Goal: Task Accomplishment & Management: Complete application form

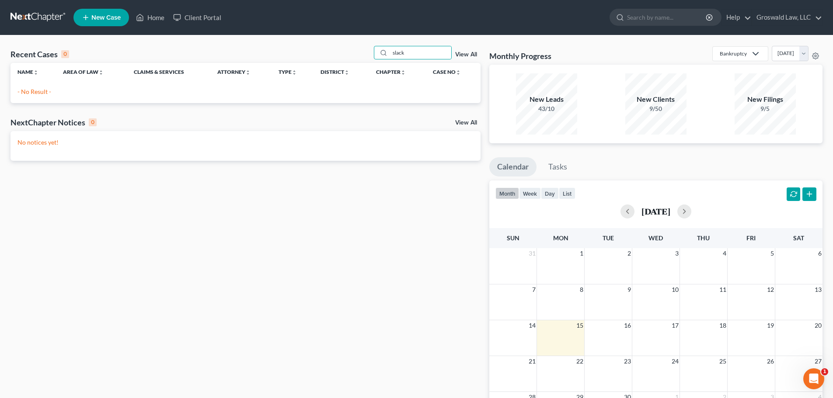
click at [355, 56] on div "Recent Cases 0 slack View All" at bounding box center [245, 54] width 470 height 17
type input "[PERSON_NAME]"
click at [152, 20] on link "Home" at bounding box center [150, 18] width 37 height 16
drag, startPoint x: 417, startPoint y: 59, endPoint x: 282, endPoint y: 41, distance: 136.2
click at [279, 43] on div "Recent Cases 0 [PERSON_NAME] View All Name unfold_more expand_more expand_less …" at bounding box center [416, 262] width 833 height 454
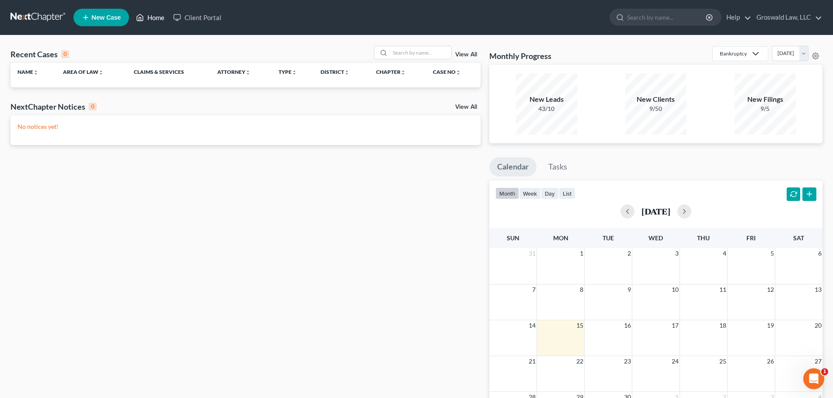
click at [152, 14] on link "Home" at bounding box center [150, 18] width 37 height 16
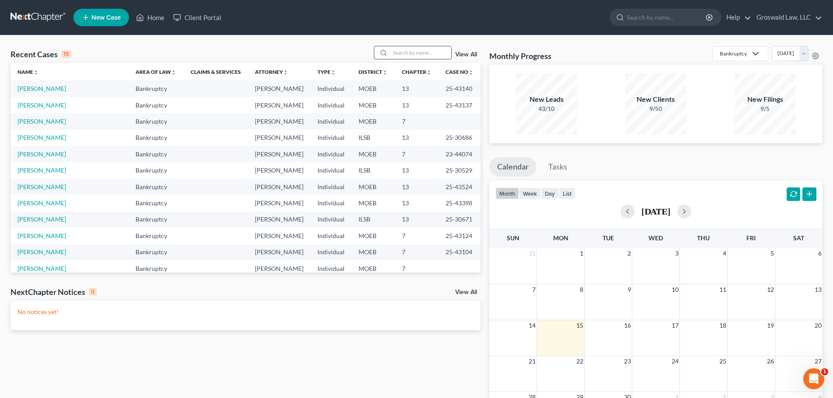
click at [421, 56] on input "search" at bounding box center [420, 52] width 61 height 13
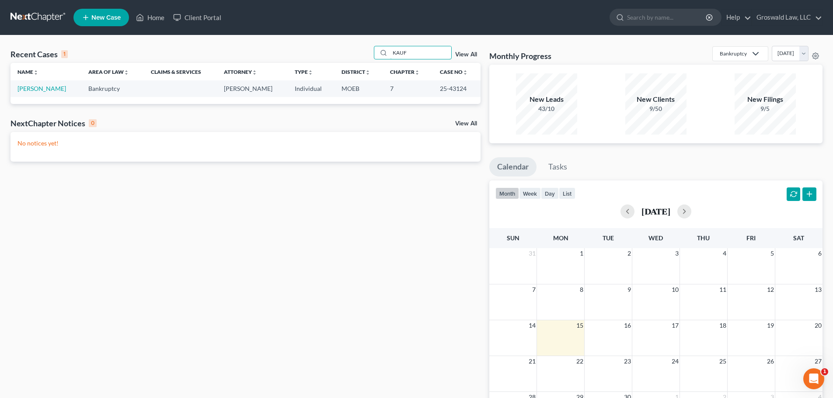
type input "KAUF"
click at [269, 249] on div "Recent Cases 1 KAUF View All Name unfold_more expand_more expand_less Area of L…" at bounding box center [245, 262] width 479 height 433
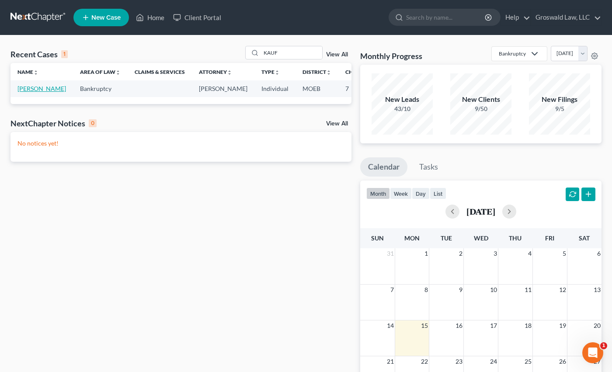
click at [29, 89] on link "[PERSON_NAME]" at bounding box center [41, 88] width 49 height 7
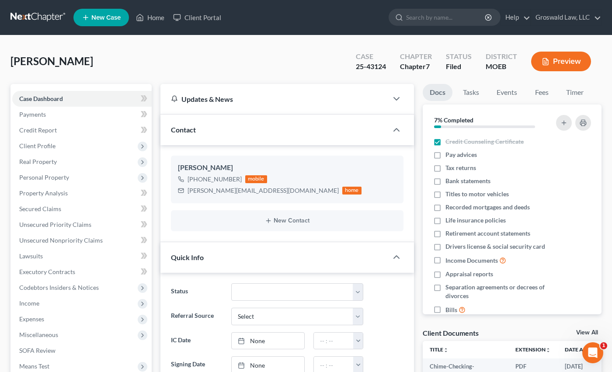
scroll to position [372, 0]
drag, startPoint x: 265, startPoint y: 190, endPoint x: 184, endPoint y: 193, distance: 81.4
click at [184, 193] on div "[PERSON_NAME][EMAIL_ADDRESS][DOMAIN_NAME] home" at bounding box center [270, 190] width 184 height 11
copy div "[PERSON_NAME][EMAIL_ADDRESS][DOMAIN_NAME]"
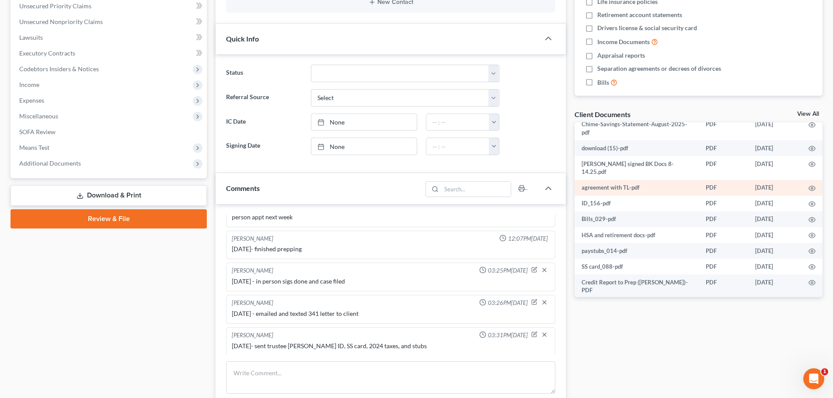
scroll to position [39, 0]
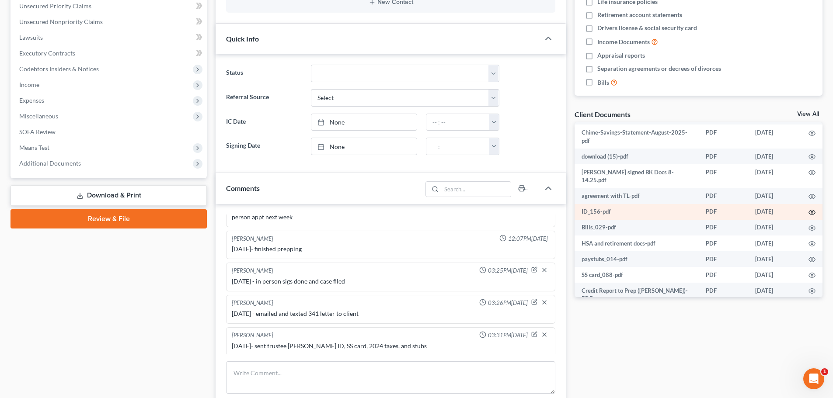
click at [809, 210] on icon "button" at bounding box center [812, 212] width 7 height 5
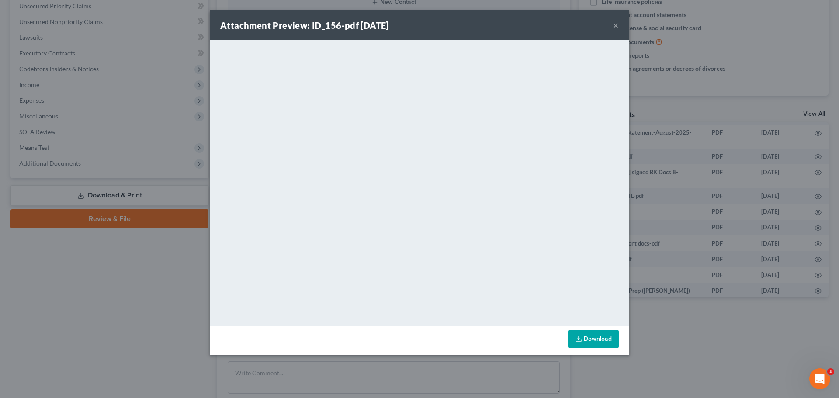
click at [616, 23] on button "×" at bounding box center [616, 25] width 6 height 10
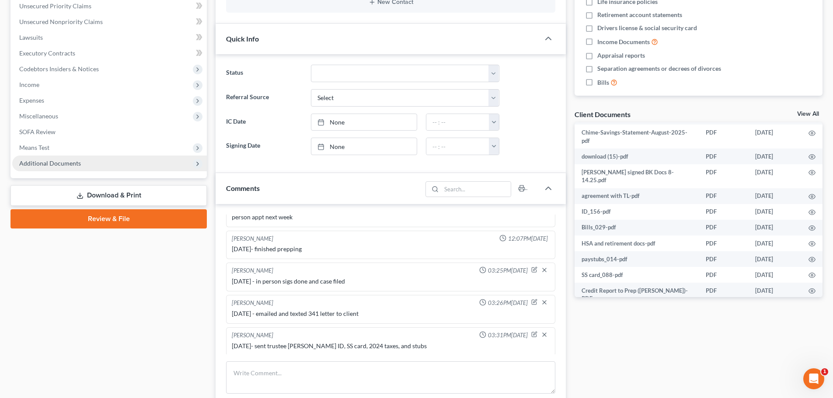
click at [73, 168] on span "Additional Documents" at bounding box center [109, 164] width 195 height 16
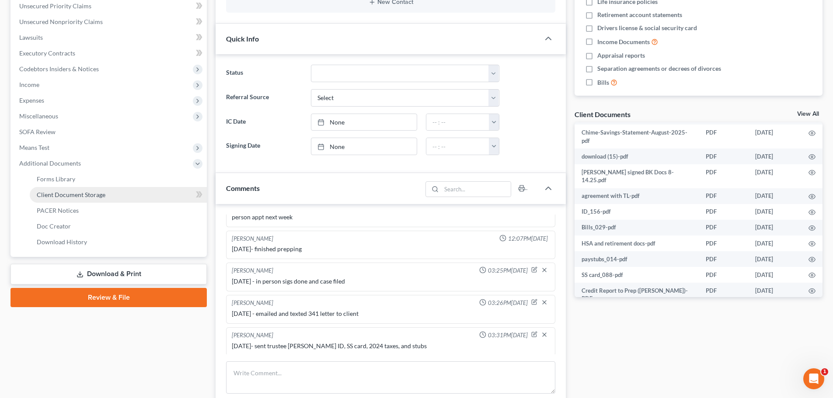
click at [109, 197] on link "Client Document Storage" at bounding box center [118, 195] width 177 height 16
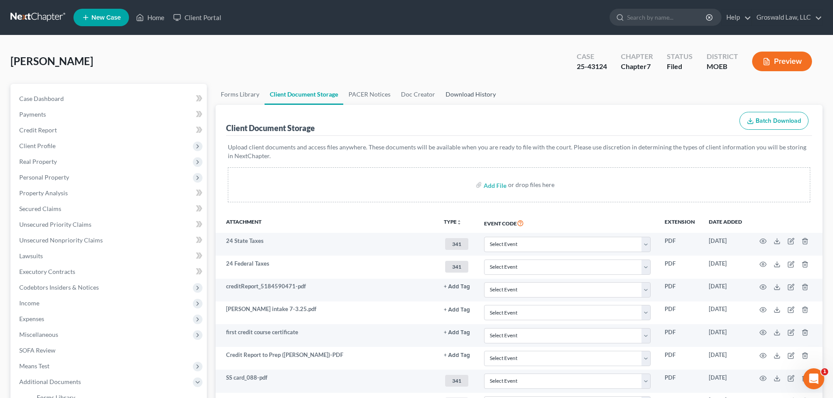
click at [471, 96] on link "Download History" at bounding box center [470, 94] width 61 height 21
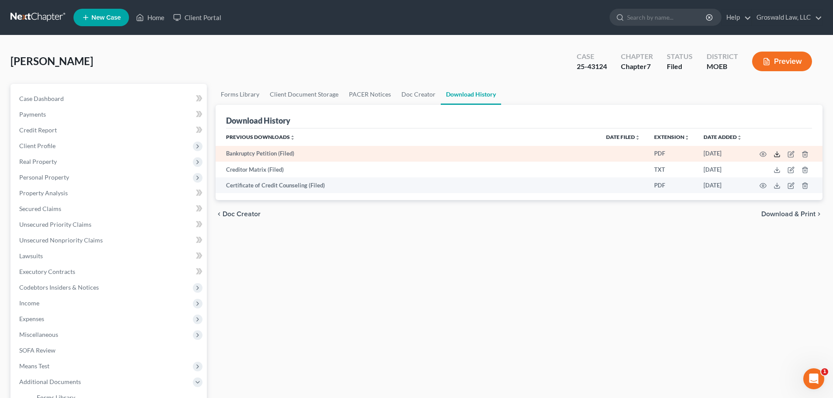
click at [774, 155] on icon at bounding box center [776, 156] width 5 height 2
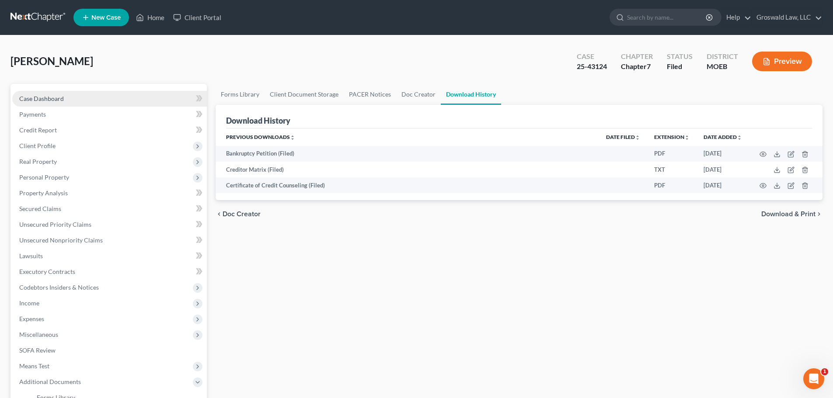
click at [71, 98] on link "Case Dashboard" at bounding box center [109, 99] width 195 height 16
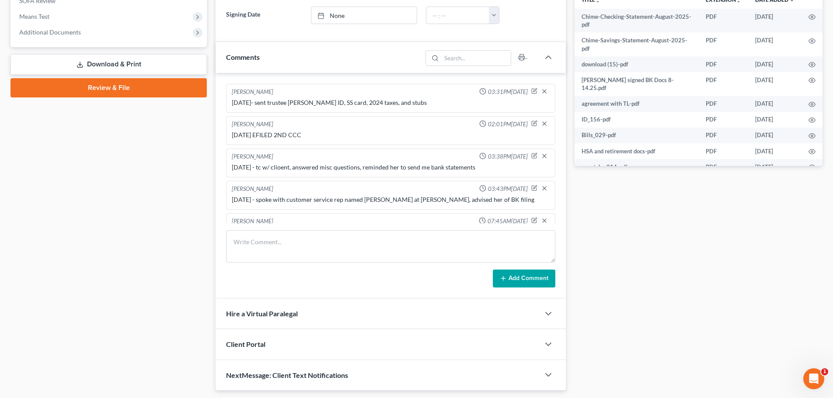
scroll to position [320, 0]
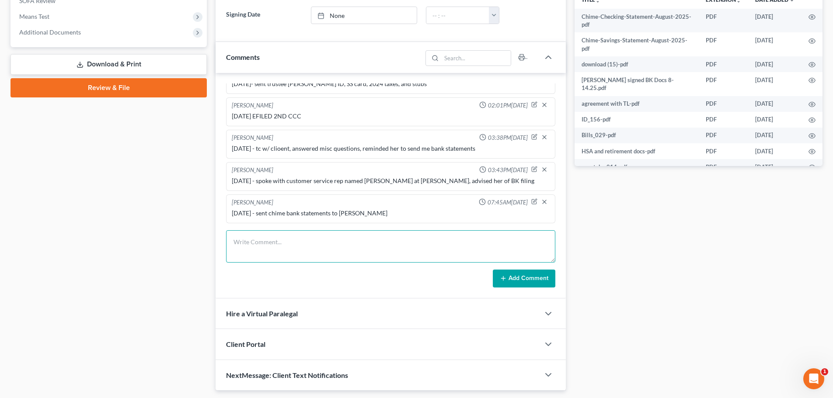
drag, startPoint x: 282, startPoint y: 246, endPoint x: 136, endPoint y: 152, distance: 174.4
click at [282, 246] on textarea at bounding box center [390, 246] width 329 height 32
type textarea "[DATE]- prepped client for court"
click at [511, 282] on button "Add Comment" at bounding box center [524, 279] width 63 height 18
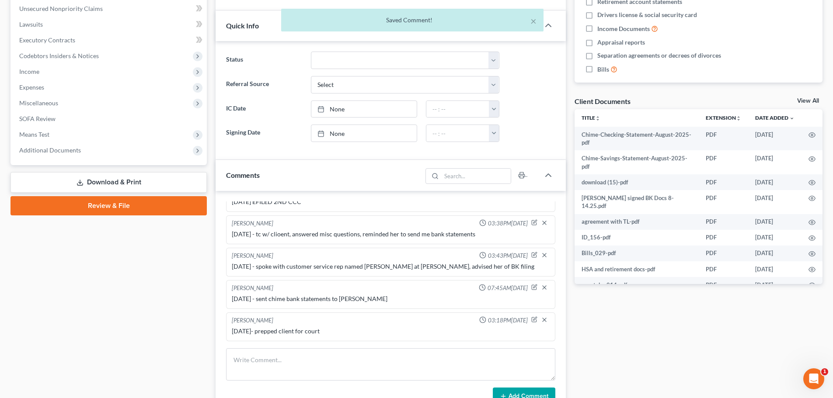
scroll to position [0, 0]
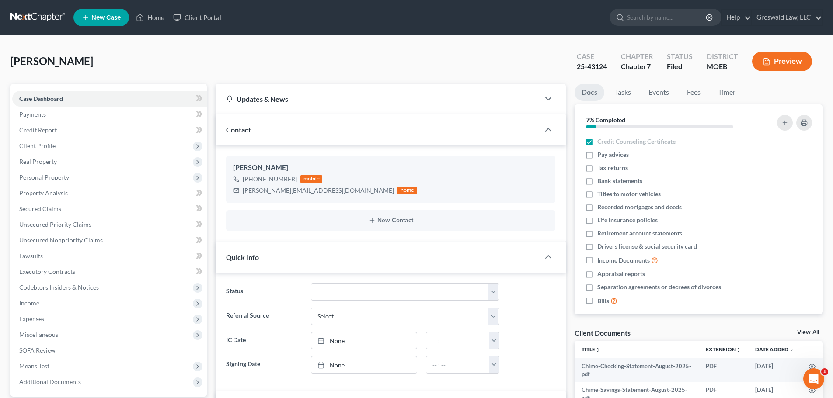
click at [109, 20] on span "New Case" at bounding box center [105, 17] width 29 height 7
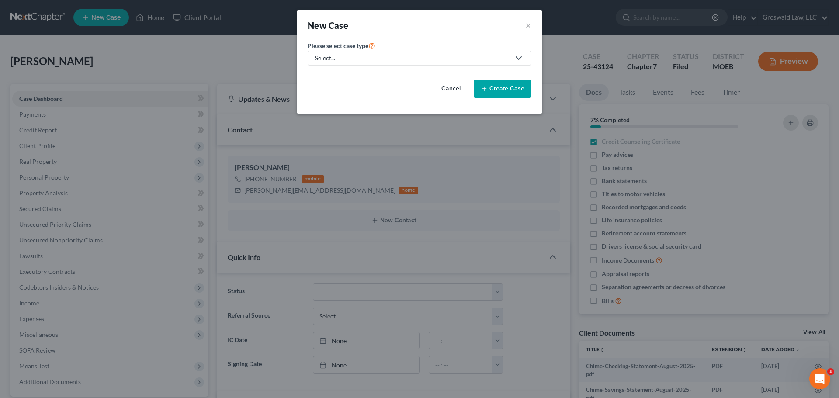
click at [338, 56] on div "Select..." at bounding box center [412, 58] width 195 height 9
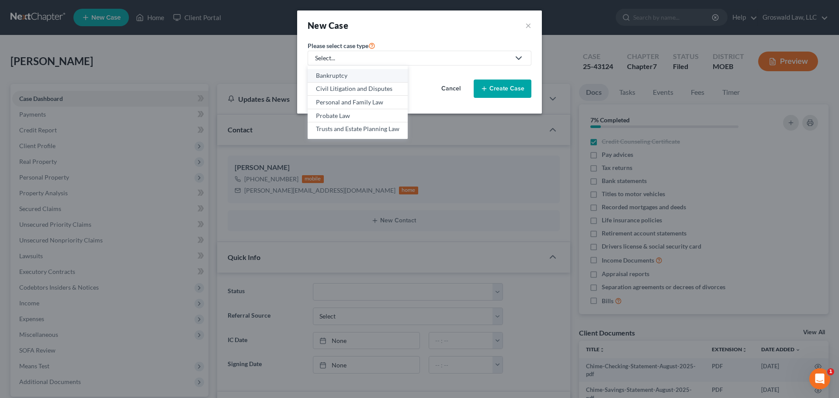
click at [344, 76] on div "Bankruptcy" at bounding box center [357, 75] width 83 height 9
select select "45"
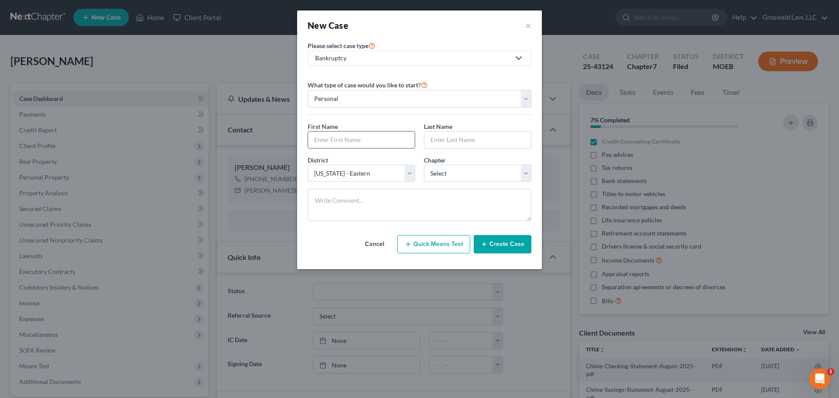
click at [354, 142] on input "text" at bounding box center [361, 140] width 107 height 17
type input "[PERSON_NAME]"
drag, startPoint x: 345, startPoint y: 170, endPoint x: 346, endPoint y: 166, distance: 4.8
click at [345, 170] on select "Select [US_STATE] - [GEOGRAPHIC_DATA] [US_STATE] - [GEOGRAPHIC_DATA][US_STATE] …" at bounding box center [362, 173] width 108 height 17
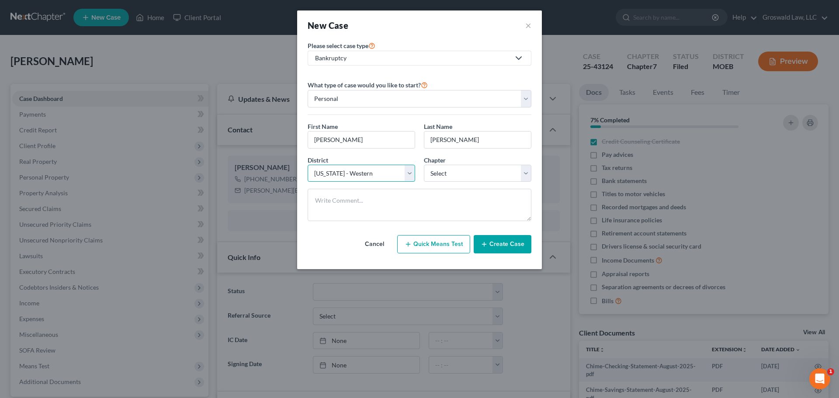
select select "45"
click at [308, 165] on select "Select [US_STATE] - [GEOGRAPHIC_DATA] [US_STATE] - [GEOGRAPHIC_DATA][US_STATE] …" at bounding box center [362, 173] width 108 height 17
drag, startPoint x: 458, startPoint y: 172, endPoint x: 456, endPoint y: 181, distance: 8.6
click at [458, 172] on select "Select 7 11 12 13" at bounding box center [478, 173] width 108 height 17
select select "3"
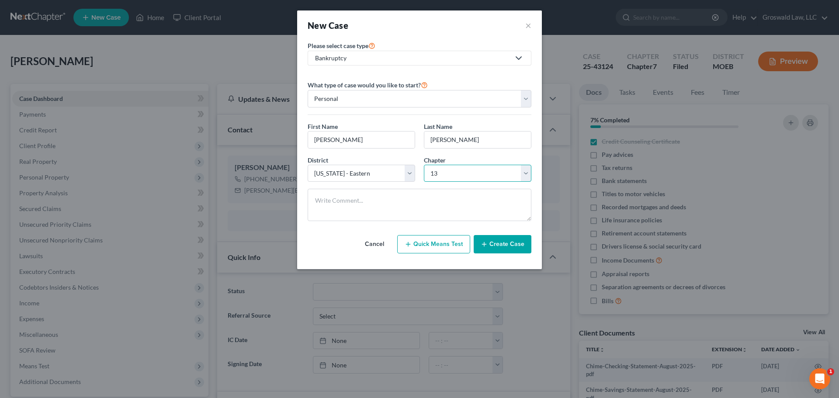
click at [424, 165] on select "Select 7 11 12 13" at bounding box center [478, 173] width 108 height 17
click at [515, 254] on div "Cancel Quick Means Test Create Case" at bounding box center [420, 244] width 224 height 32
click at [508, 247] on button "Create Case" at bounding box center [503, 244] width 58 height 18
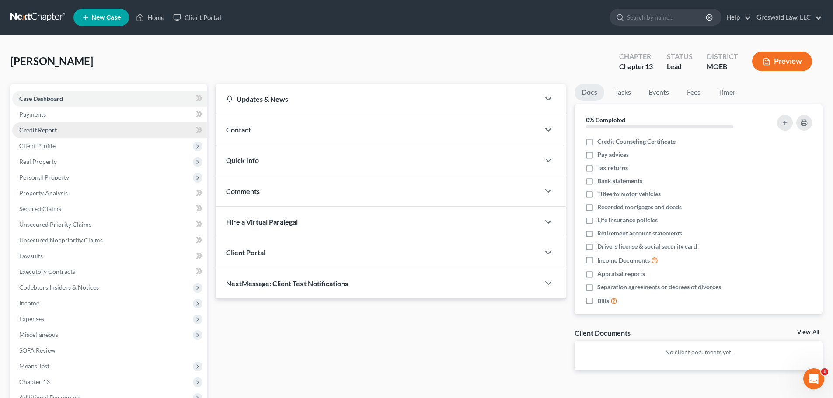
click at [55, 134] on link "Credit Report" at bounding box center [109, 130] width 195 height 16
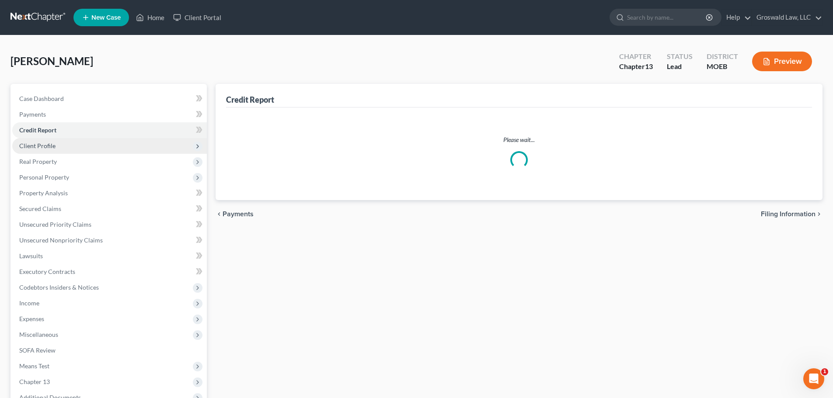
click at [54, 148] on span "Client Profile" at bounding box center [37, 145] width 36 height 7
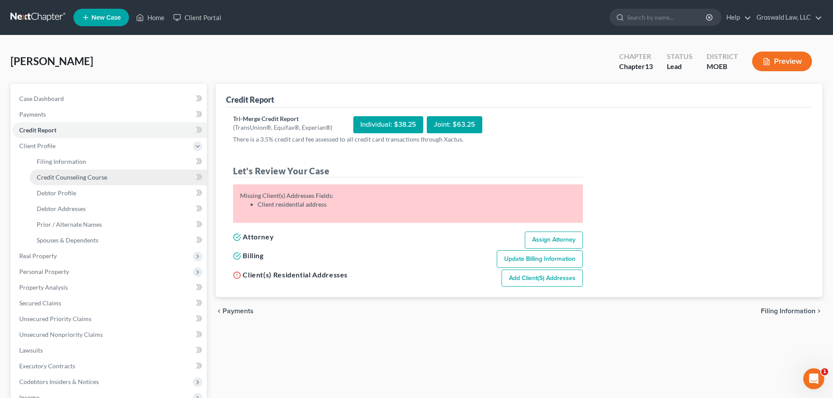
click at [68, 175] on span "Credit Counseling Course" at bounding box center [72, 177] width 70 height 7
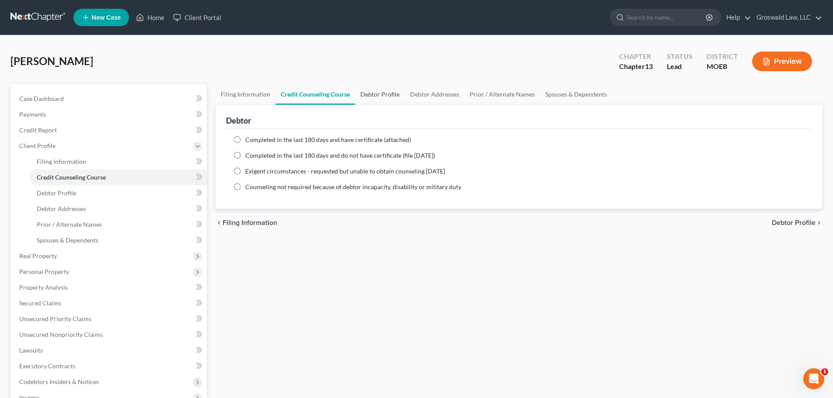
click at [365, 97] on link "Debtor Profile" at bounding box center [380, 94] width 50 height 21
select select "0"
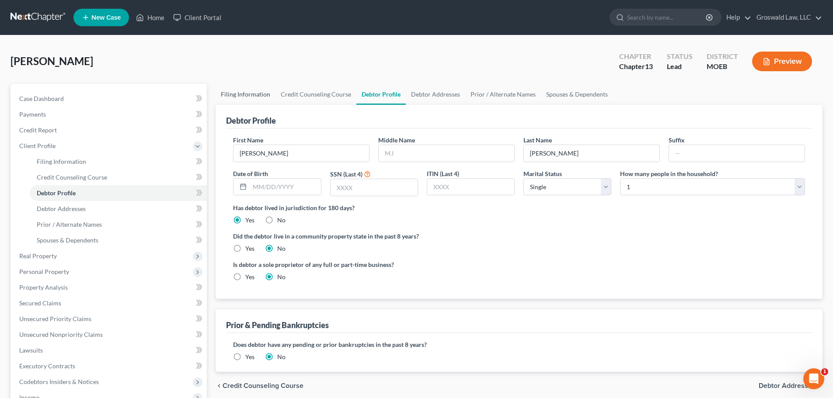
click at [264, 94] on link "Filing Information" at bounding box center [246, 94] width 60 height 21
select select "1"
select select "0"
select select "3"
select select "45"
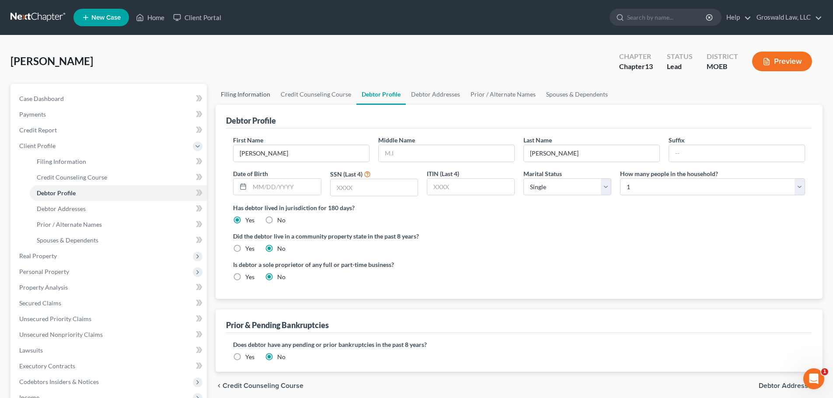
select select "26"
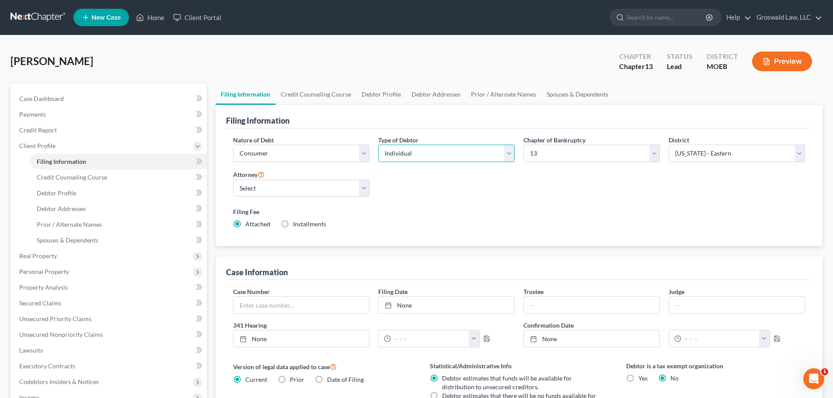
click at [468, 150] on select "Select Individual Joint" at bounding box center [446, 153] width 136 height 17
select select "1"
click at [378, 145] on select "Select Individual Joint" at bounding box center [446, 153] width 136 height 17
click at [495, 95] on link "Joint Debtor Profile" at bounding box center [498, 94] width 65 height 21
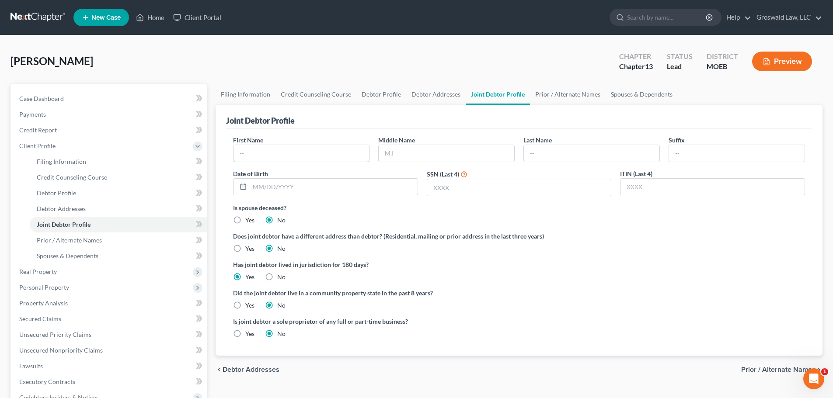
drag, startPoint x: 285, startPoint y: 158, endPoint x: 249, endPoint y: 163, distance: 36.2
click at [285, 158] on input "text" at bounding box center [301, 153] width 136 height 17
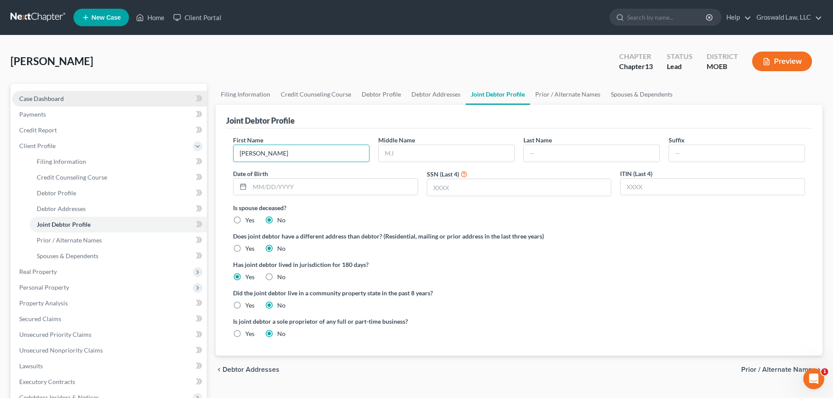
type input "[PERSON_NAME]"
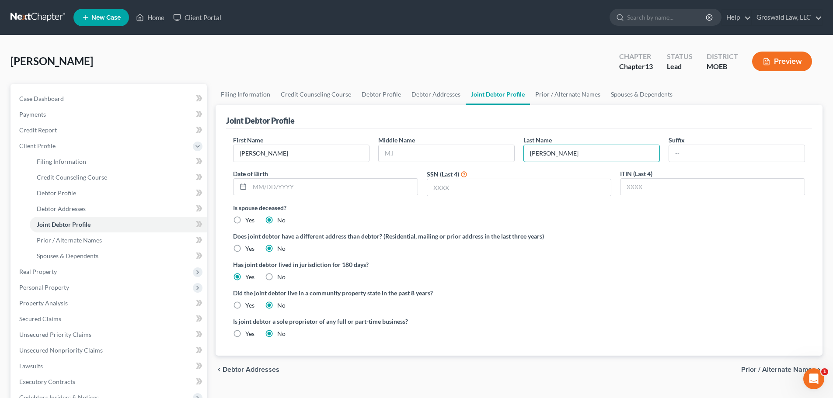
type input "[PERSON_NAME]"
drag, startPoint x: 740, startPoint y: 296, endPoint x: 559, endPoint y: 38, distance: 315.4
click at [743, 278] on ng-include "First Name [PERSON_NAME] Middle Name Last Name [PERSON_NAME] Suffix Date of Bir…" at bounding box center [519, 241] width 572 height 210
click at [580, 296] on label "Did the joint debtor live in a community property state in the past 8 years?" at bounding box center [519, 293] width 572 height 9
drag, startPoint x: 426, startPoint y: 96, endPoint x: 411, endPoint y: 111, distance: 21.3
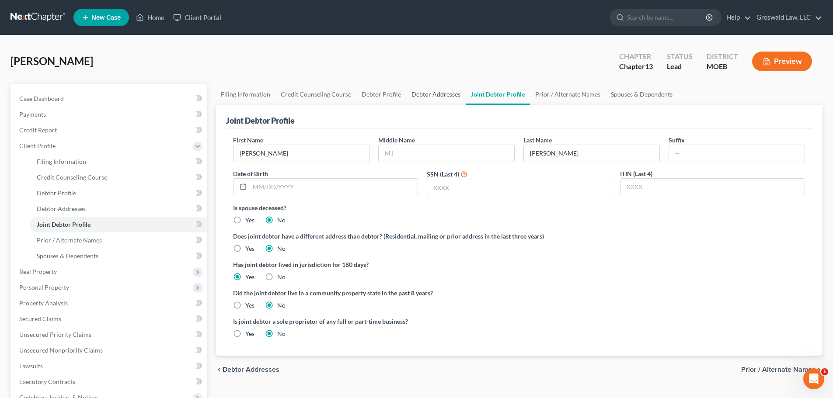
click at [426, 96] on link "Debtor Addresses" at bounding box center [435, 94] width 59 height 21
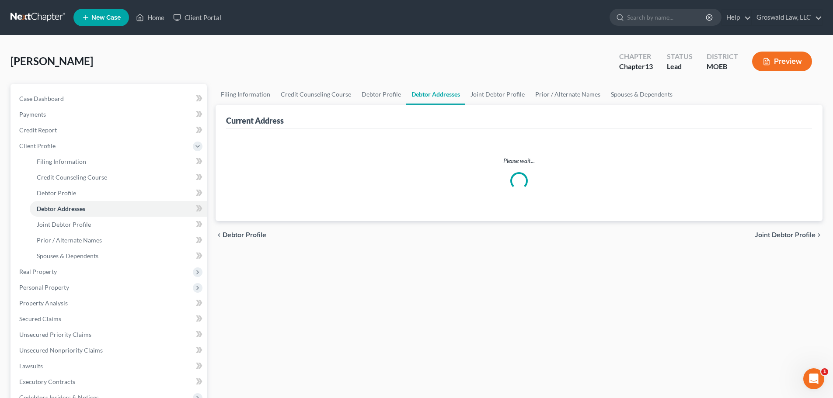
select select "0"
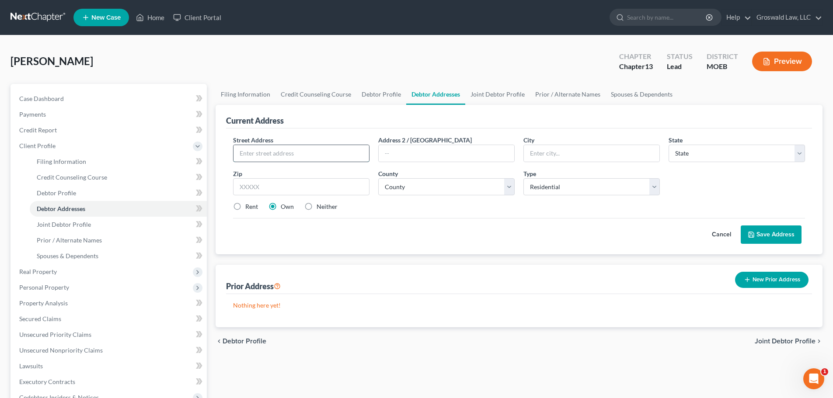
click at [300, 152] on input "text" at bounding box center [301, 153] width 136 height 17
paste input "[STREET_ADDRESS]"
type input "[STREET_ADDRESS]"
type input "63091"
type input "Rosebud"
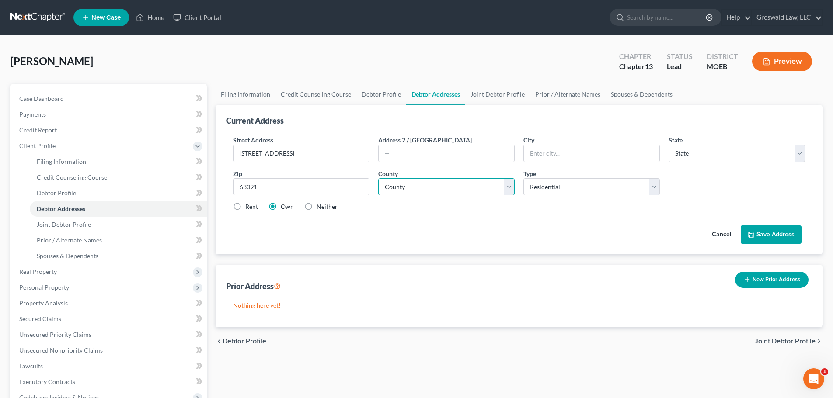
select select "26"
select select "36"
click at [774, 242] on button "Save Address" at bounding box center [771, 235] width 61 height 18
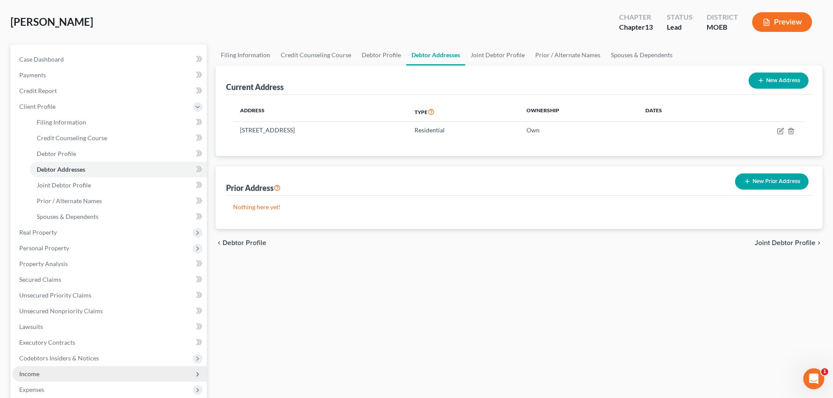
scroll to position [208, 0]
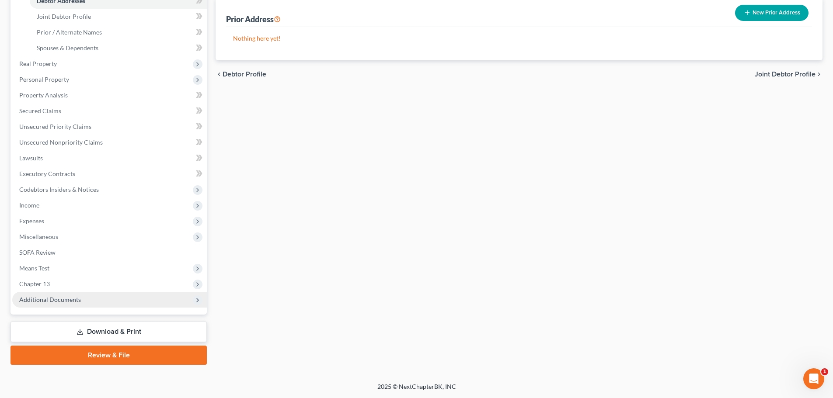
click at [103, 303] on span "Additional Documents" at bounding box center [109, 300] width 195 height 16
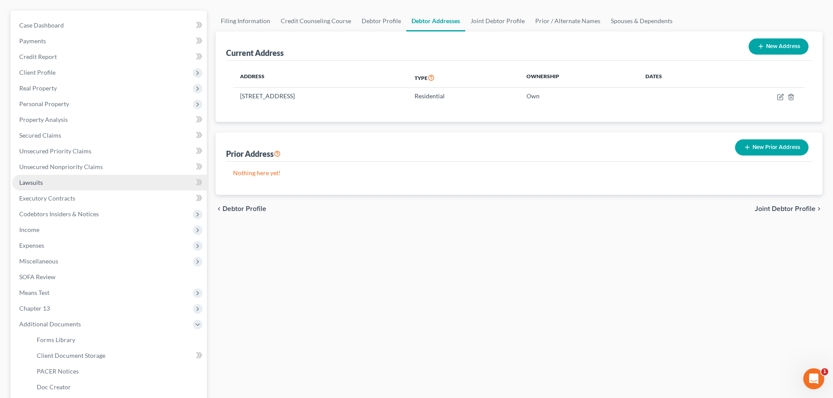
scroll to position [177, 0]
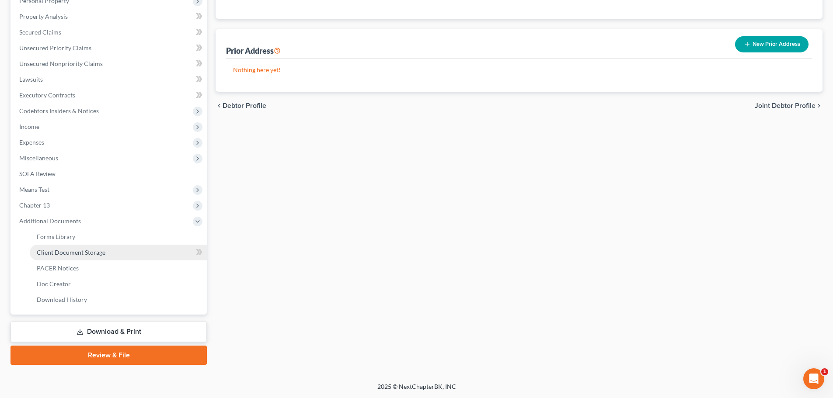
click at [102, 253] on span "Client Document Storage" at bounding box center [71, 252] width 69 height 7
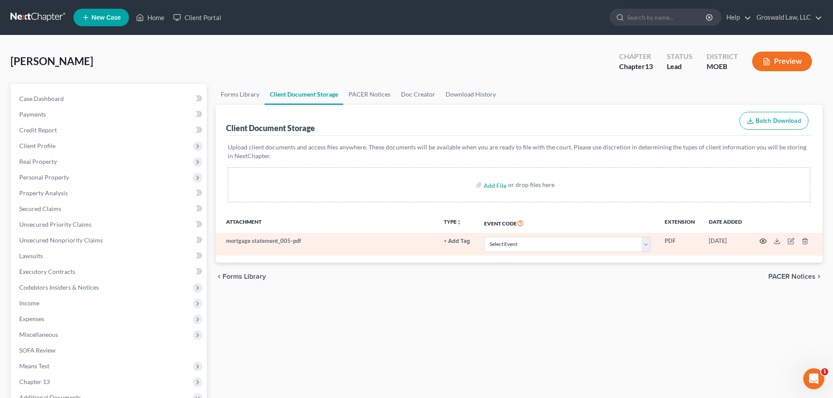
click at [766, 241] on icon "button" at bounding box center [763, 241] width 7 height 5
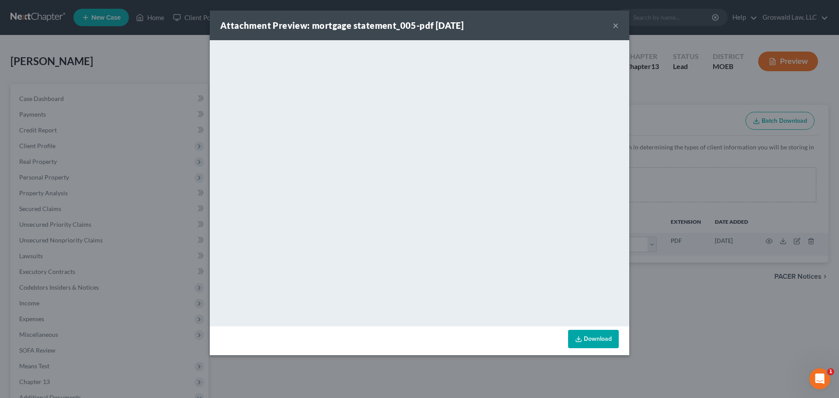
drag, startPoint x: 614, startPoint y: 25, endPoint x: 576, endPoint y: 12, distance: 40.2
click at [614, 25] on button "×" at bounding box center [616, 25] width 6 height 10
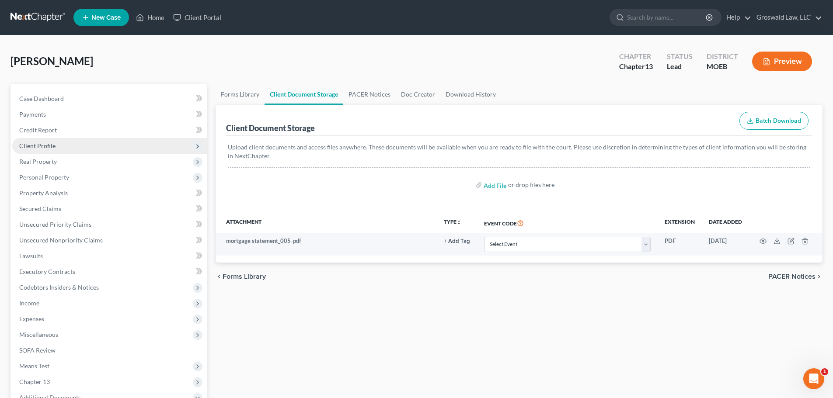
click at [49, 144] on span "Client Profile" at bounding box center [37, 145] width 36 height 7
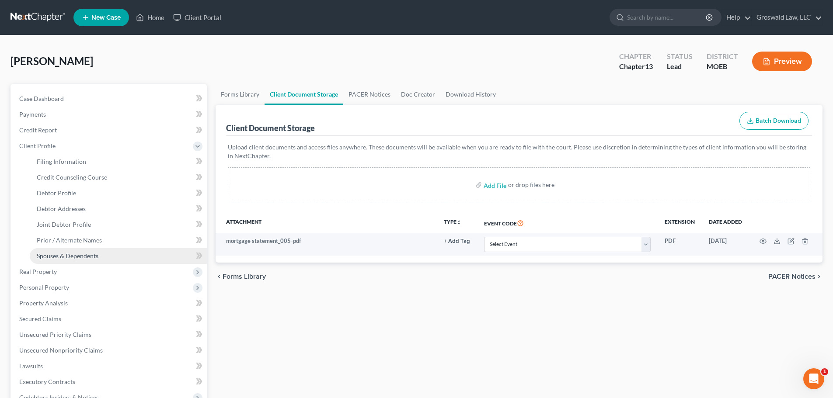
click at [60, 253] on span "Spouses & Dependents" at bounding box center [68, 255] width 62 height 7
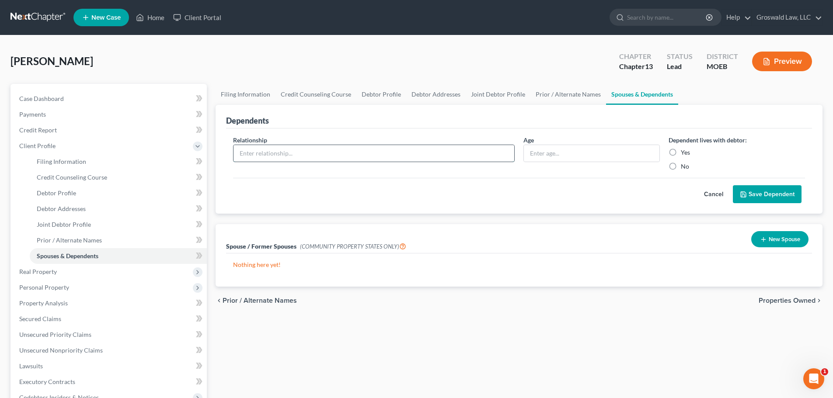
click at [366, 153] on input "text" at bounding box center [373, 153] width 281 height 17
click at [715, 195] on button "Cancel" at bounding box center [713, 194] width 38 height 17
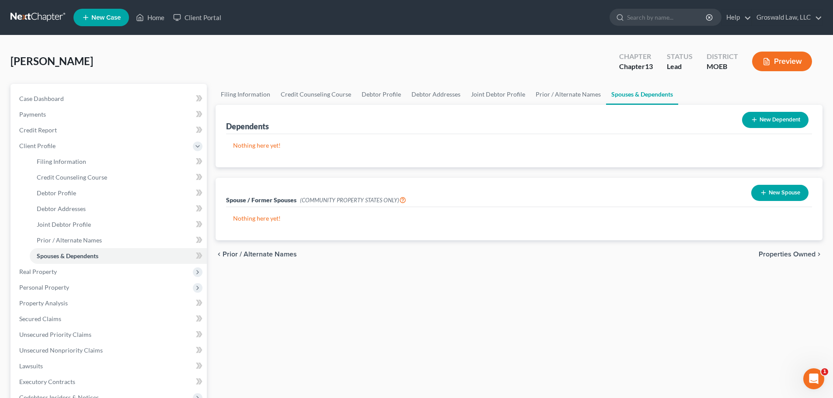
click at [758, 118] on button "New Dependent" at bounding box center [775, 120] width 66 height 16
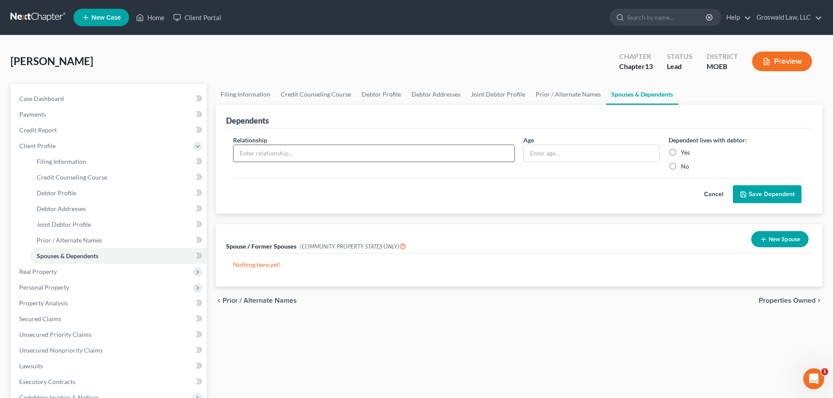
click at [344, 153] on input "text" at bounding box center [373, 153] width 281 height 17
type input "[PERSON_NAME] childf"
type input "12"
click at [331, 155] on input "[PERSON_NAME] childf" at bounding box center [373, 153] width 281 height 17
type input "[PERSON_NAME] child"
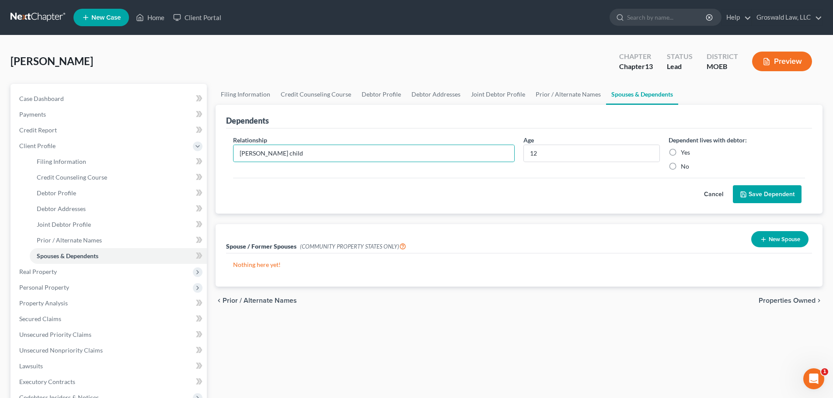
drag, startPoint x: 673, startPoint y: 153, endPoint x: 678, endPoint y: 157, distance: 6.3
click at [681, 153] on label "Yes" at bounding box center [685, 152] width 9 height 9
click at [684, 153] on input "Yes" at bounding box center [687, 151] width 6 height 6
radio input "true"
click at [780, 189] on button "Save Dependent" at bounding box center [767, 194] width 69 height 18
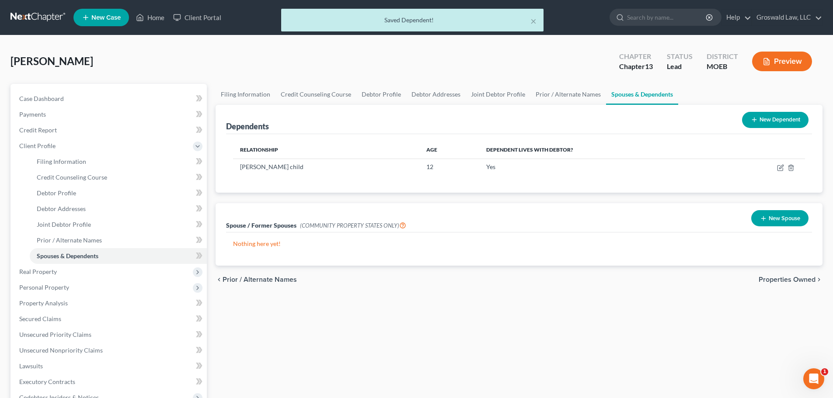
click at [769, 120] on button "New Dependent" at bounding box center [775, 120] width 66 height 16
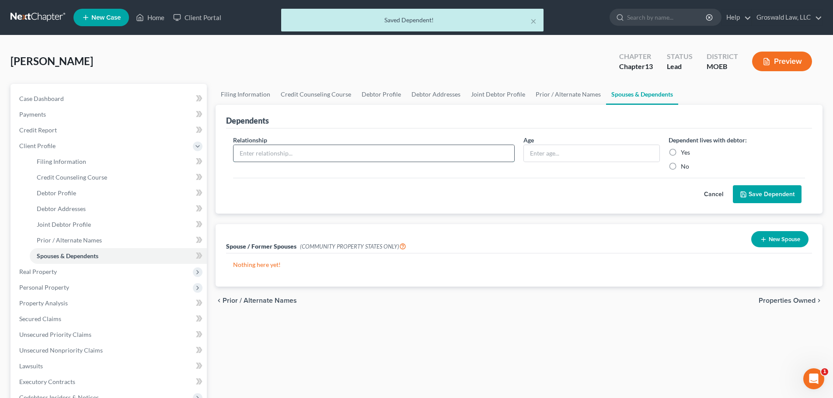
click at [422, 154] on input "text" at bounding box center [373, 153] width 281 height 17
type input "child"
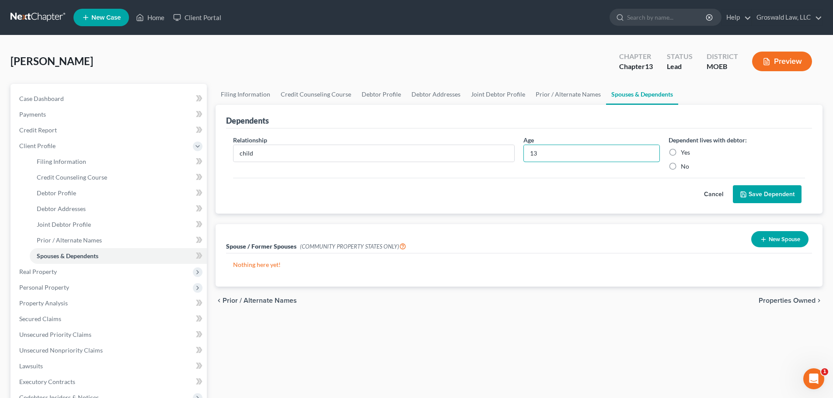
type input "13"
click at [681, 153] on label "Yes" at bounding box center [685, 152] width 9 height 9
click at [684, 153] on input "Yes" at bounding box center [687, 151] width 6 height 6
radio input "true"
click at [766, 192] on button "Save Dependent" at bounding box center [767, 194] width 69 height 18
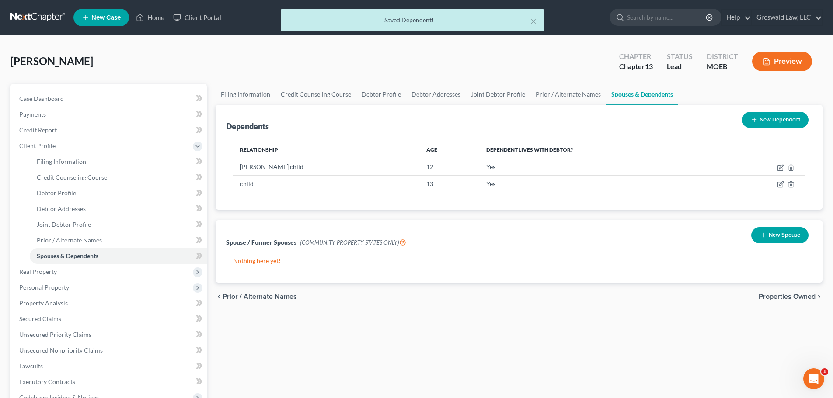
click at [776, 118] on button "New Dependent" at bounding box center [775, 120] width 66 height 16
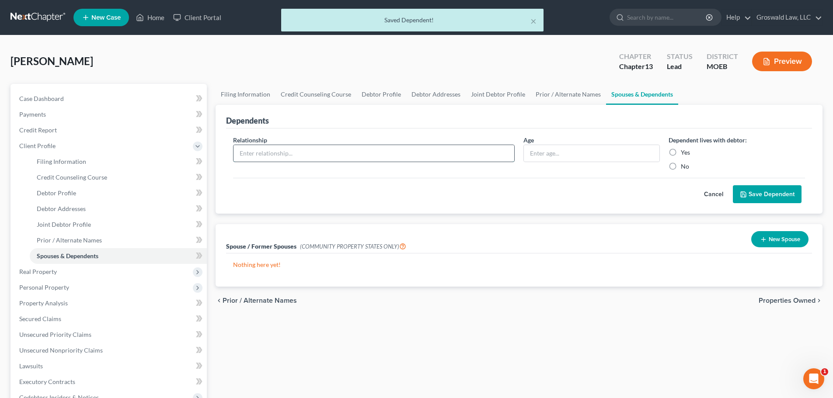
click at [344, 149] on input "text" at bounding box center [373, 153] width 281 height 17
type input "child"
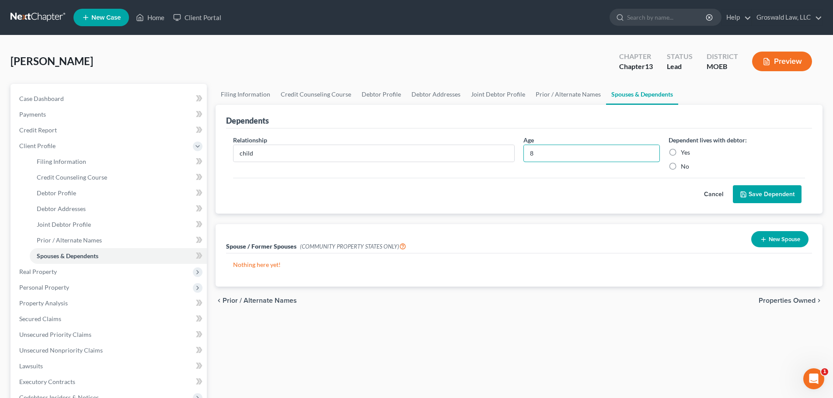
type input "8"
click at [681, 152] on label "Yes" at bounding box center [685, 152] width 9 height 9
click at [684, 152] on input "Yes" at bounding box center [687, 151] width 6 height 6
radio input "true"
click at [763, 194] on button "Save Dependent" at bounding box center [767, 194] width 69 height 18
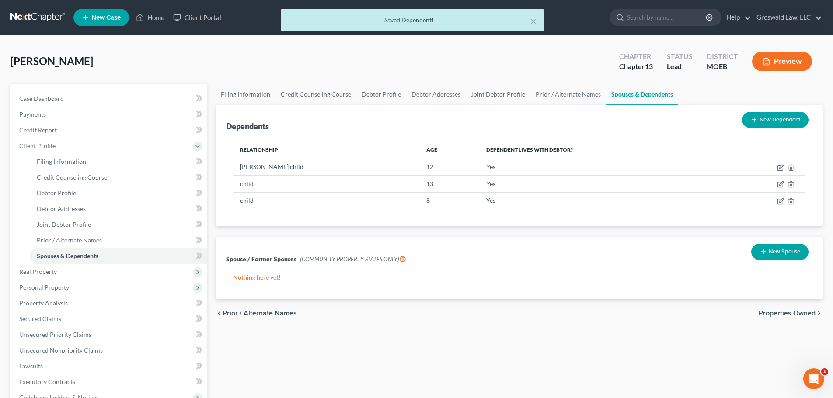
click at [778, 121] on button "New Dependent" at bounding box center [775, 120] width 66 height 16
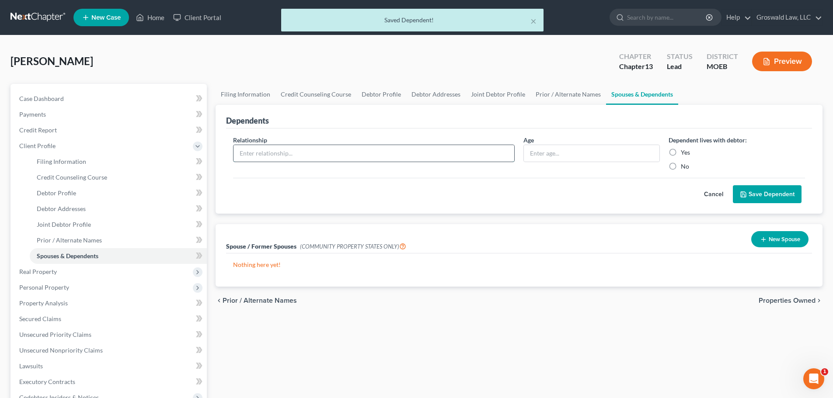
drag, startPoint x: 406, startPoint y: 145, endPoint x: 397, endPoint y: 150, distance: 10.4
click at [406, 145] on input "text" at bounding box center [373, 153] width 281 height 17
type input "child"
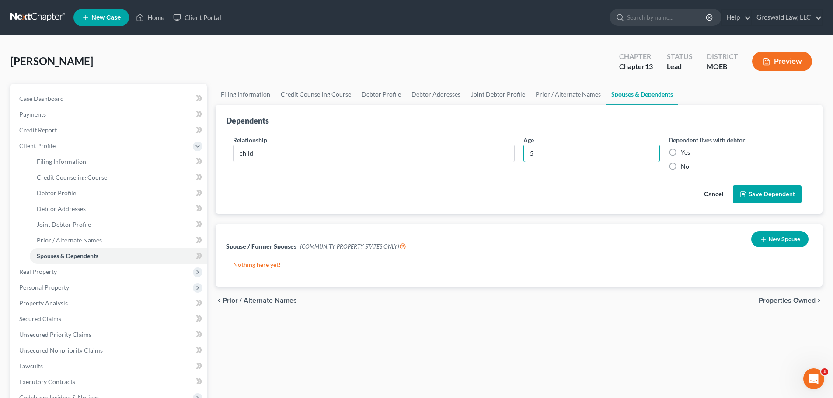
type input "5"
click at [681, 153] on label "Yes" at bounding box center [685, 152] width 9 height 9
click at [684, 153] on input "Yes" at bounding box center [687, 151] width 6 height 6
radio input "true"
drag, startPoint x: 748, startPoint y: 193, endPoint x: 577, endPoint y: 208, distance: 171.5
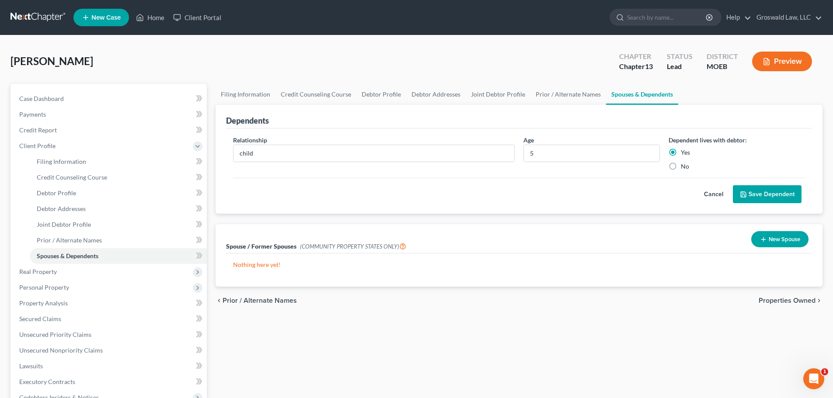
click at [749, 193] on button "Save Dependent" at bounding box center [767, 194] width 69 height 18
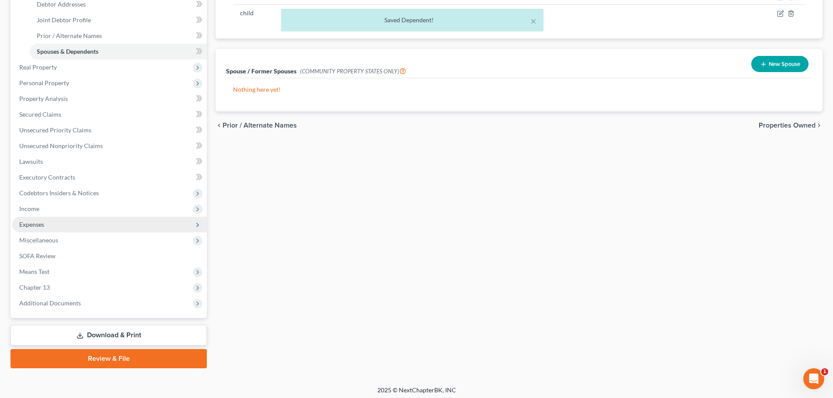
scroll to position [208, 0]
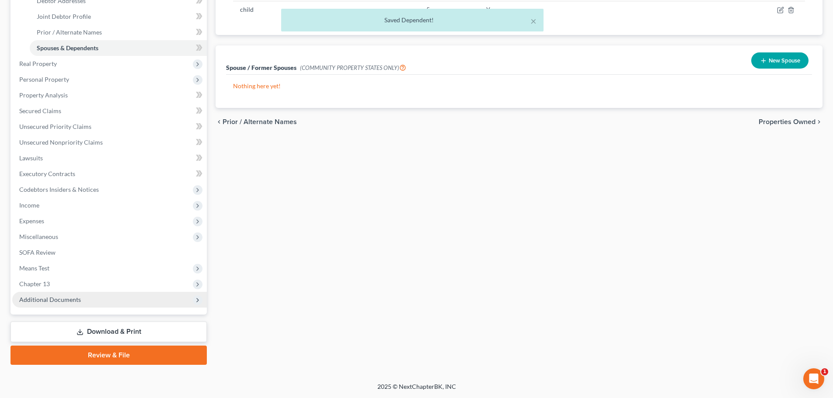
click at [74, 296] on span "Additional Documents" at bounding box center [50, 299] width 62 height 7
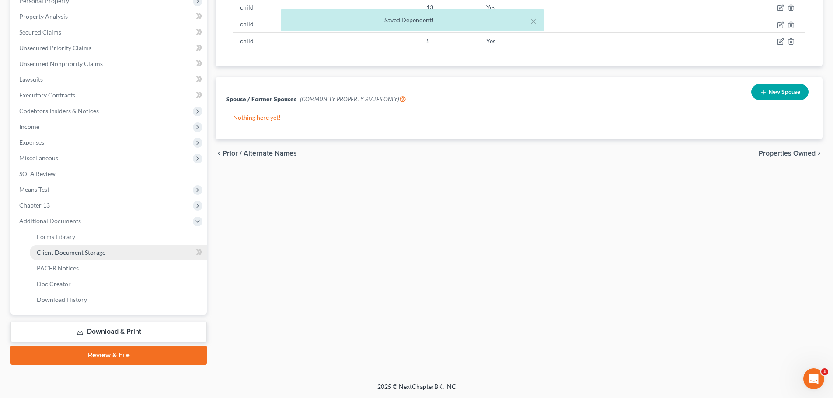
scroll to position [177, 0]
click at [120, 252] on link "Client Document Storage" at bounding box center [118, 253] width 177 height 16
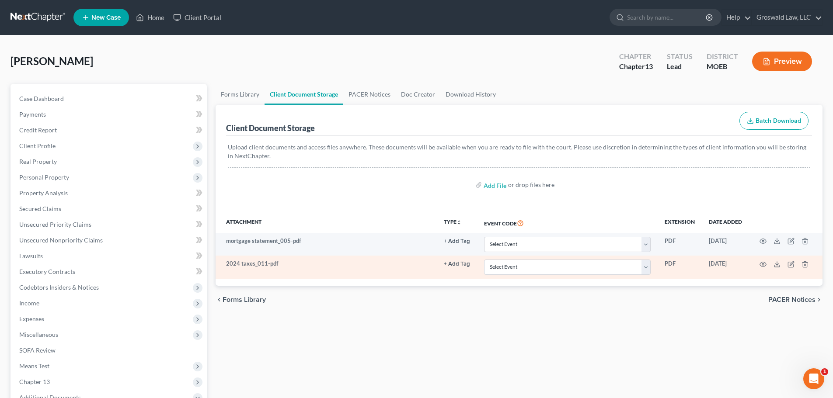
click at [450, 262] on button "+ Add Tag" at bounding box center [457, 264] width 26 height 6
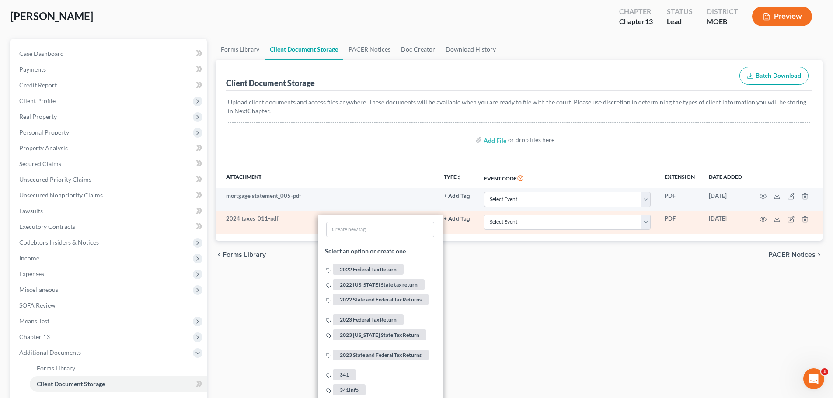
scroll to position [131, 0]
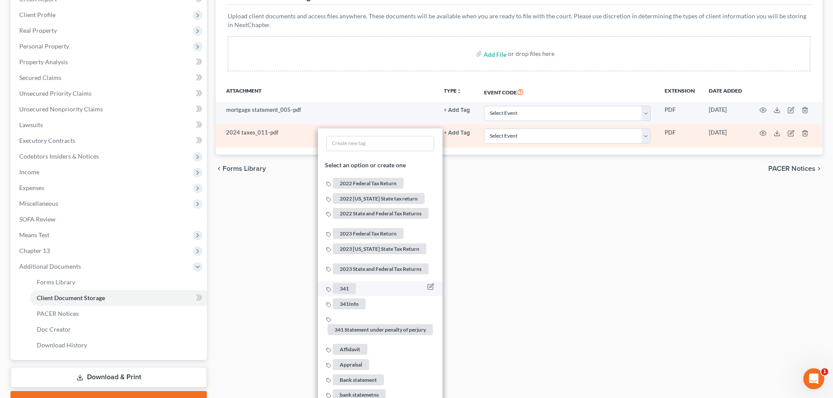
click at [343, 285] on span "341" at bounding box center [344, 288] width 23 height 11
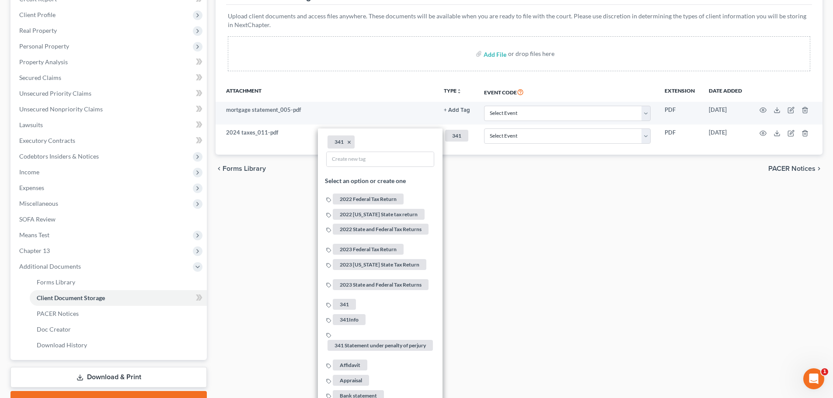
click at [625, 276] on div "Forms Library Client Document Storage PACER Notices Doc Creator Download Histor…" at bounding box center [519, 182] width 616 height 458
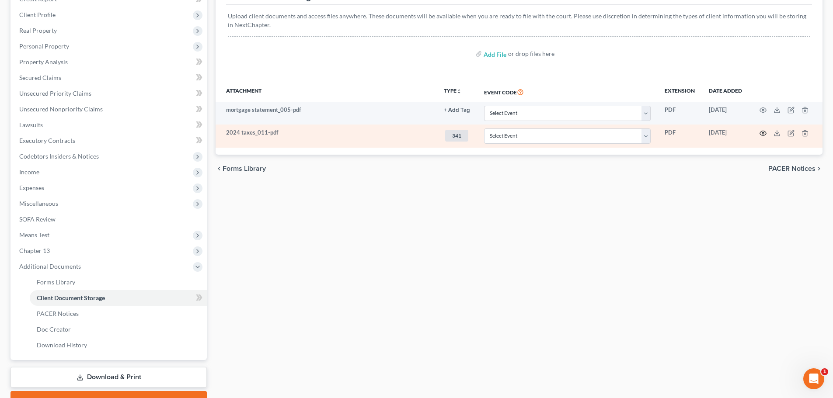
click at [761, 132] on icon "button" at bounding box center [763, 133] width 7 height 5
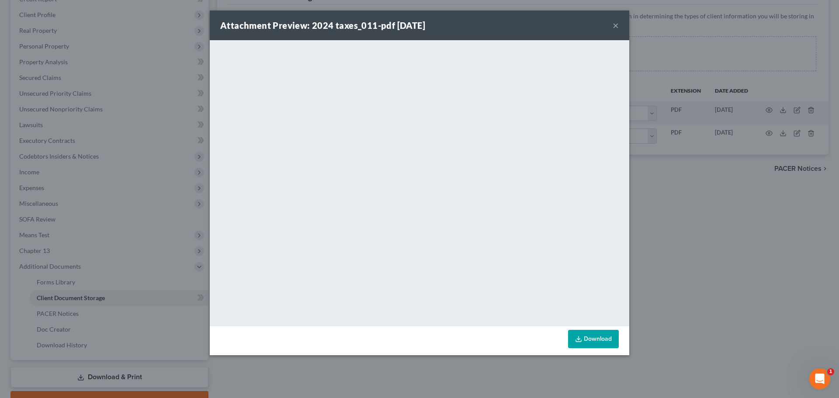
click at [613, 24] on button "×" at bounding box center [616, 25] width 6 height 10
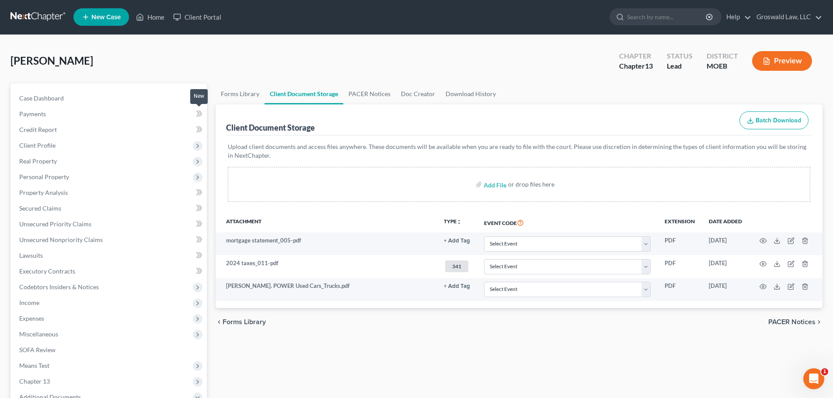
scroll to position [0, 0]
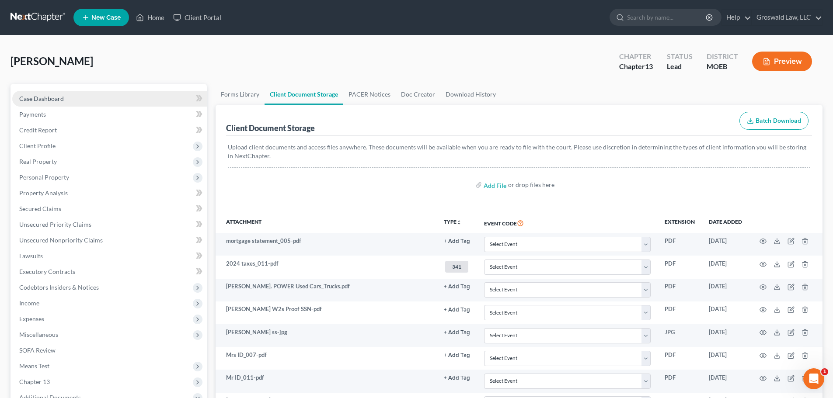
click at [69, 93] on link "Case Dashboard" at bounding box center [109, 99] width 195 height 16
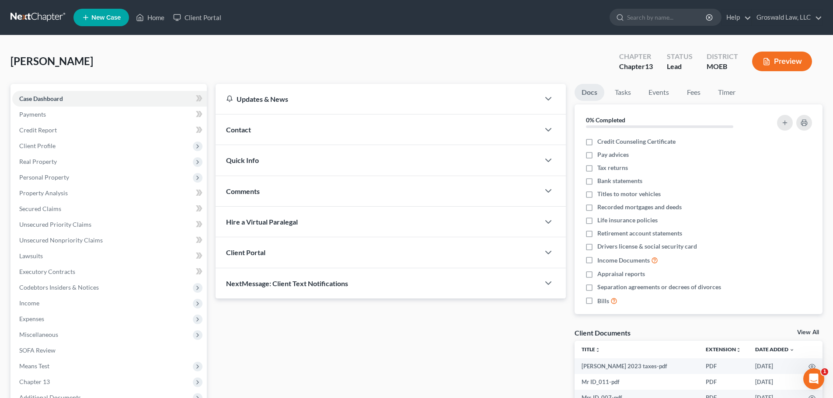
click at [261, 129] on div "Contact" at bounding box center [378, 130] width 324 height 30
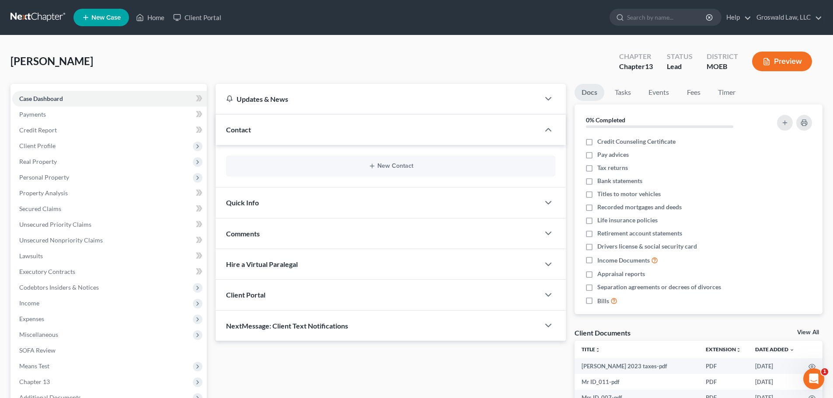
click at [275, 237] on div "Comments" at bounding box center [378, 234] width 324 height 30
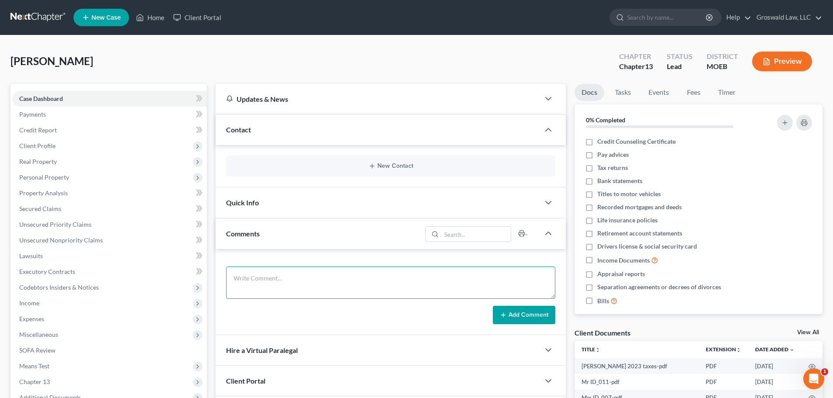
click at [303, 282] on textarea at bounding box center [390, 283] width 329 height 32
paste textarea "1. CREDIT COUNSELING CLASS - attorney code "Groswald" , NOT a test 2. [PERSON_N…"
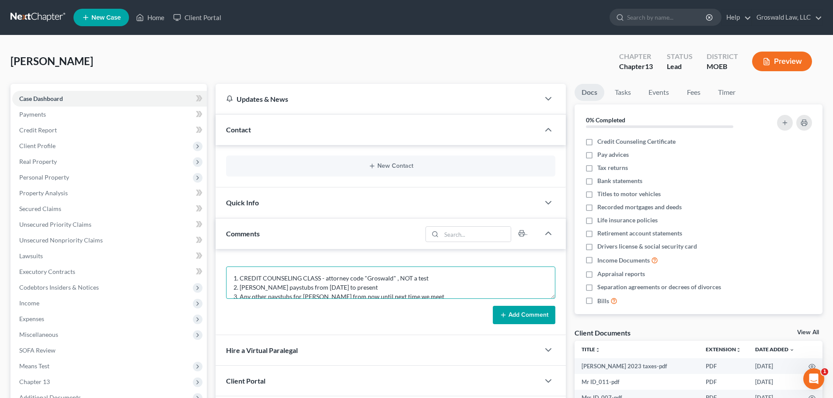
scroll to position [21, 0]
type textarea "1. CREDIT COUNSELING CLASS - attorney code "Groswald" , NOT a test 2. [PERSON_N…"
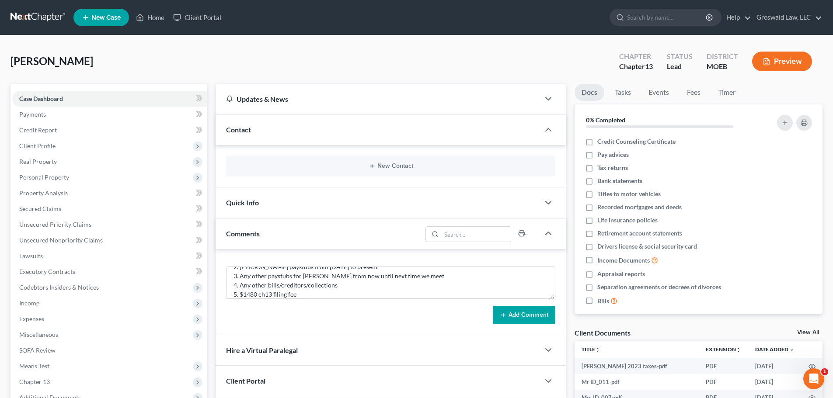
click at [511, 315] on button "Add Comment" at bounding box center [524, 315] width 63 height 18
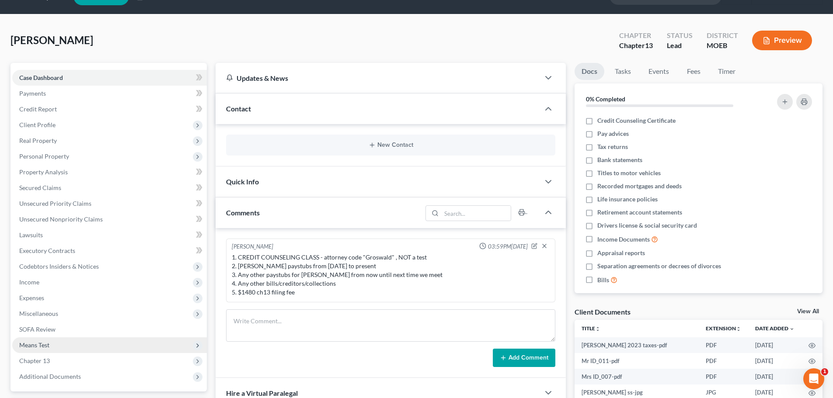
scroll to position [141, 0]
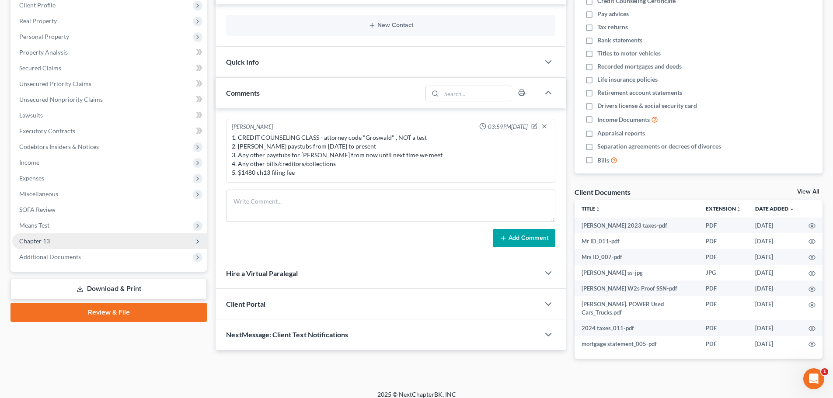
drag, startPoint x: 90, startPoint y: 265, endPoint x: 57, endPoint y: 241, distance: 41.0
click at [90, 265] on div "Case Dashboard Payments Invoices Payments Payments Credit Report Client Profile…" at bounding box center [108, 107] width 196 height 329
drag, startPoint x: 112, startPoint y: 259, endPoint x: 108, endPoint y: 257, distance: 4.7
click at [112, 259] on span "Additional Documents" at bounding box center [109, 257] width 195 height 16
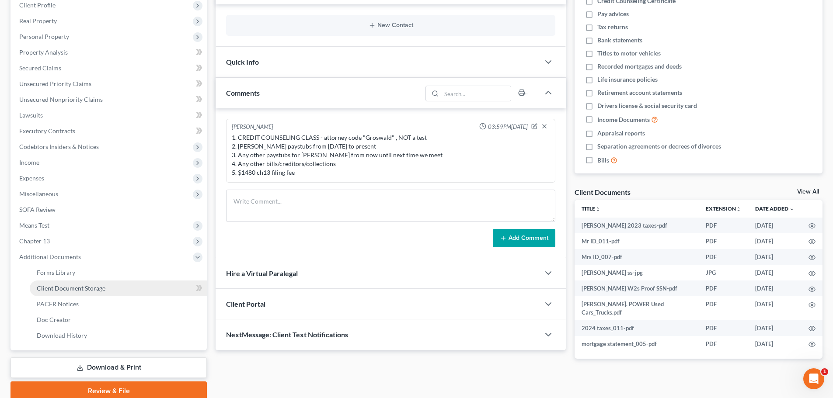
click at [100, 291] on span "Client Document Storage" at bounding box center [71, 288] width 69 height 7
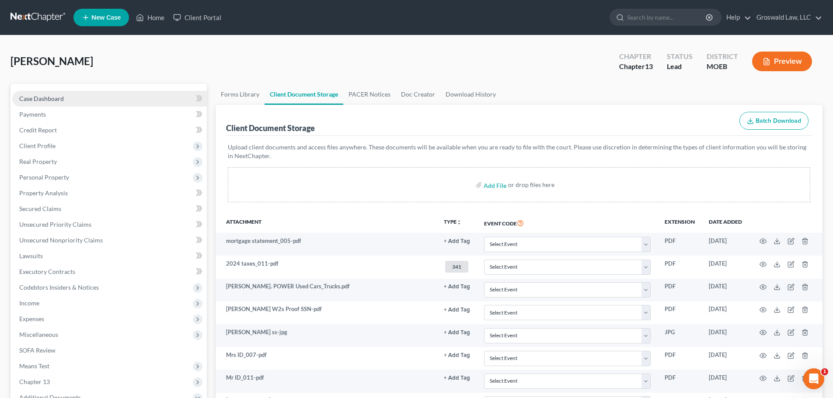
drag, startPoint x: 87, startPoint y: 96, endPoint x: 32, endPoint y: 90, distance: 55.3
click at [87, 96] on link "Case Dashboard" at bounding box center [109, 99] width 195 height 16
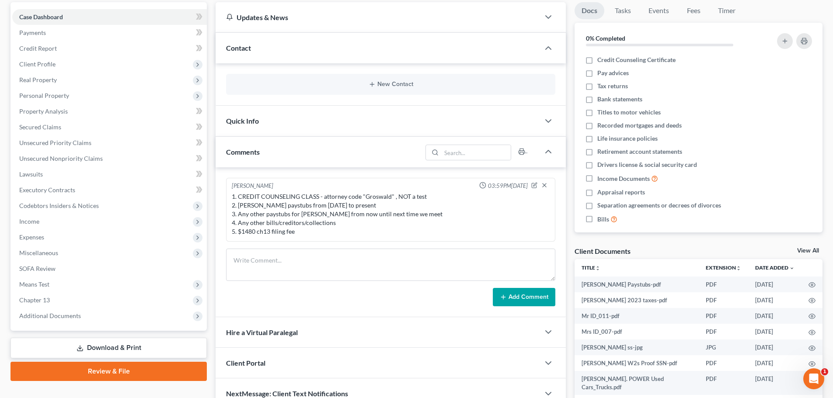
scroll to position [87, 0]
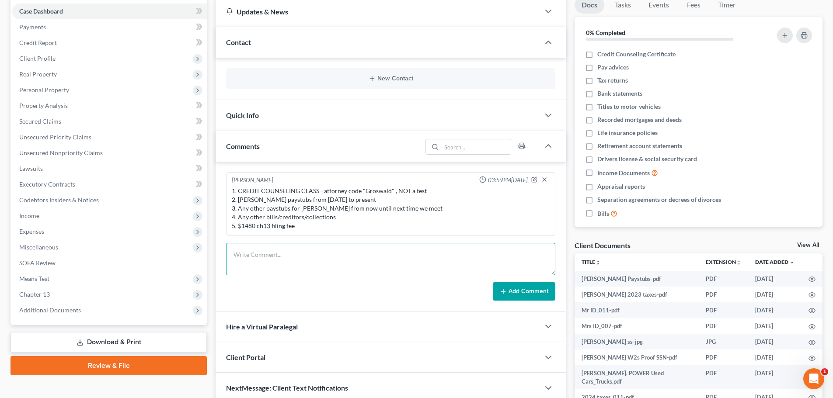
click at [273, 264] on textarea at bounding box center [390, 259] width 329 height 32
click at [268, 264] on textarea at bounding box center [390, 259] width 329 height 32
type textarea "[DATE] - in person appt done, final sigs set for 9/30 in person, EDNMO Ch13, MT…"
click at [514, 292] on button "Add Comment" at bounding box center [524, 291] width 63 height 18
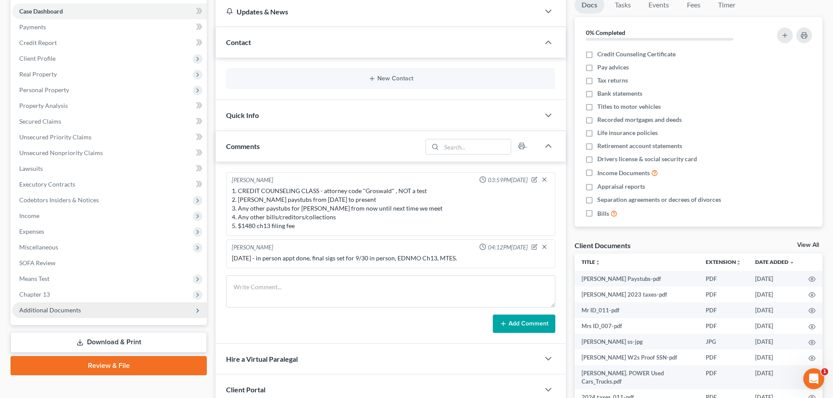
click at [90, 311] on span "Additional Documents" at bounding box center [109, 311] width 195 height 16
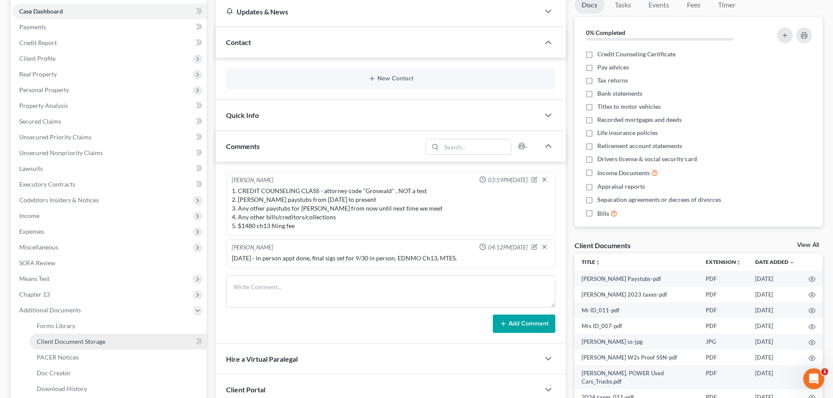
click at [94, 345] on span "Client Document Storage" at bounding box center [71, 341] width 69 height 7
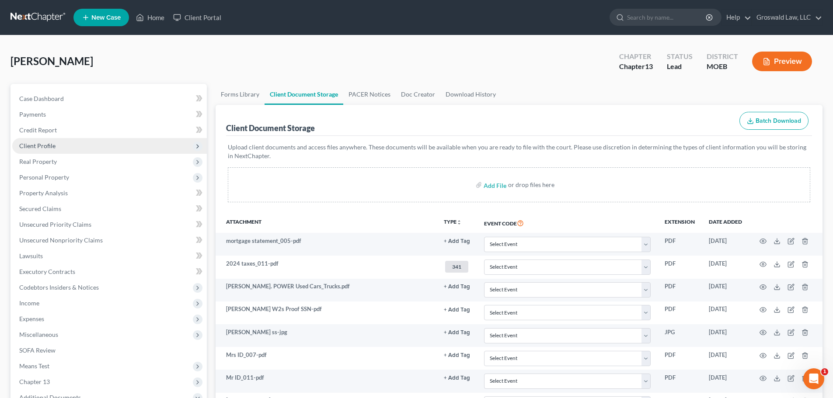
click at [85, 143] on span "Client Profile" at bounding box center [109, 146] width 195 height 16
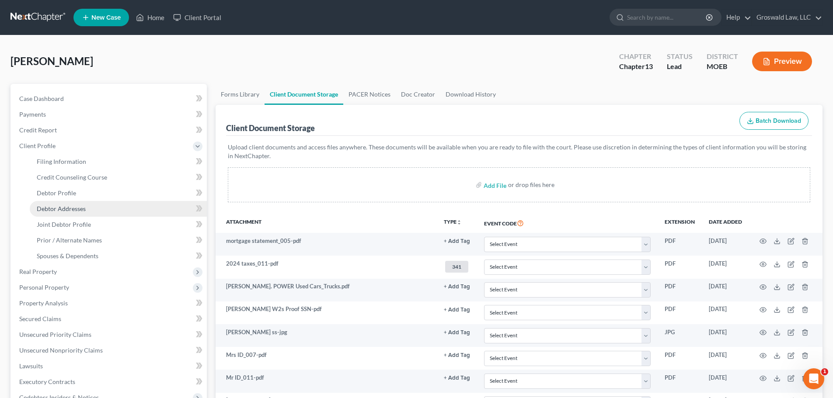
click at [80, 210] on span "Debtor Addresses" at bounding box center [61, 208] width 49 height 7
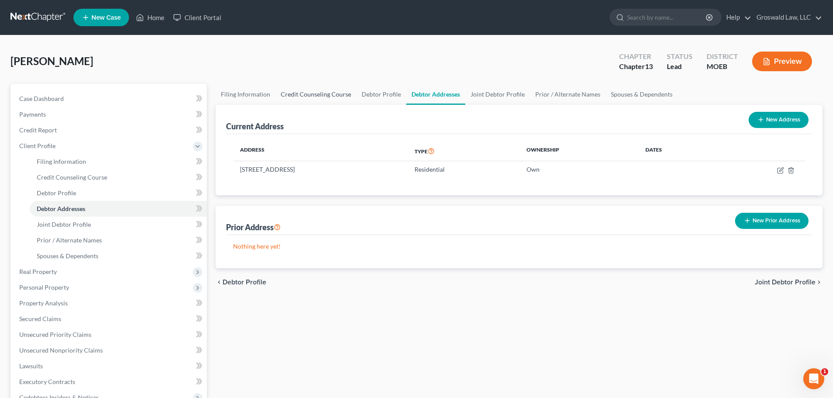
click at [301, 93] on link "Credit Counseling Course" at bounding box center [315, 94] width 81 height 21
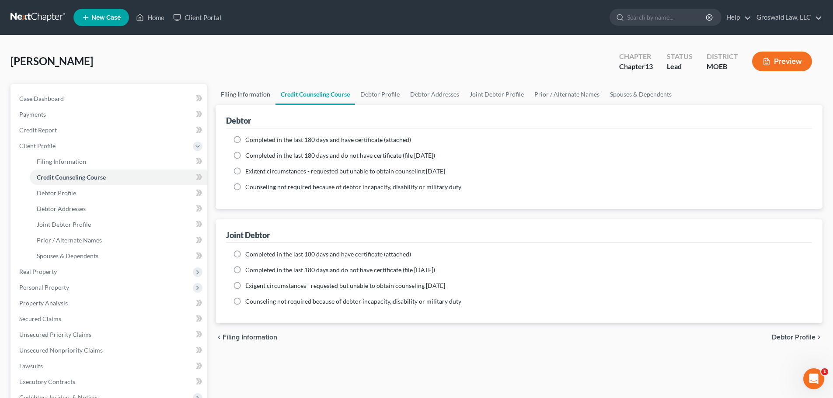
click at [234, 94] on link "Filing Information" at bounding box center [246, 94] width 60 height 21
select select "1"
select select "3"
select select "45"
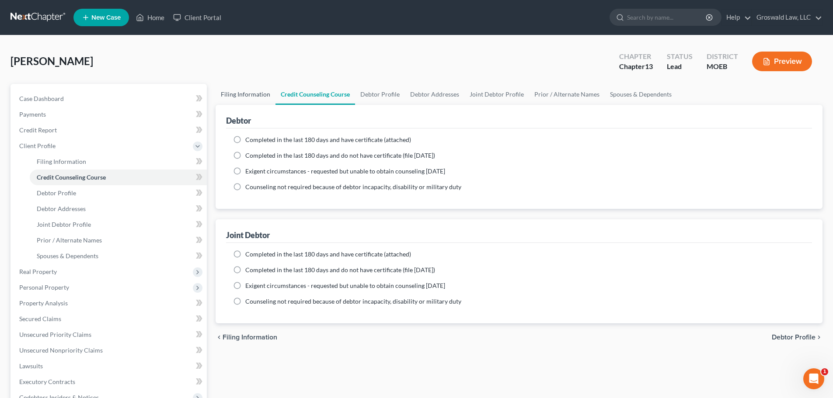
select select "0"
select select "26"
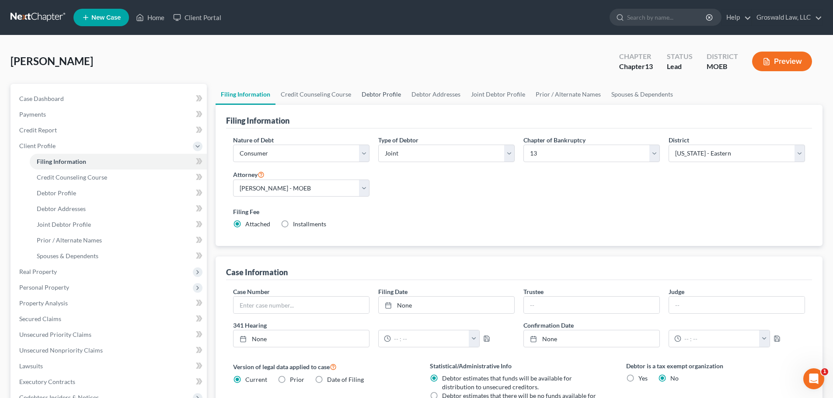
click at [388, 92] on link "Debtor Profile" at bounding box center [381, 94] width 50 height 21
select select "1"
select select "0"
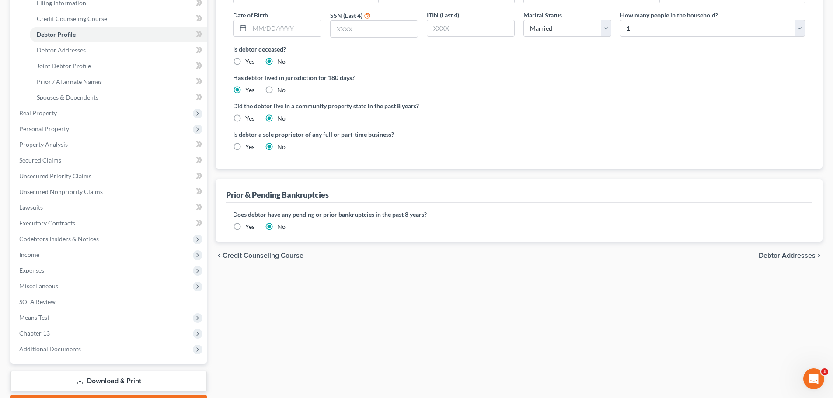
scroll to position [208, 0]
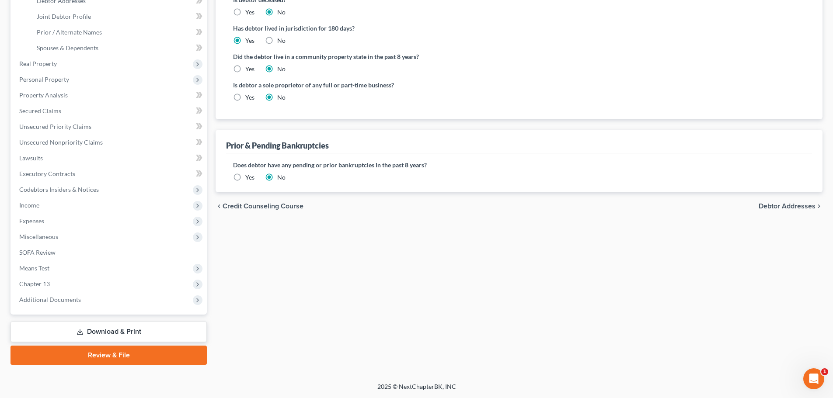
click at [245, 176] on label "Yes" at bounding box center [249, 177] width 9 height 9
click at [249, 176] on input "Yes" at bounding box center [252, 176] width 6 height 6
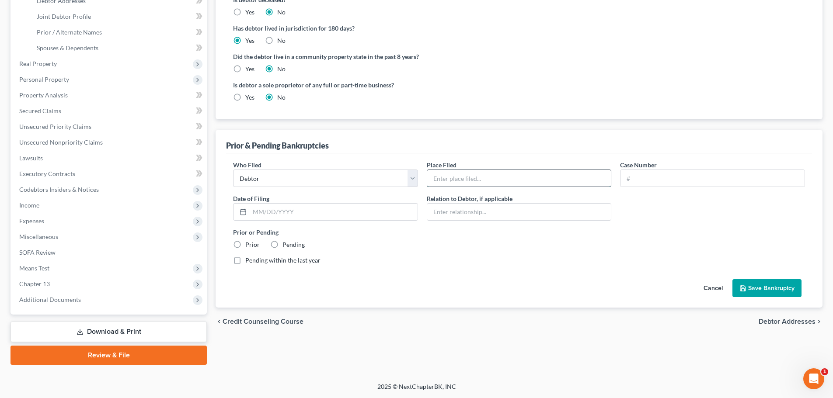
click at [473, 176] on input "text" at bounding box center [519, 178] width 184 height 17
type input "[GEOGRAPHIC_DATA][US_STATE]"
click at [645, 175] on input "text" at bounding box center [712, 178] width 184 height 17
paste input "23-42747"
type input "23-42747"
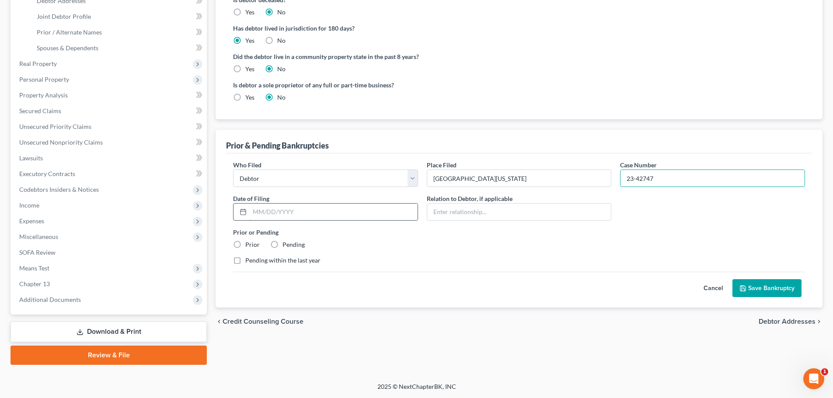
click at [261, 214] on input "text" at bounding box center [334, 212] width 168 height 17
click at [297, 206] on input "text" at bounding box center [334, 212] width 168 height 17
type input "[DATE]"
click at [245, 244] on label "Prior" at bounding box center [252, 244] width 14 height 9
click at [249, 244] on input "Prior" at bounding box center [252, 243] width 6 height 6
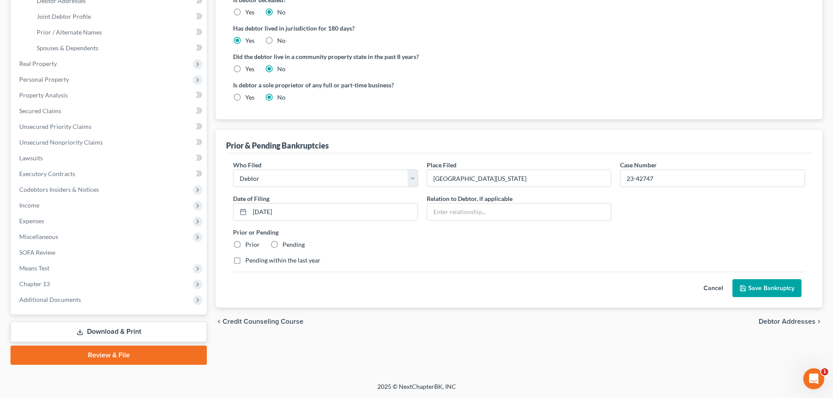
radio input "true"
click at [281, 261] on label "Pending within the last year" at bounding box center [282, 260] width 75 height 9
click at [254, 261] on input "Pending within the last year" at bounding box center [252, 259] width 6 height 6
checkbox input "true"
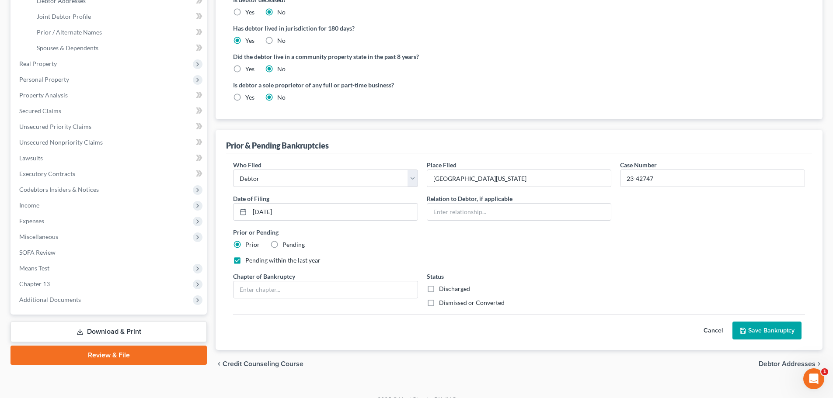
click at [439, 299] on label "Dismissed or Converted" at bounding box center [472, 303] width 66 height 9
click at [442, 299] on input "Dismissed or Converted" at bounding box center [445, 302] width 6 height 6
click at [439, 304] on label "Dismissed or Converted" at bounding box center [472, 303] width 66 height 9
click at [442, 304] on input "Dismissed or Converted" at bounding box center [445, 302] width 6 height 6
drag, startPoint x: 379, startPoint y: 296, endPoint x: 407, endPoint y: 295, distance: 28.0
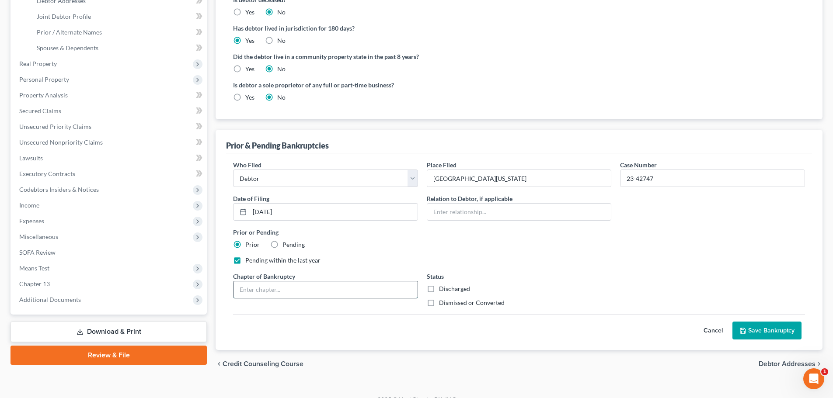
click at [379, 296] on input "text" at bounding box center [325, 290] width 184 height 17
drag, startPoint x: 422, startPoint y: 304, endPoint x: 426, endPoint y: 303, distance: 4.4
click at [422, 304] on div "Status Discharged Dismissed or Converted" at bounding box center [519, 289] width 194 height 35
click at [439, 303] on label "Dismissed or Converted" at bounding box center [472, 303] width 66 height 9
click at [442, 303] on input "Dismissed or Converted" at bounding box center [445, 302] width 6 height 6
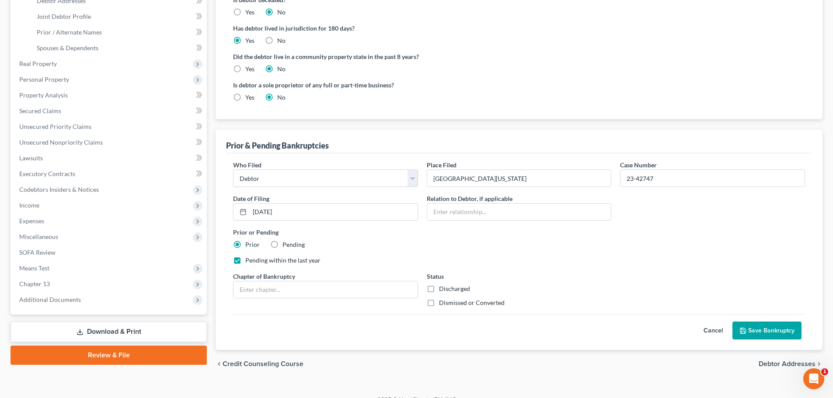
checkbox input "true"
click at [278, 288] on input "text" at bounding box center [325, 290] width 184 height 17
type input "13"
click at [762, 331] on button "Save Bankruptcy" at bounding box center [766, 331] width 69 height 18
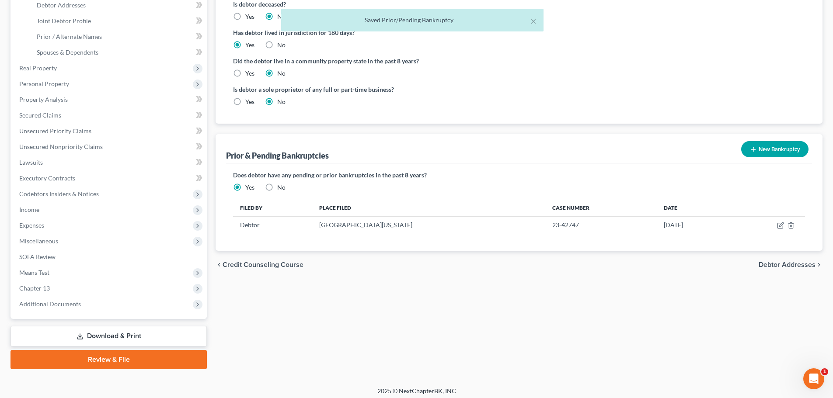
scroll to position [0, 0]
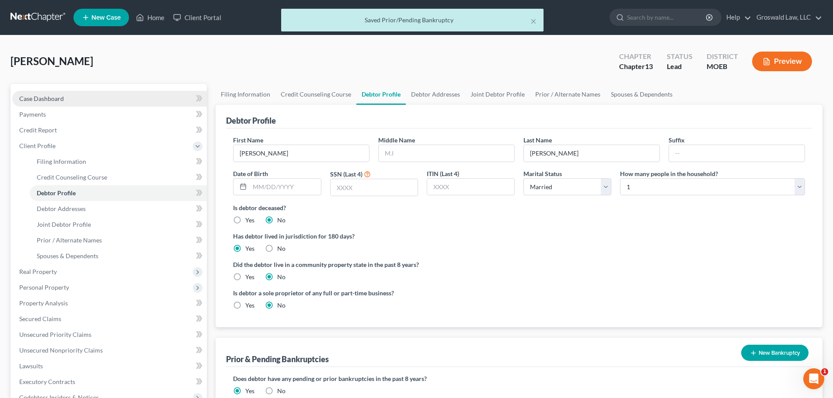
click at [65, 99] on link "Case Dashboard" at bounding box center [109, 99] width 195 height 16
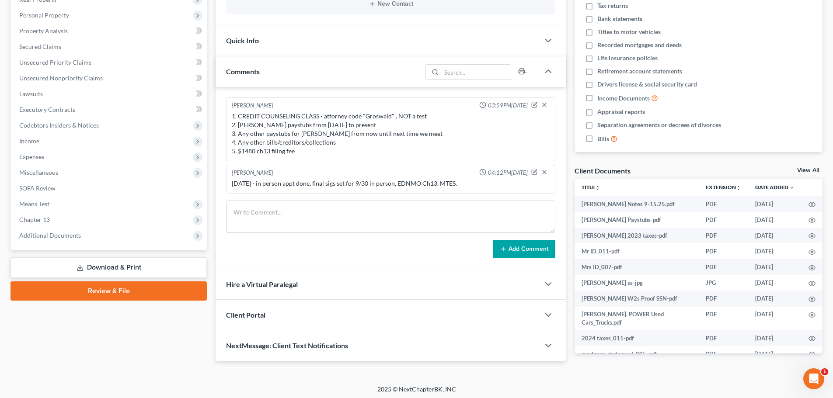
scroll to position [165, 0]
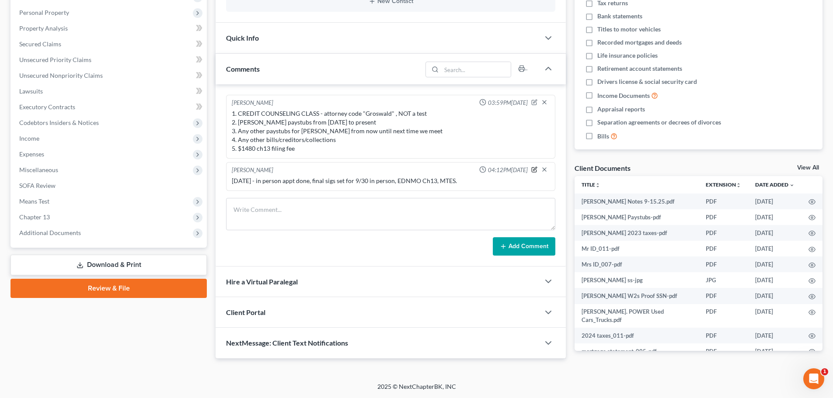
click at [532, 169] on icon "button" at bounding box center [534, 169] width 5 height 5
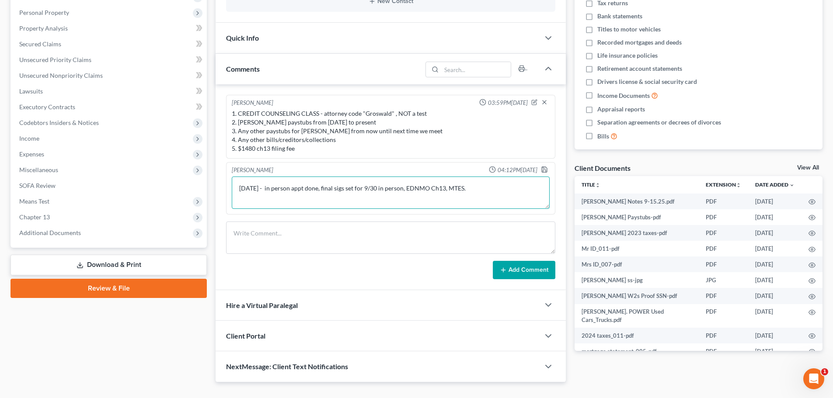
click at [505, 185] on textarea "[DATE] - in person appt done, final sigs set for 9/30 in person, EDNMO Ch13, MT…" at bounding box center [391, 193] width 318 height 32
type textarea "[DATE] - in person appt done, final sigs set for 9/30 in person, EDNMO Ch13, MT…"
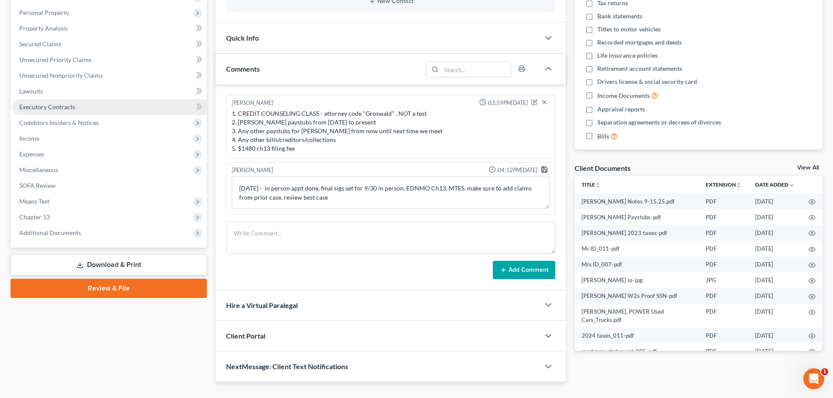
drag, startPoint x: 545, startPoint y: 171, endPoint x: 17, endPoint y: 108, distance: 531.9
click at [545, 171] on icon "button" at bounding box center [544, 169] width 7 height 7
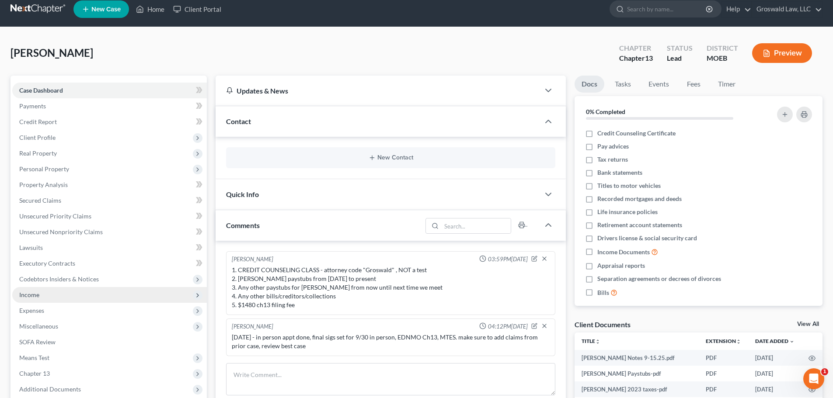
scroll to position [0, 0]
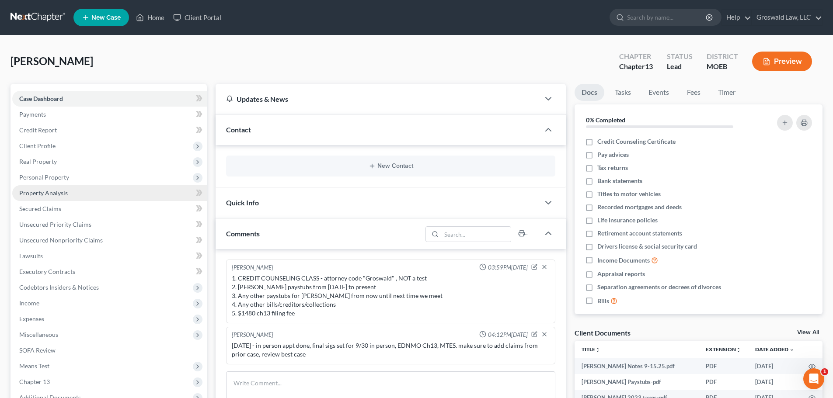
drag, startPoint x: 45, startPoint y: 146, endPoint x: 70, endPoint y: 195, distance: 55.7
click at [45, 146] on span "Client Profile" at bounding box center [37, 145] width 36 height 7
click at [69, 193] on span "Debtor Profile" at bounding box center [56, 192] width 39 height 7
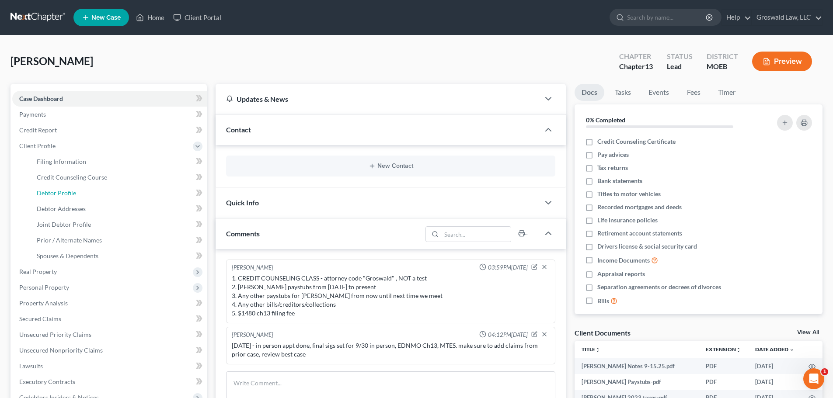
select select "1"
select select "0"
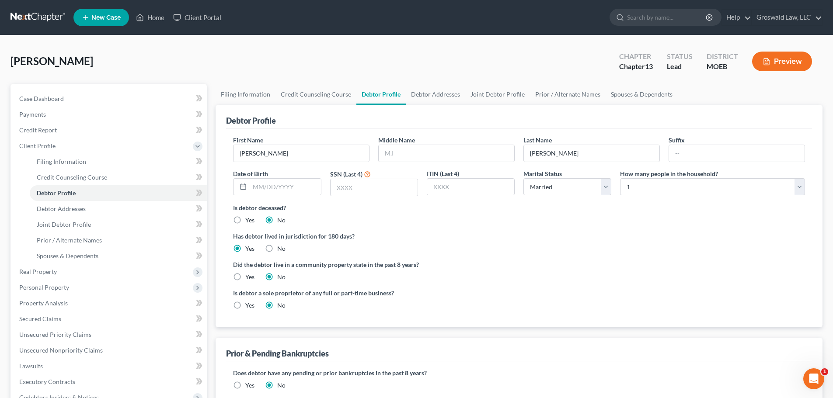
radio input "true"
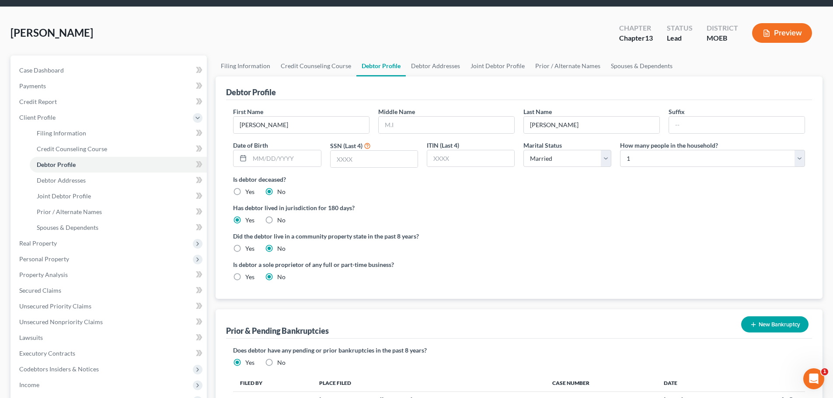
scroll to position [208, 0]
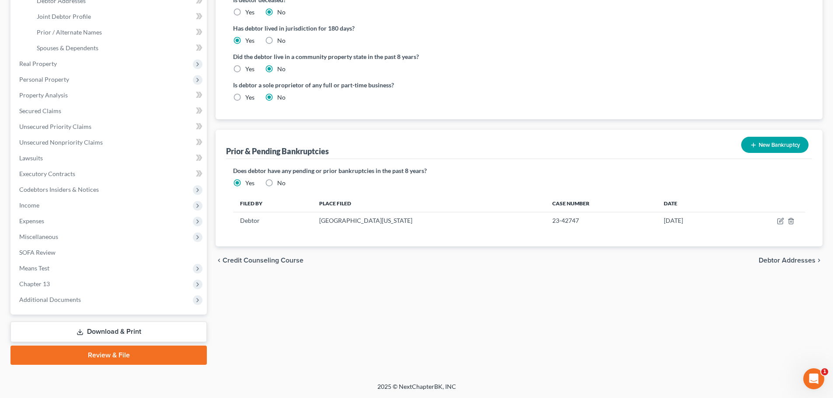
click at [767, 147] on button "New Bankruptcy" at bounding box center [774, 145] width 67 height 16
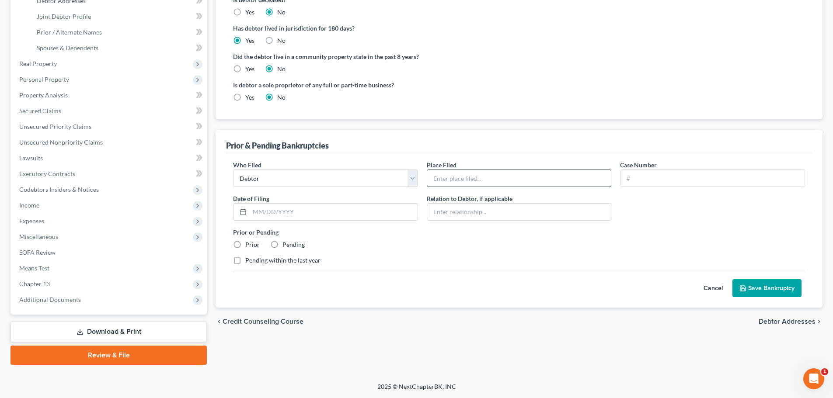
click at [459, 174] on input "text" at bounding box center [519, 178] width 184 height 17
type input "[GEOGRAPHIC_DATA][US_STATE]"
click at [661, 181] on input "text" at bounding box center [712, 178] width 184 height 17
type input "20-40802"
type input "[DATE]"
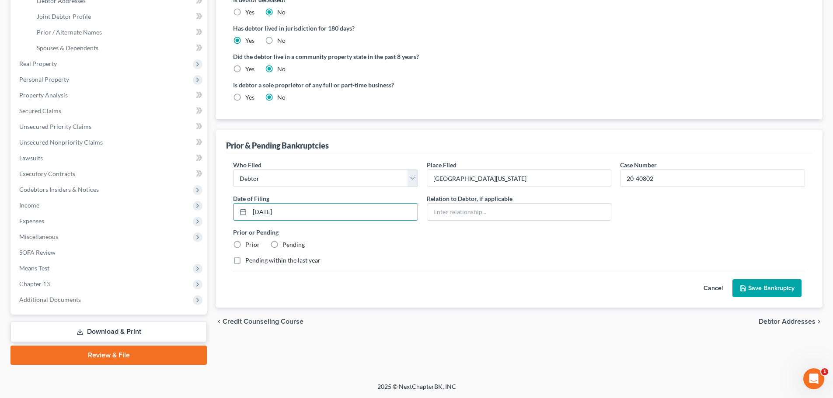
click at [245, 242] on label "Prior" at bounding box center [252, 244] width 14 height 9
click at [249, 242] on input "Prior" at bounding box center [252, 243] width 6 height 6
radio input "true"
click at [769, 290] on button "Save Bankruptcy" at bounding box center [766, 288] width 69 height 18
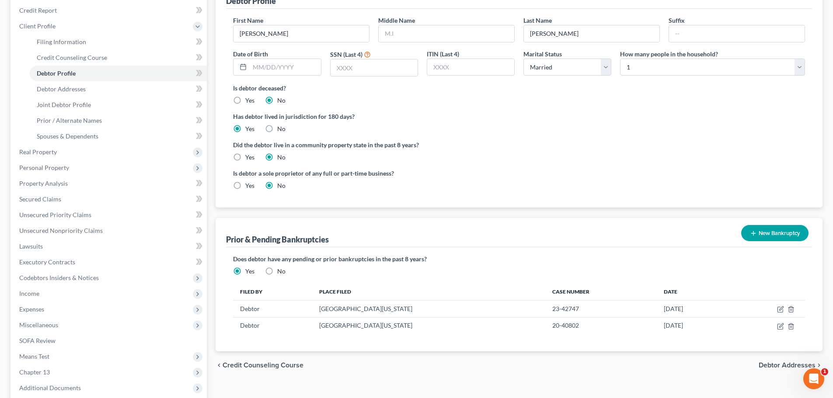
scroll to position [0, 0]
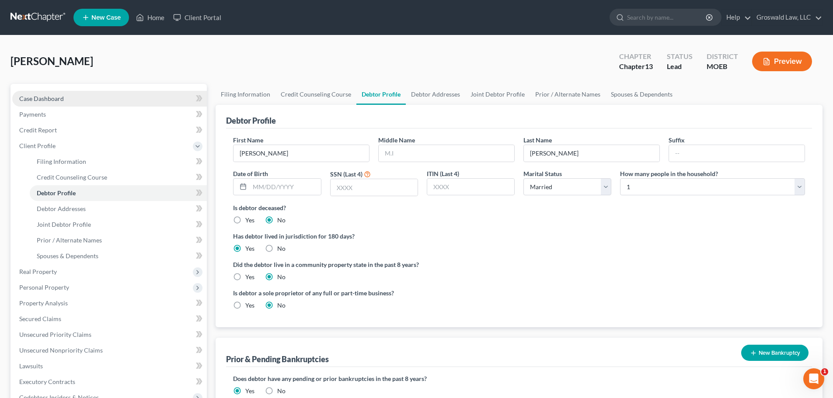
click at [114, 98] on link "Case Dashboard" at bounding box center [109, 99] width 195 height 16
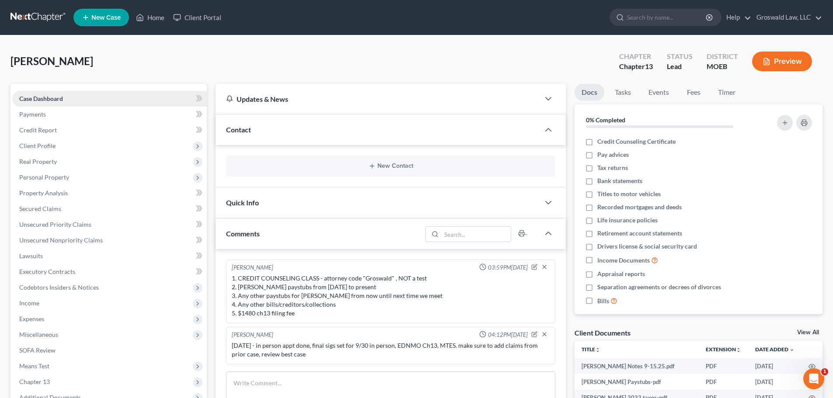
click at [97, 94] on link "Case Dashboard" at bounding box center [109, 99] width 195 height 16
click at [146, 21] on link "Home" at bounding box center [150, 18] width 37 height 16
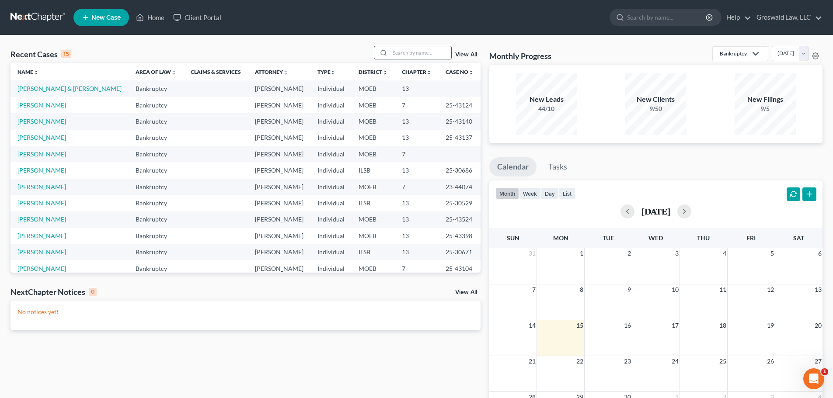
click at [447, 55] on input "search" at bounding box center [420, 52] width 61 height 13
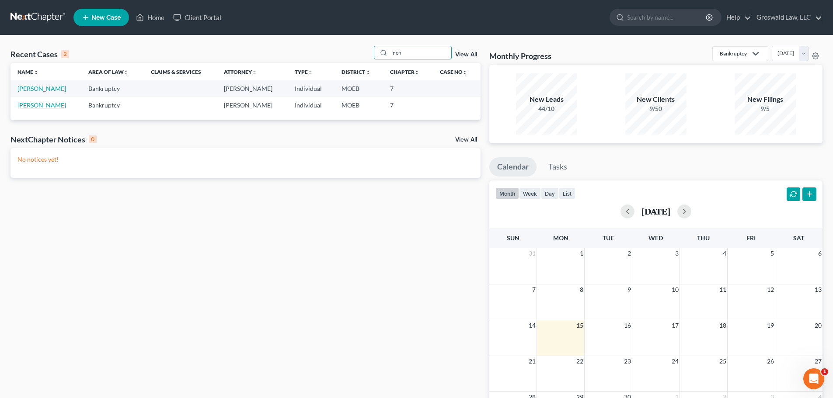
type input "nen"
click at [54, 106] on link "[PERSON_NAME]" at bounding box center [41, 104] width 49 height 7
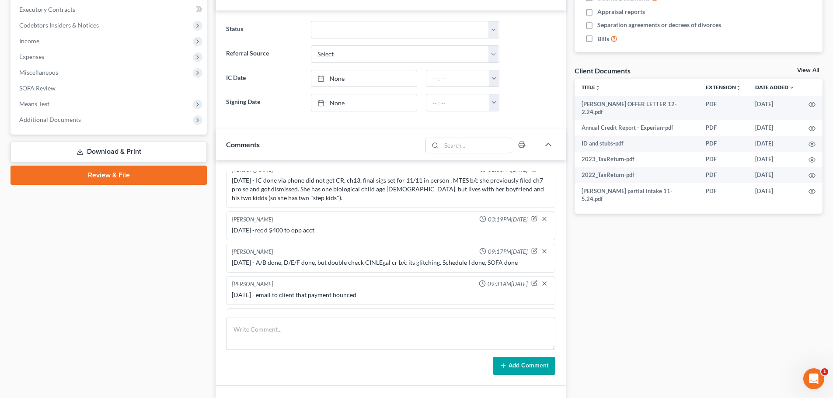
scroll to position [229, 0]
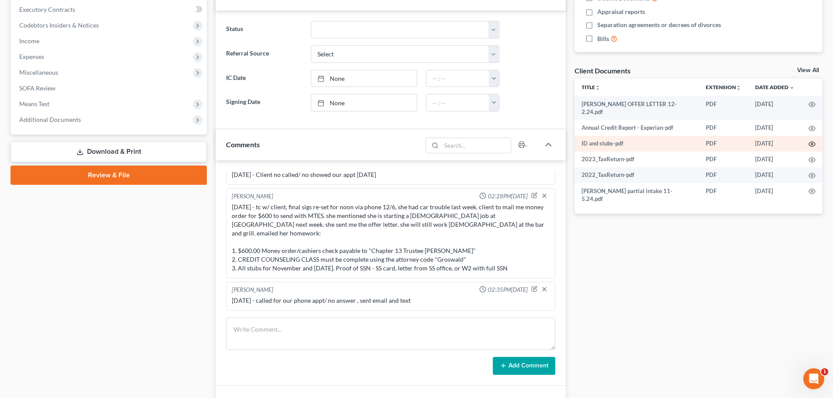
click at [809, 144] on icon "button" at bounding box center [811, 144] width 7 height 7
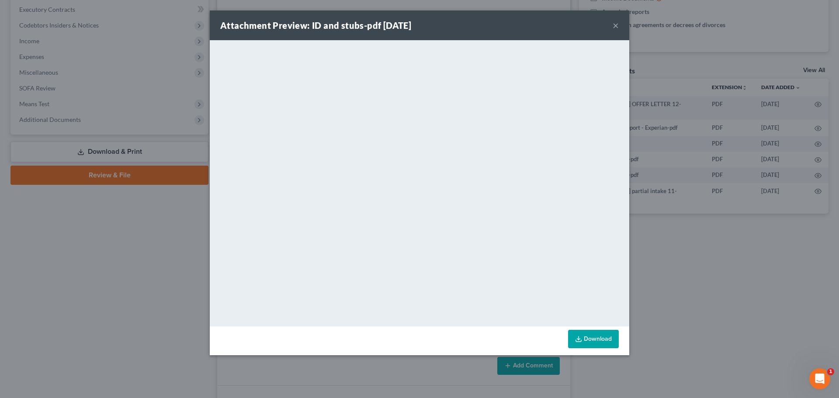
click at [617, 24] on button "×" at bounding box center [616, 25] width 6 height 10
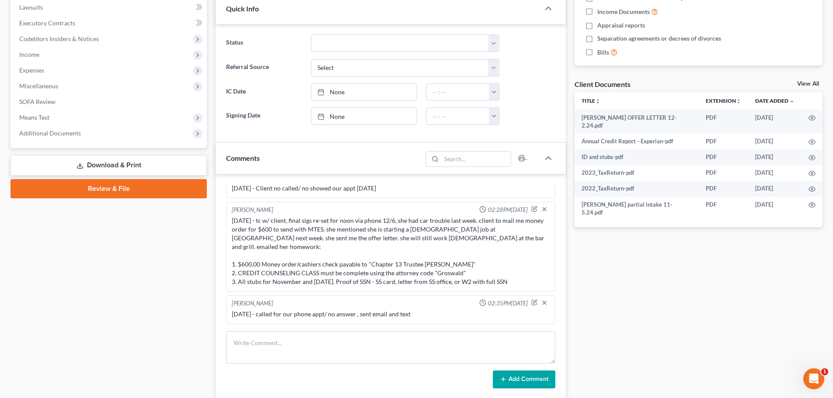
scroll to position [244, 0]
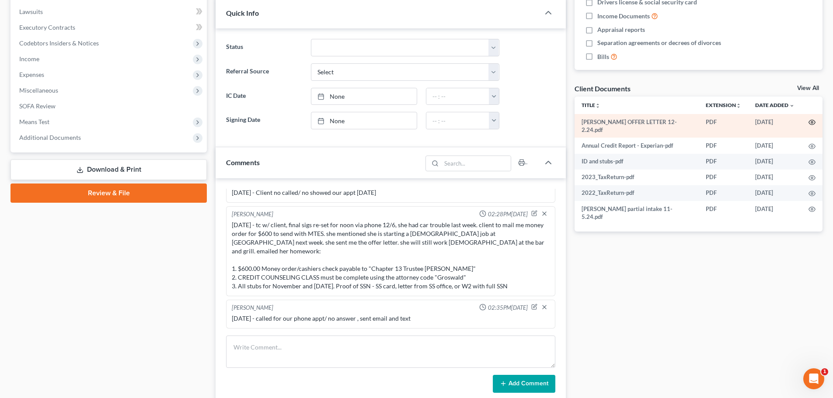
click at [811, 124] on icon "button" at bounding box center [811, 122] width 7 height 7
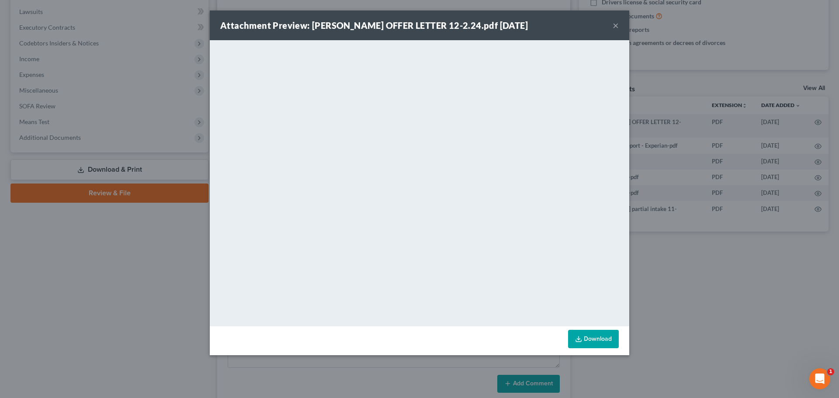
click at [618, 24] on button "×" at bounding box center [616, 25] width 6 height 10
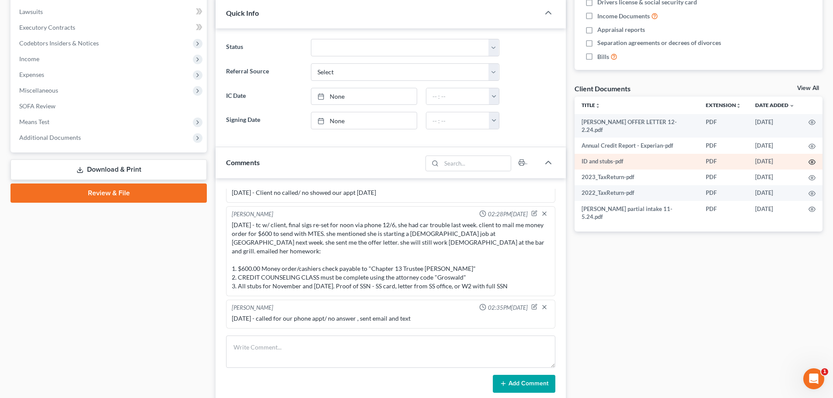
click at [812, 163] on circle "button" at bounding box center [812, 162] width 2 height 2
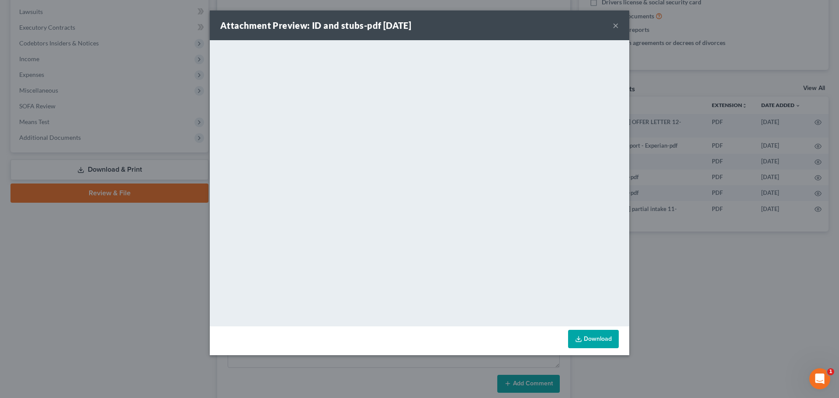
click at [618, 26] on button "×" at bounding box center [616, 25] width 6 height 10
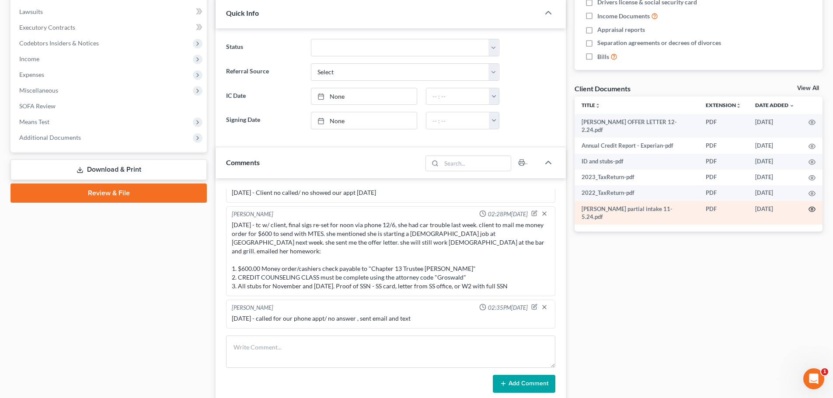
click at [811, 209] on icon "button" at bounding box center [811, 209] width 7 height 7
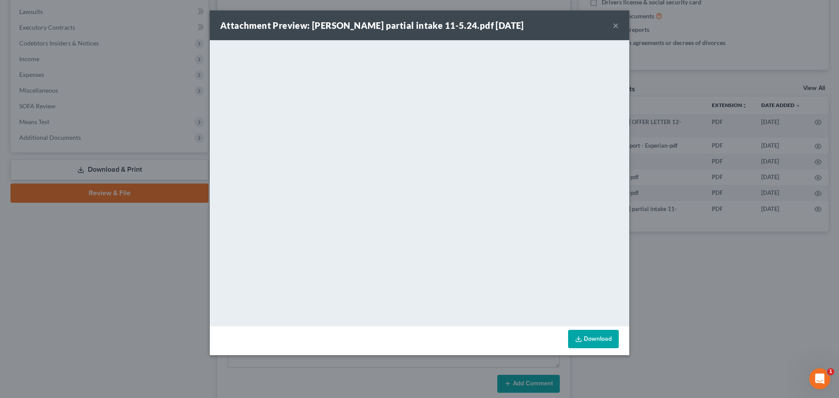
drag, startPoint x: 616, startPoint y: 25, endPoint x: 673, endPoint y: 124, distance: 114.0
click at [616, 26] on button "×" at bounding box center [616, 25] width 6 height 10
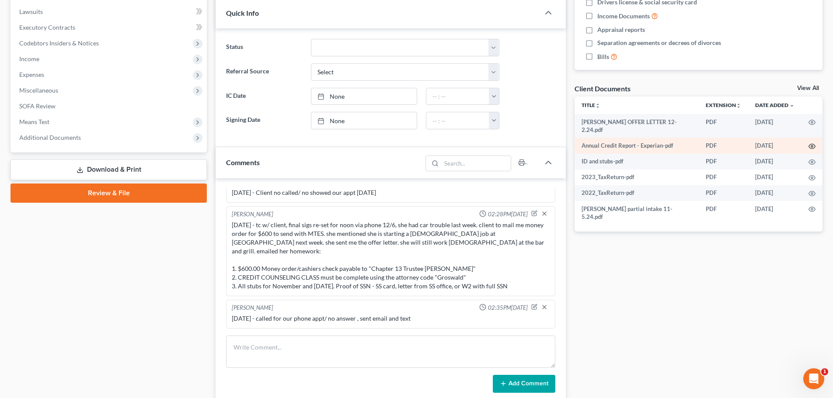
click at [812, 144] on icon "button" at bounding box center [812, 146] width 7 height 5
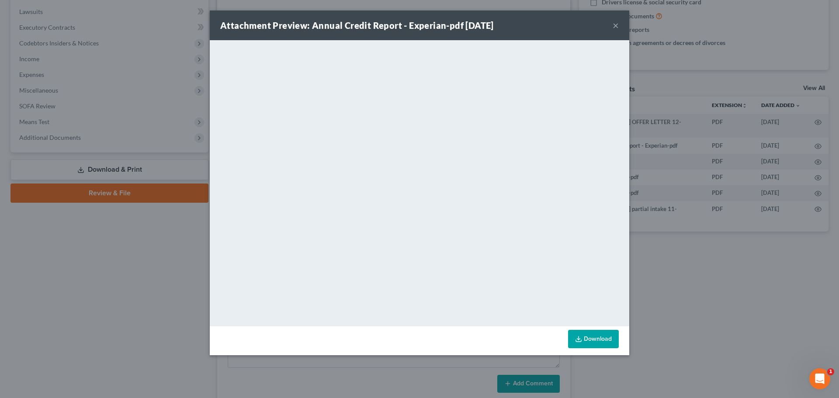
click at [615, 25] on button "×" at bounding box center [616, 25] width 6 height 10
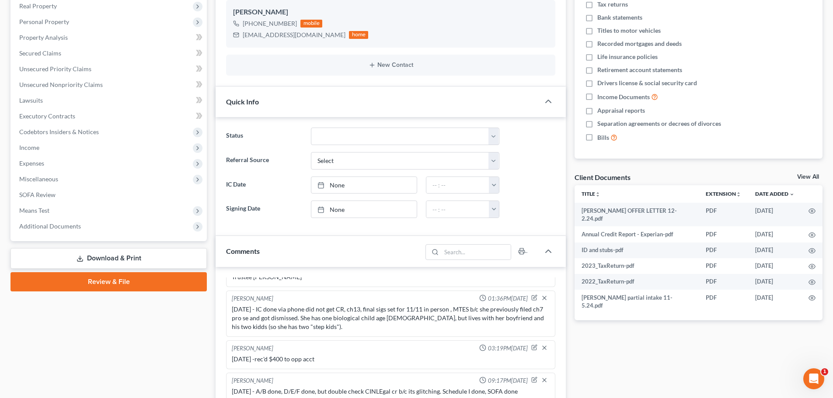
scroll to position [175, 0]
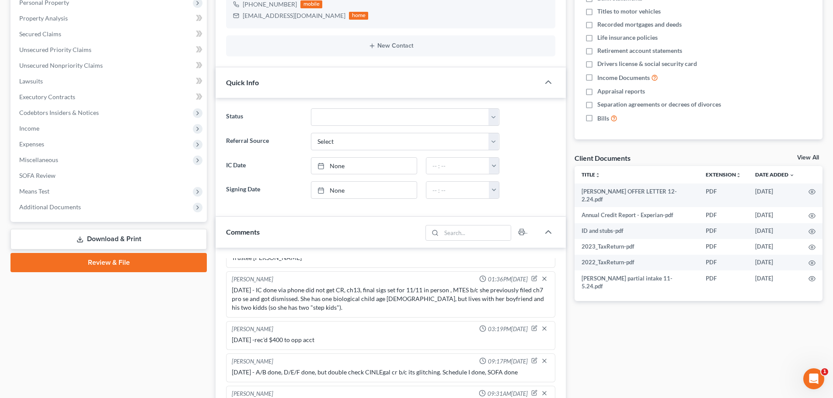
click at [707, 355] on div "Docs Tasks Events Fees Timer 0% Completed Nothing here yet! Credit Counseling C…" at bounding box center [698, 237] width 257 height 657
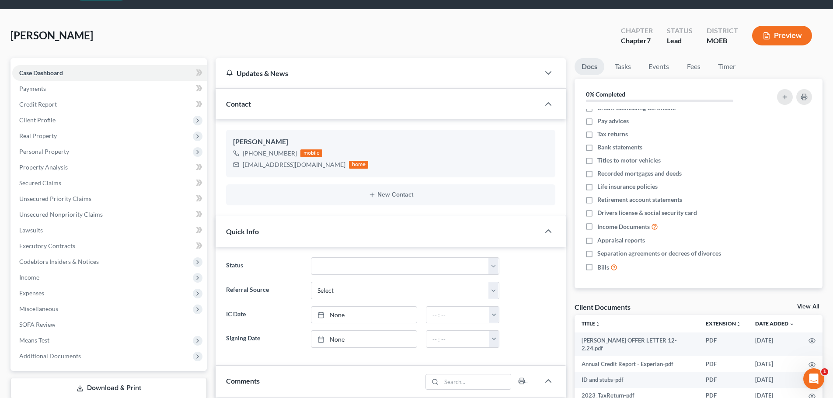
scroll to position [0, 0]
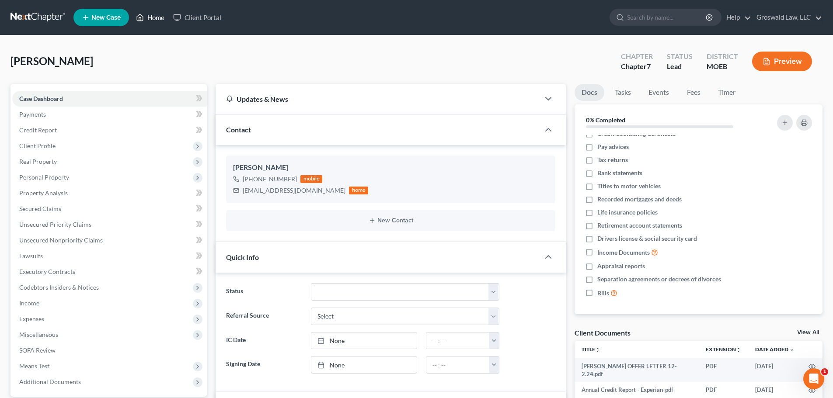
drag, startPoint x: 150, startPoint y: 17, endPoint x: 311, endPoint y: 51, distance: 164.7
click at [150, 17] on link "Home" at bounding box center [150, 18] width 37 height 16
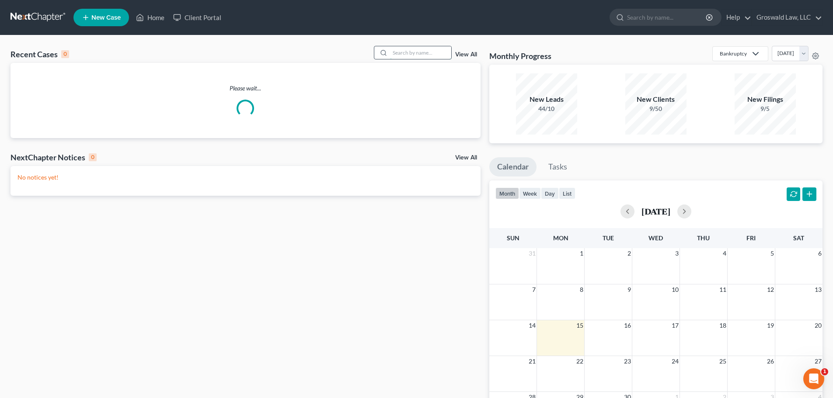
click at [410, 54] on input "search" at bounding box center [420, 52] width 61 height 13
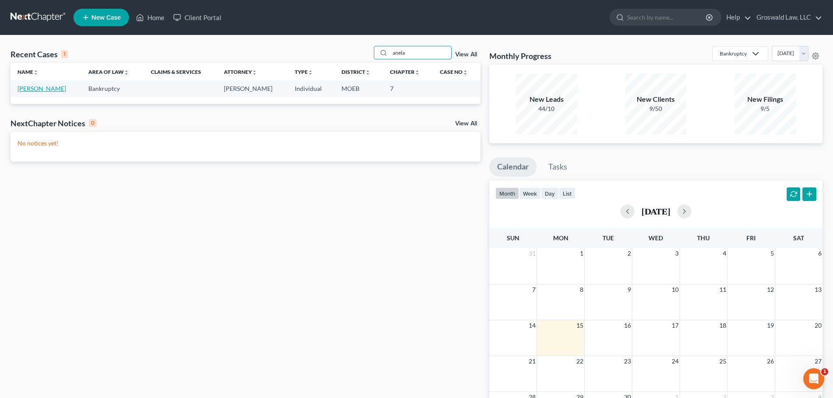
type input "anela"
click at [48, 89] on link "[PERSON_NAME]" at bounding box center [41, 88] width 49 height 7
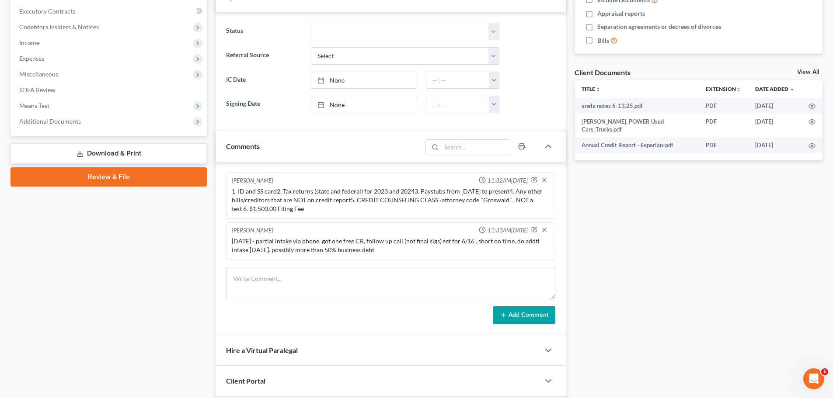
scroll to position [262, 0]
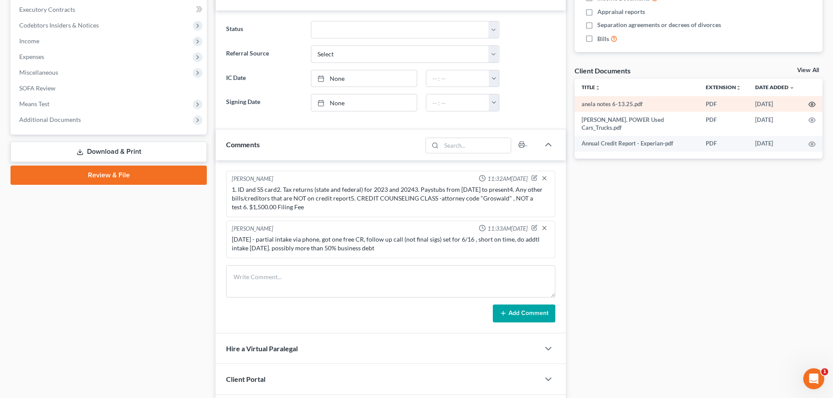
click at [812, 104] on icon "button" at bounding box center [811, 104] width 7 height 7
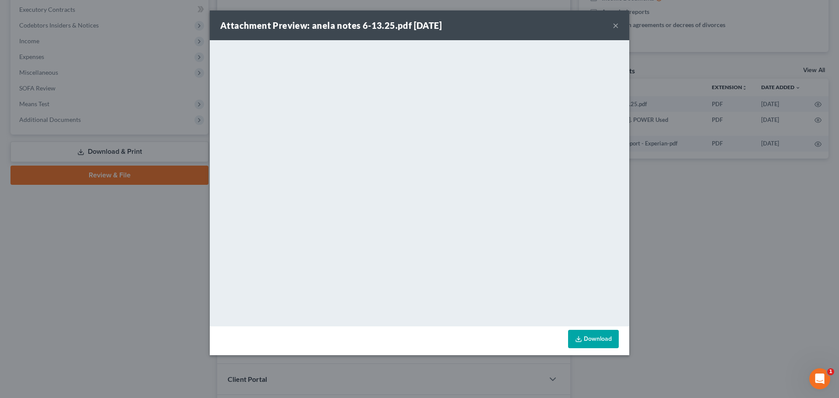
click at [619, 24] on button "×" at bounding box center [616, 25] width 6 height 10
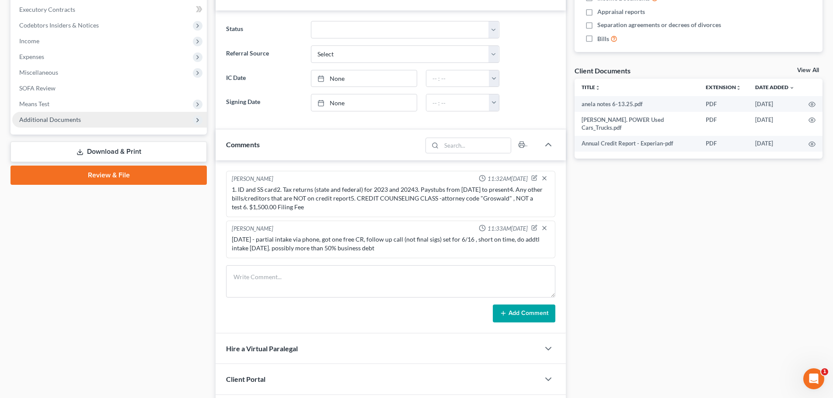
click at [101, 116] on span "Additional Documents" at bounding box center [109, 120] width 195 height 16
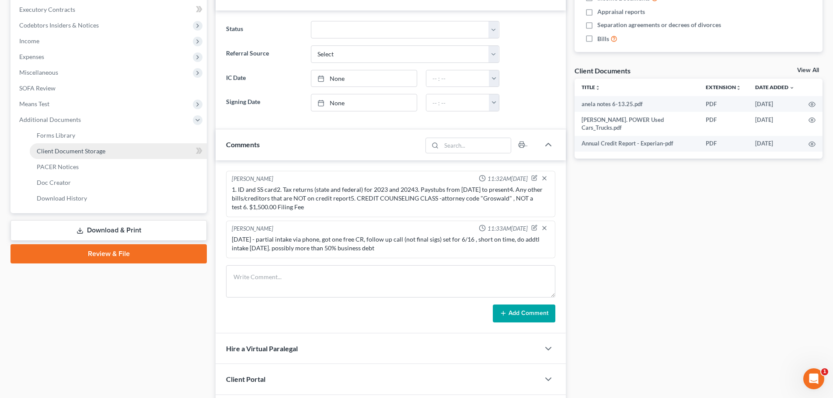
click at [107, 151] on link "Client Document Storage" at bounding box center [118, 151] width 177 height 16
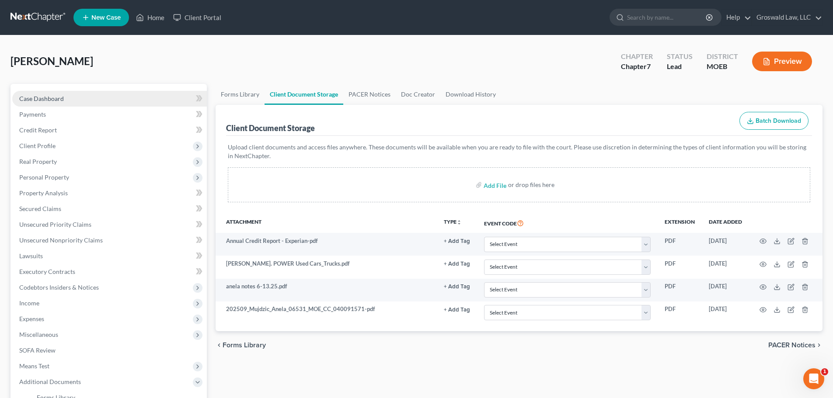
click at [48, 95] on span "Case Dashboard" at bounding box center [41, 98] width 45 height 7
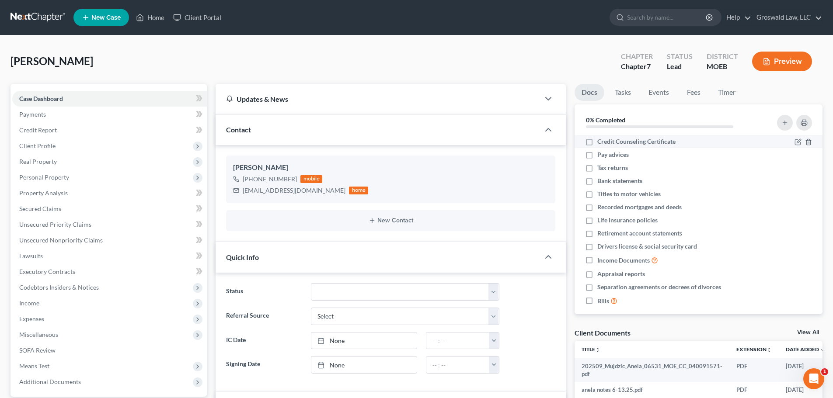
click at [628, 142] on span "Credit Counseling Certificate" at bounding box center [636, 141] width 78 height 9
click at [606, 142] on input "Credit Counseling Certificate" at bounding box center [604, 140] width 6 height 6
checkbox input "true"
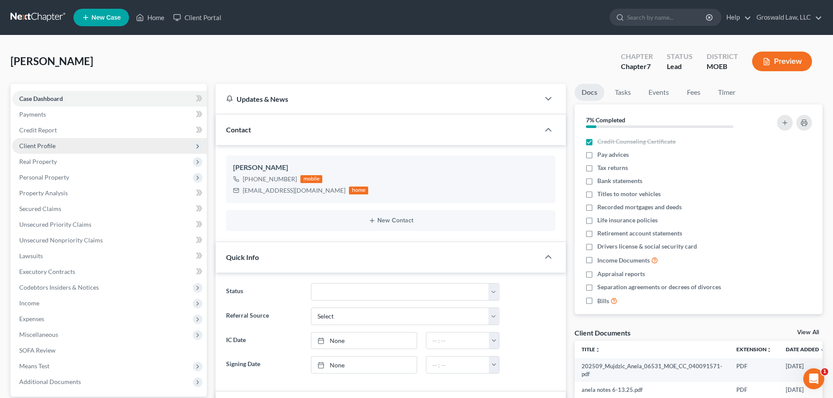
click at [48, 144] on span "Client Profile" at bounding box center [37, 145] width 36 height 7
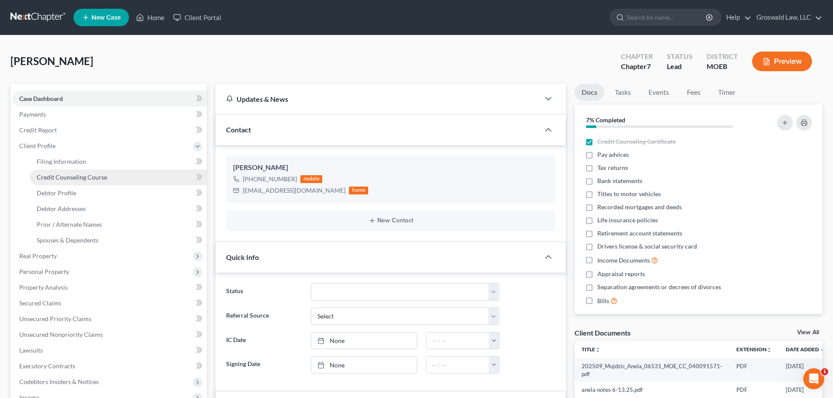
click at [77, 180] on span "Credit Counseling Course" at bounding box center [72, 177] width 70 height 7
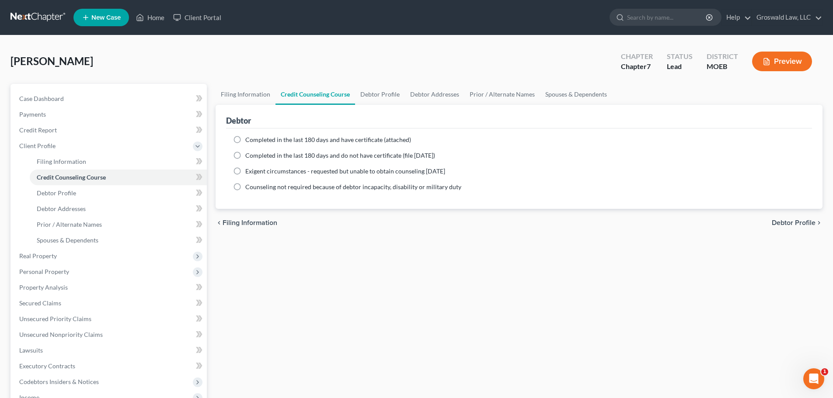
click at [308, 140] on span "Completed in the last 180 days and have certificate (attached)" at bounding box center [328, 139] width 166 height 7
click at [254, 140] on input "Completed in the last 180 days and have certificate (attached)" at bounding box center [252, 139] width 6 height 6
radio input "true"
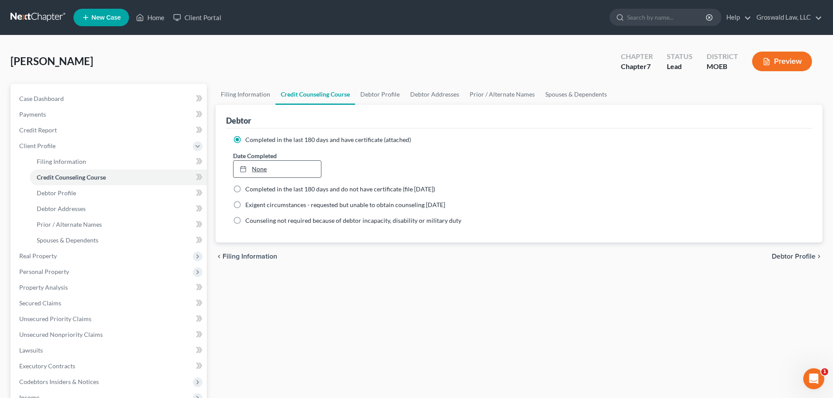
click at [268, 169] on link "None" at bounding box center [276, 169] width 87 height 17
click at [165, 15] on link "Home" at bounding box center [150, 18] width 37 height 16
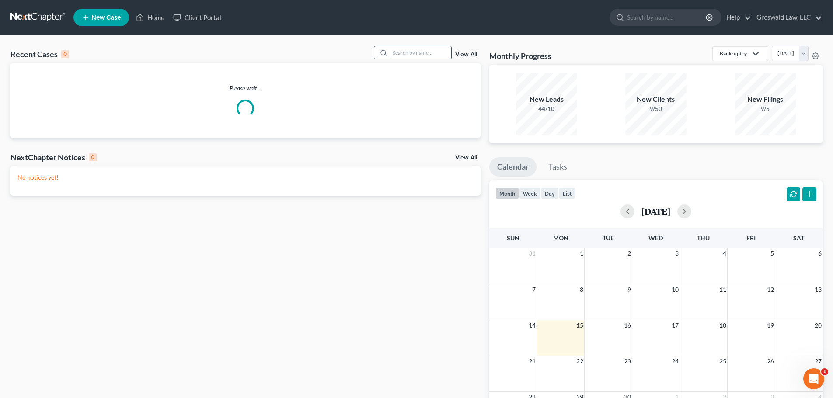
click at [402, 54] on input "search" at bounding box center [420, 52] width 61 height 13
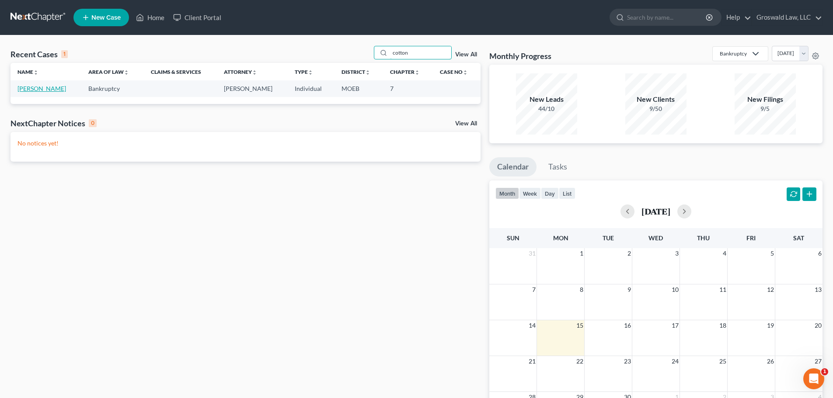
type input "cotton"
click at [42, 87] on link "[PERSON_NAME]" at bounding box center [41, 88] width 49 height 7
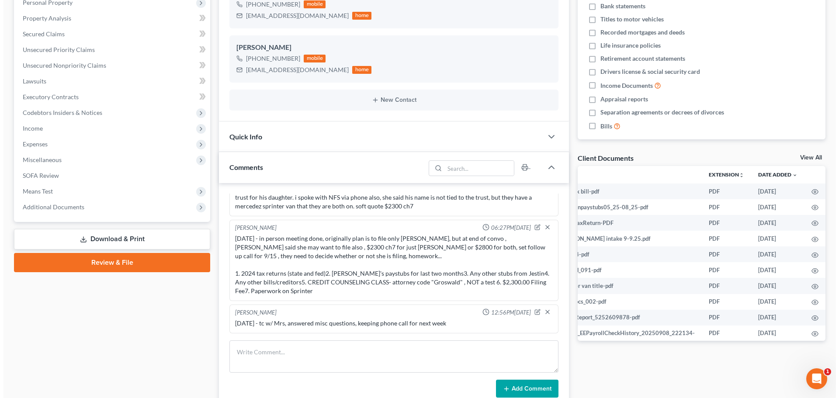
scroll to position [0, 28]
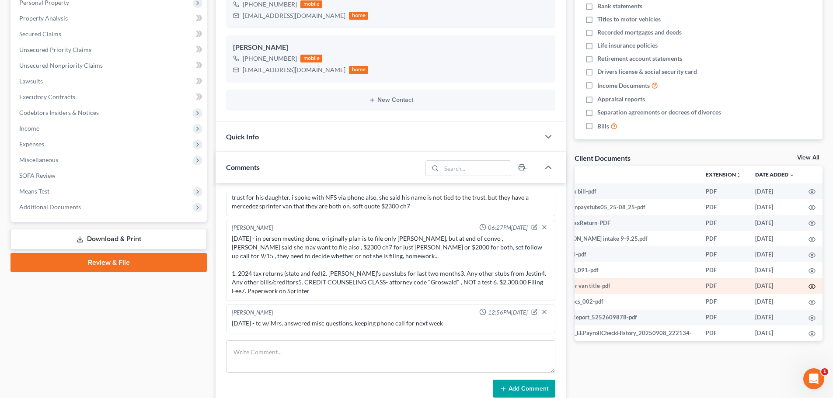
click at [808, 285] on icon "button" at bounding box center [811, 286] width 7 height 7
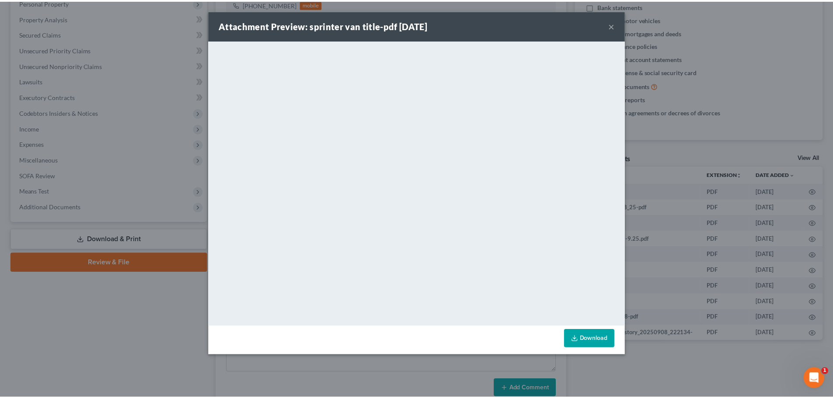
scroll to position [0, 27]
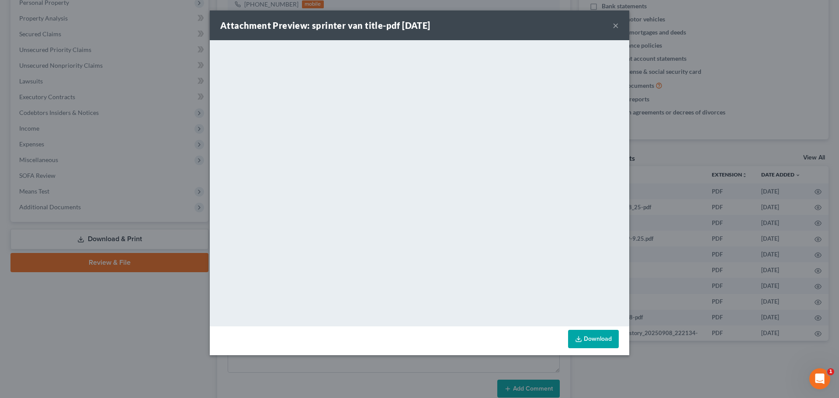
click at [615, 25] on button "×" at bounding box center [616, 25] width 6 height 10
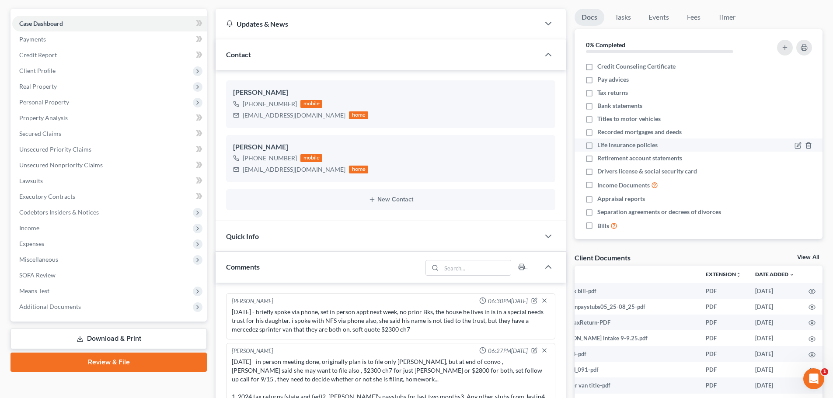
scroll to position [0, 0]
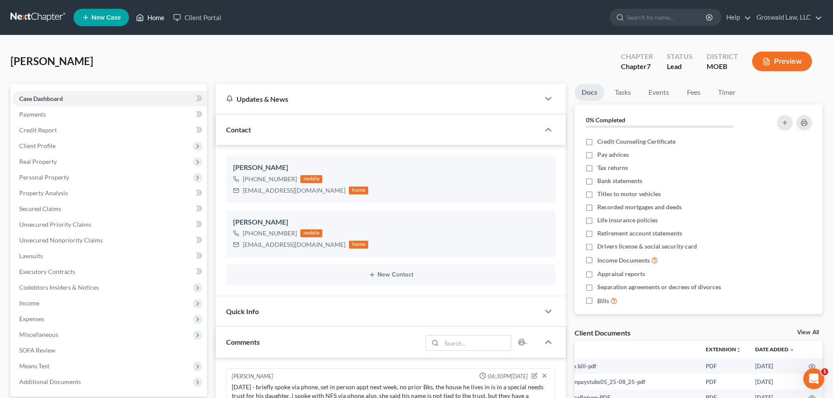
click at [152, 17] on link "Home" at bounding box center [150, 18] width 37 height 16
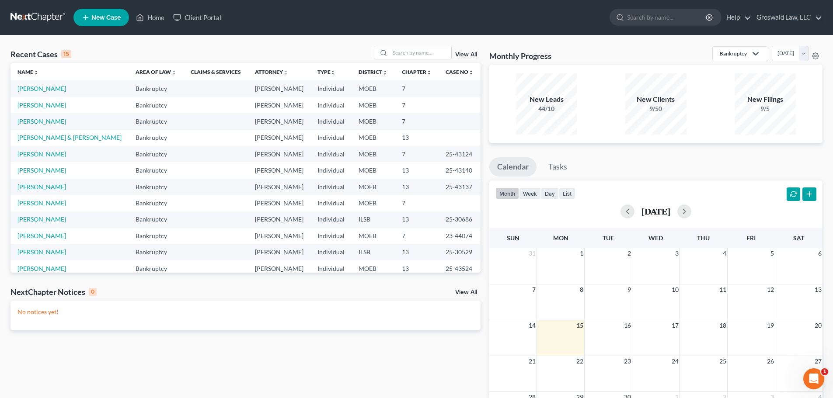
click at [108, 16] on span "New Case" at bounding box center [105, 17] width 29 height 7
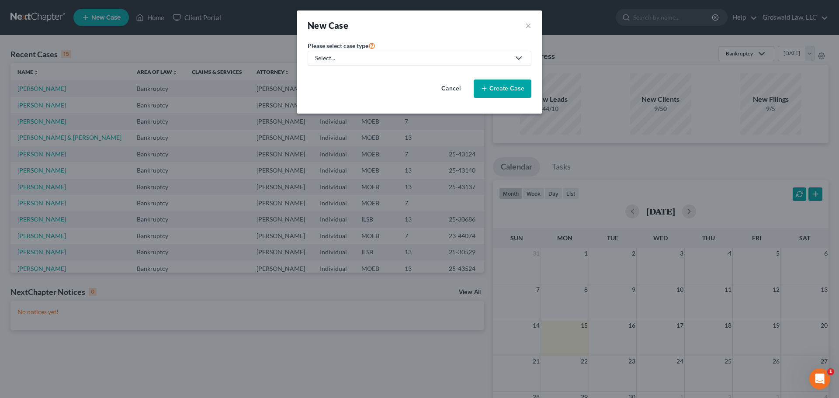
click at [375, 56] on div "Select..." at bounding box center [412, 58] width 195 height 9
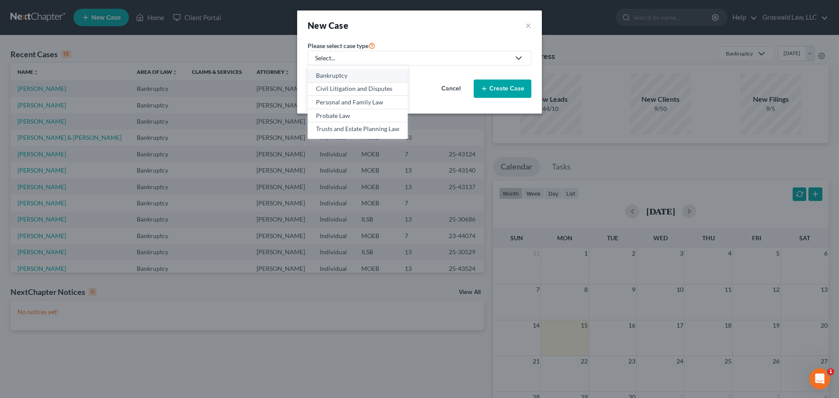
click at [360, 78] on div "Bankruptcy" at bounding box center [357, 75] width 83 height 9
select select "45"
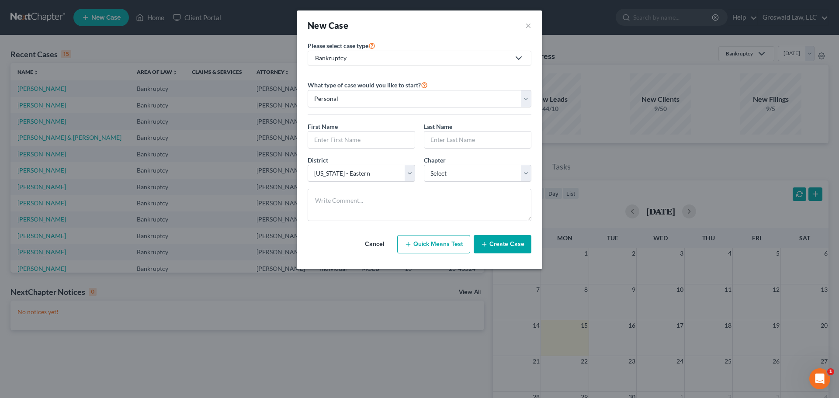
click at [379, 243] on button "Cancel" at bounding box center [374, 244] width 38 height 17
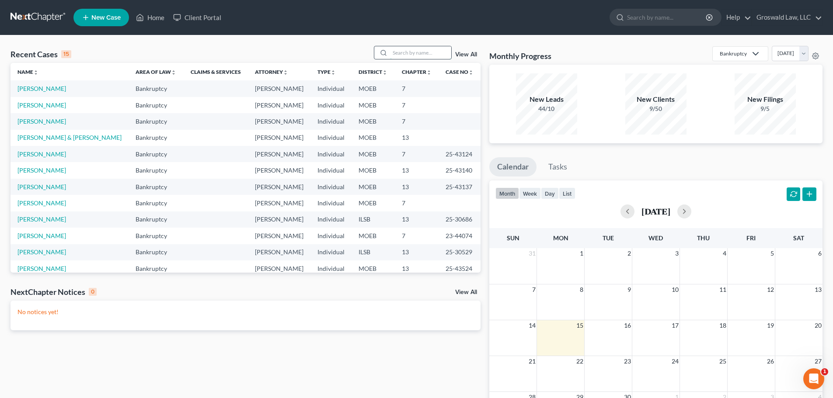
click at [410, 52] on input "search" at bounding box center [420, 52] width 61 height 13
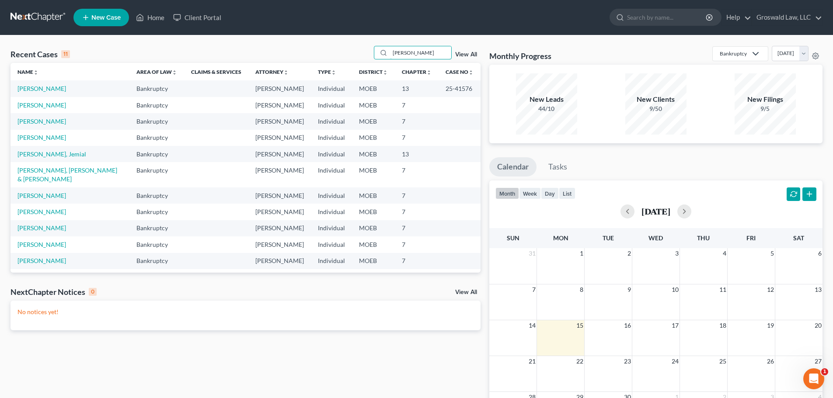
type input "[PERSON_NAME]"
click at [103, 17] on span "New Case" at bounding box center [105, 17] width 29 height 7
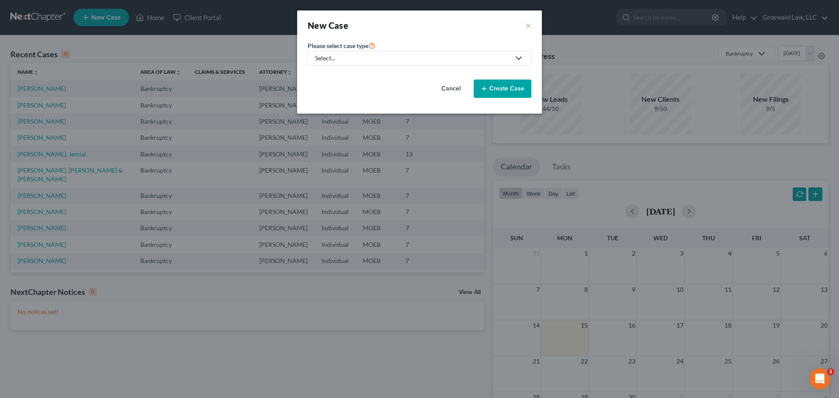
click at [358, 55] on div "Select..." at bounding box center [412, 58] width 195 height 9
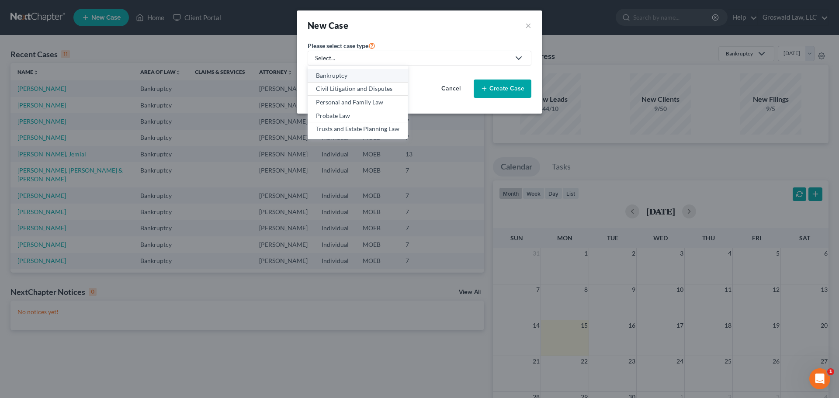
click at [345, 76] on div "Bankruptcy" at bounding box center [357, 75] width 83 height 9
select select "45"
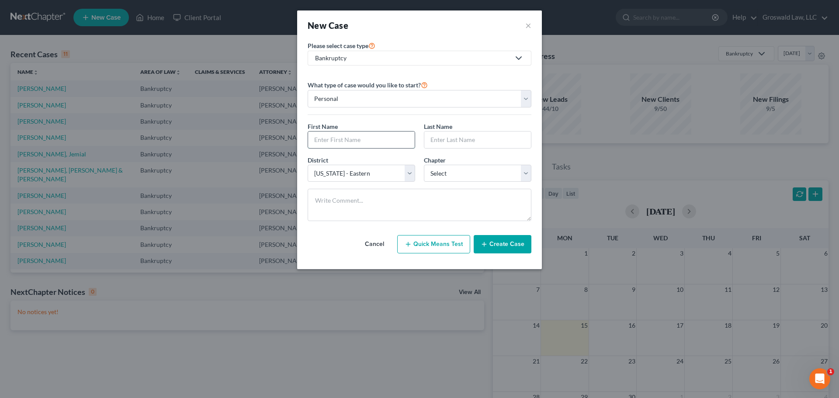
click at [329, 143] on input "text" at bounding box center [361, 140] width 107 height 17
type input "[PERSON_NAME]"
select select "0"
click at [489, 248] on button "Create Case" at bounding box center [503, 244] width 58 height 18
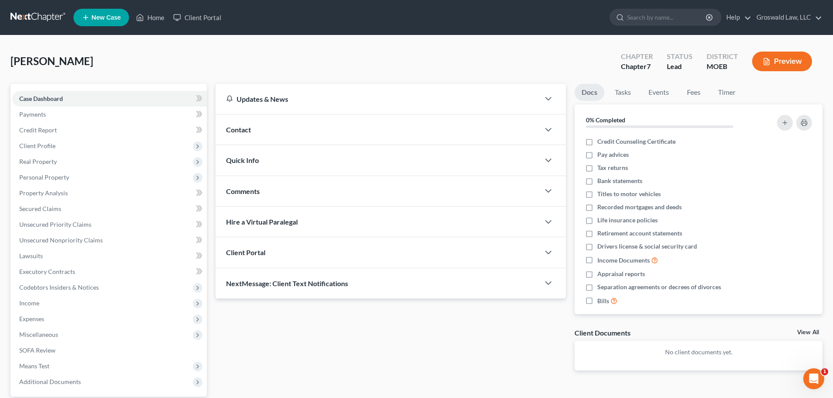
click at [267, 128] on div "Contact" at bounding box center [378, 130] width 324 height 30
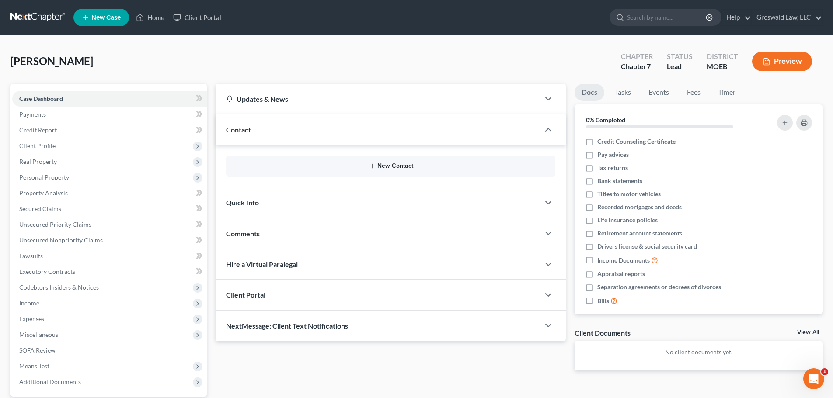
click at [392, 163] on button "New Contact" at bounding box center [390, 166] width 315 height 7
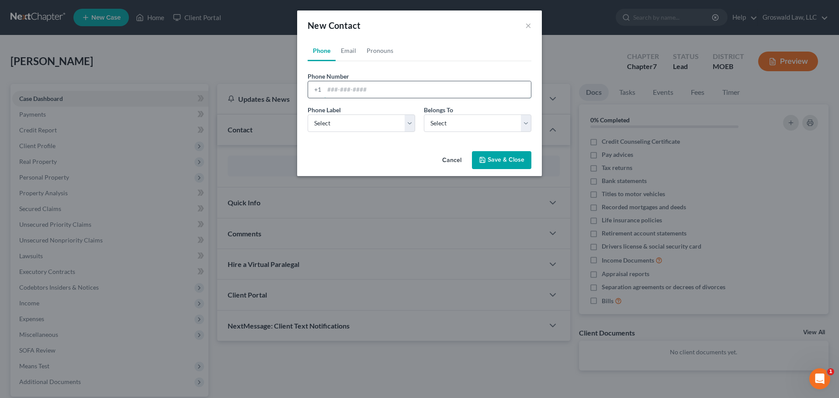
click at [421, 90] on input "tel" at bounding box center [427, 89] width 207 height 17
type input "[PHONE_NUMBER]"
select select "0"
click at [348, 47] on link "Email" at bounding box center [349, 50] width 26 height 21
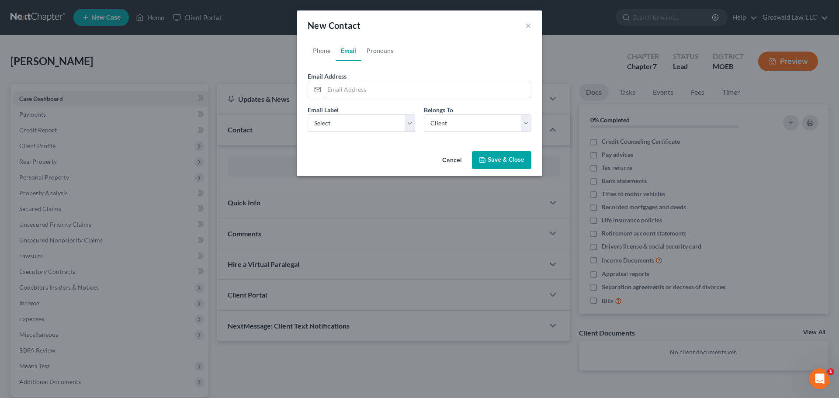
drag, startPoint x: 364, startPoint y: 90, endPoint x: 28, endPoint y: 10, distance: 345.6
click at [364, 90] on input "email" at bounding box center [427, 89] width 207 height 17
type input "l"
type input "[EMAIL_ADDRESS][DOMAIN_NAME]"
drag, startPoint x: 373, startPoint y: 125, endPoint x: 370, endPoint y: 131, distance: 6.5
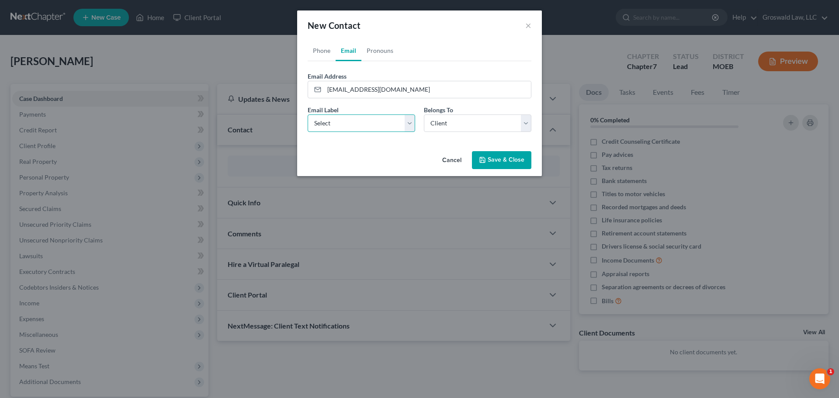
click at [373, 125] on select "Select Home Work Other" at bounding box center [362, 123] width 108 height 17
select select "0"
click at [308, 115] on select "Select Home Work Other" at bounding box center [362, 123] width 108 height 17
click at [497, 162] on button "Save & Close" at bounding box center [501, 160] width 59 height 18
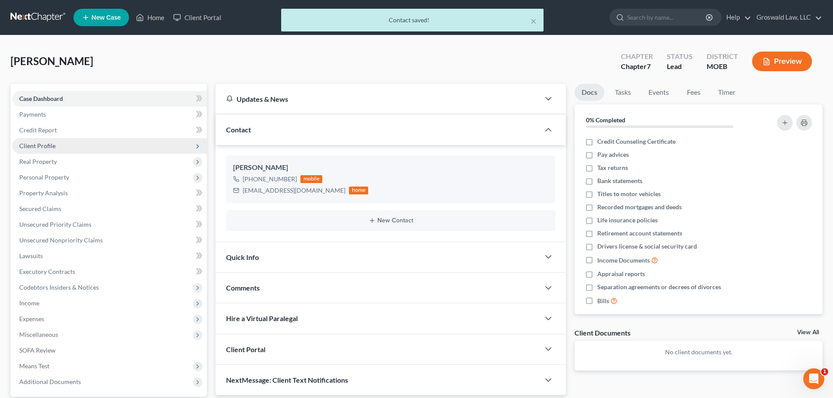
click at [56, 146] on span "Client Profile" at bounding box center [109, 146] width 195 height 16
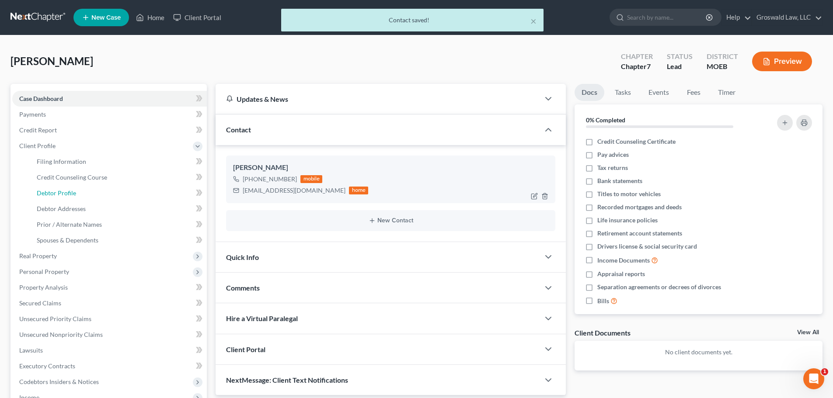
drag, startPoint x: 68, startPoint y: 196, endPoint x: 445, endPoint y: 156, distance: 379.0
click at [68, 196] on span "Debtor Profile" at bounding box center [56, 192] width 39 height 7
select select "0"
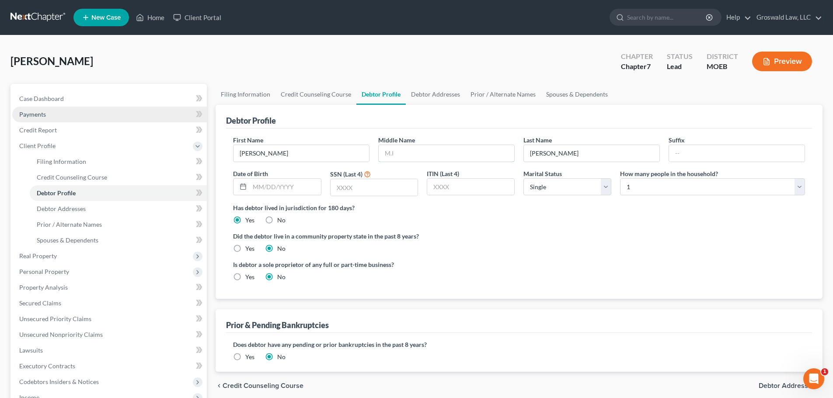
drag, startPoint x: 429, startPoint y: 156, endPoint x: 79, endPoint y: 116, distance: 352.0
click at [429, 156] on input "text" at bounding box center [447, 153] width 136 height 17
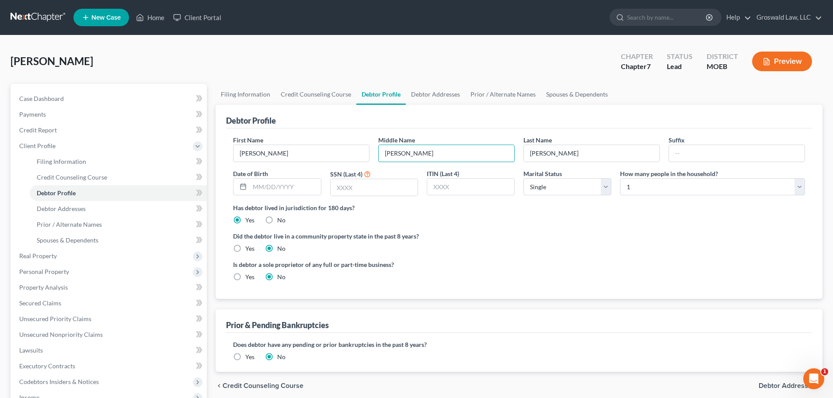
type input "[PERSON_NAME]"
drag, startPoint x: 470, startPoint y: 240, endPoint x: 463, endPoint y: 244, distance: 8.0
click at [470, 240] on label "Did the debtor live in a community property state in the past 8 years?" at bounding box center [519, 236] width 572 height 9
click at [441, 91] on link "Debtor Addresses" at bounding box center [435, 94] width 59 height 21
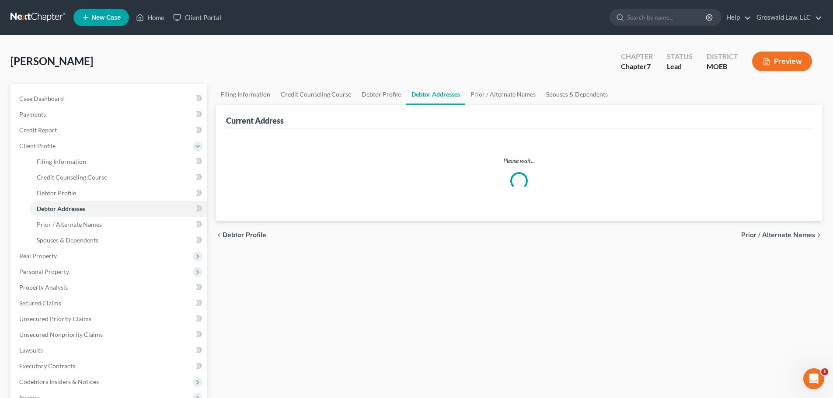
select select "0"
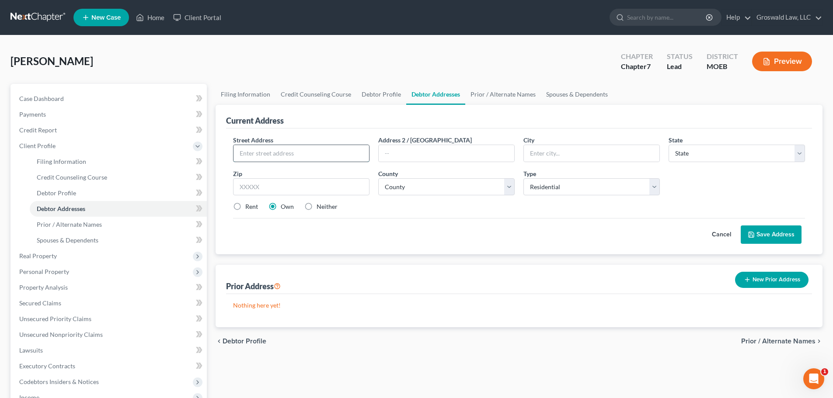
click at [322, 147] on input "text" at bounding box center [301, 153] width 136 height 17
type input "[STREET_ADDRESS] VV"
click at [285, 192] on input "text" at bounding box center [301, 186] width 136 height 17
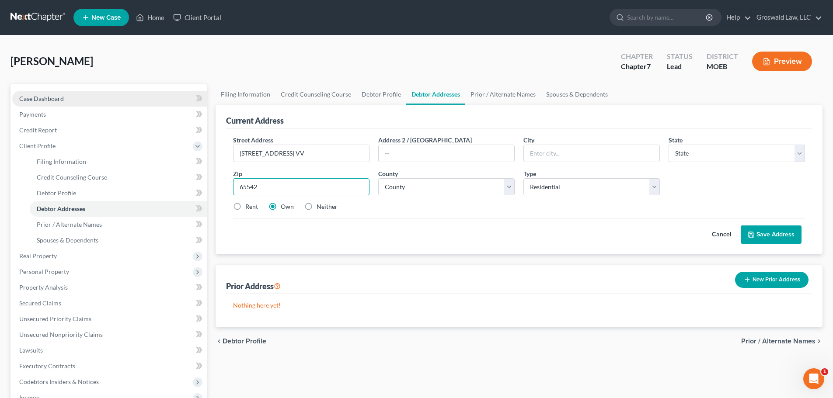
type input "65542"
type input "Licking"
select select "26"
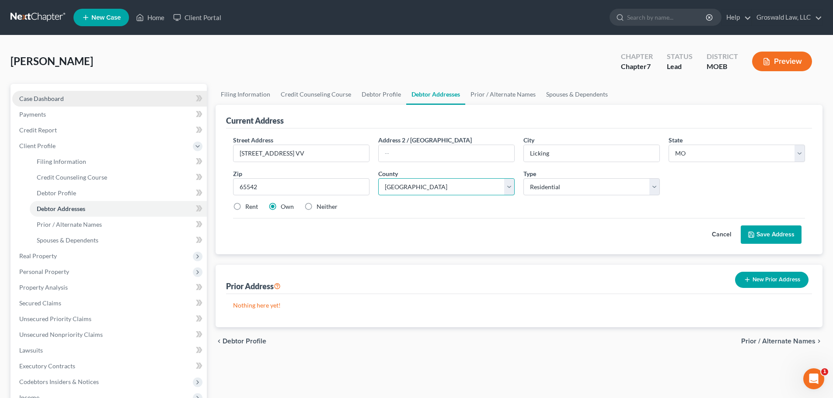
select select "32"
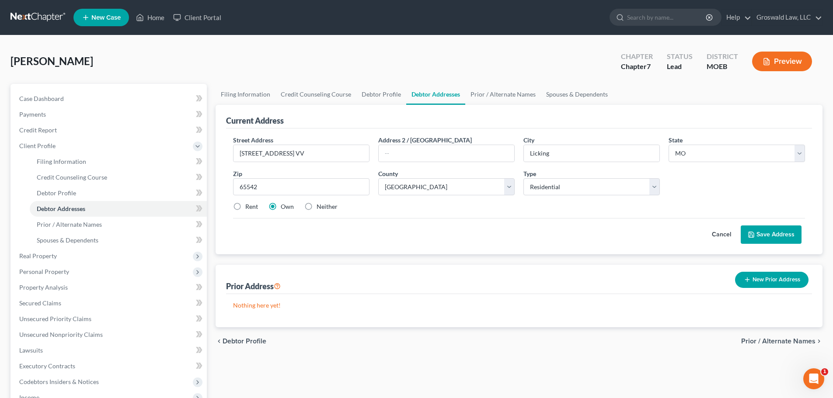
click at [245, 208] on label "Rent" at bounding box center [251, 206] width 13 height 9
click at [249, 208] on input "Rent" at bounding box center [252, 205] width 6 height 6
radio input "true"
click at [765, 234] on button "Save Address" at bounding box center [771, 235] width 61 height 18
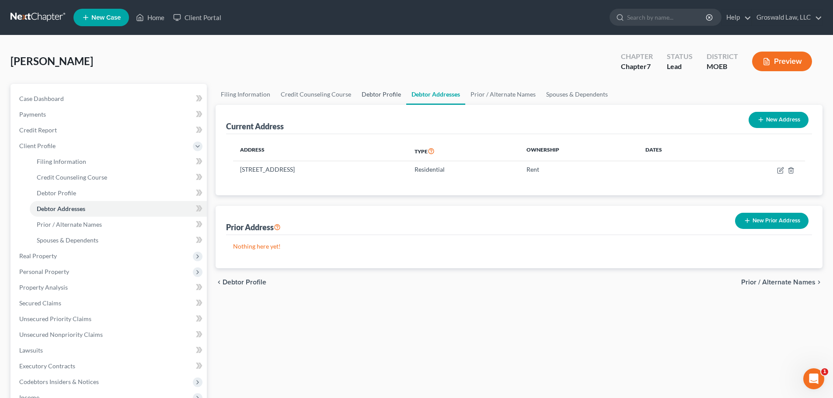
click at [364, 94] on link "Debtor Profile" at bounding box center [381, 94] width 50 height 21
select select "0"
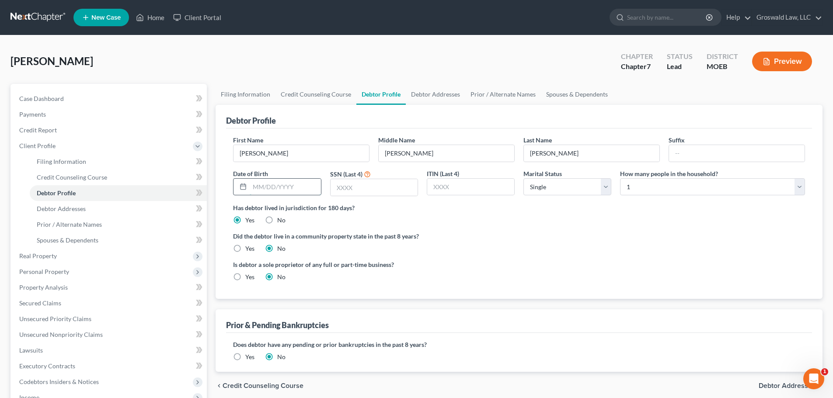
click at [274, 193] on input "text" at bounding box center [285, 187] width 71 height 17
type input "[DATE]"
click at [600, 268] on div "Is debtor a sole proprietor of any full or part-time business? Yes No" at bounding box center [519, 274] width 581 height 28
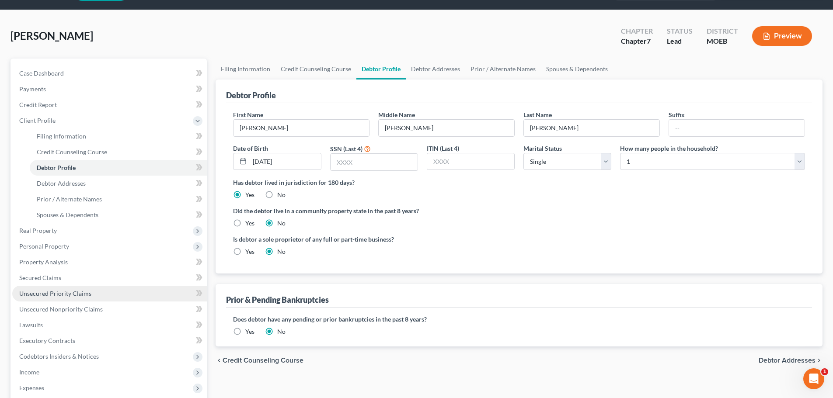
scroll to position [175, 0]
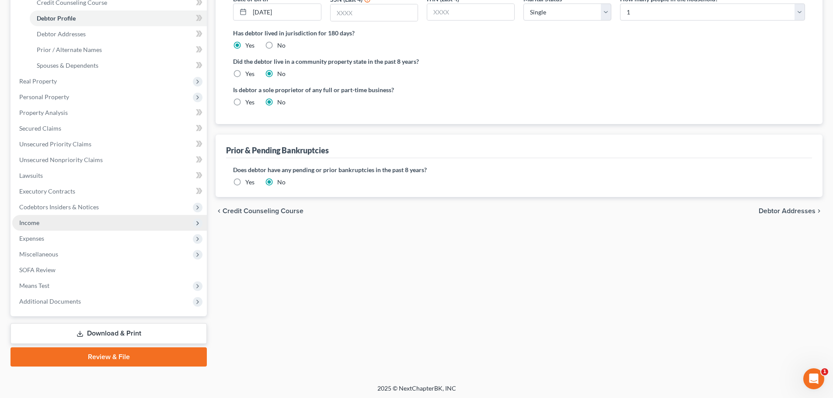
drag, startPoint x: 57, startPoint y: 225, endPoint x: 69, endPoint y: 229, distance: 12.4
click at [57, 225] on span "Income" at bounding box center [109, 223] width 195 height 16
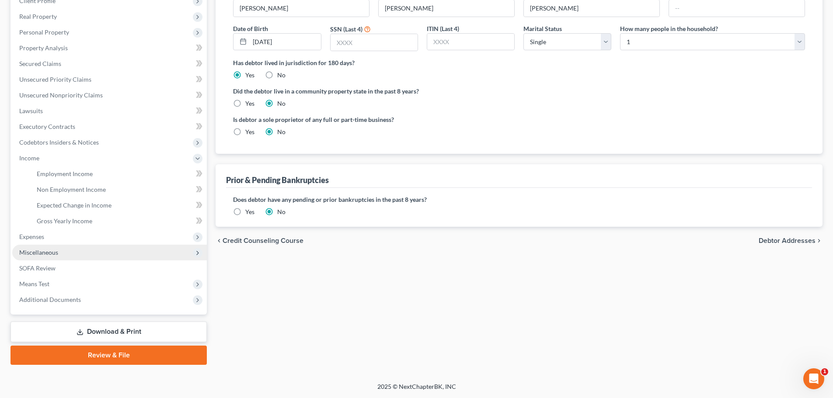
scroll to position [145, 0]
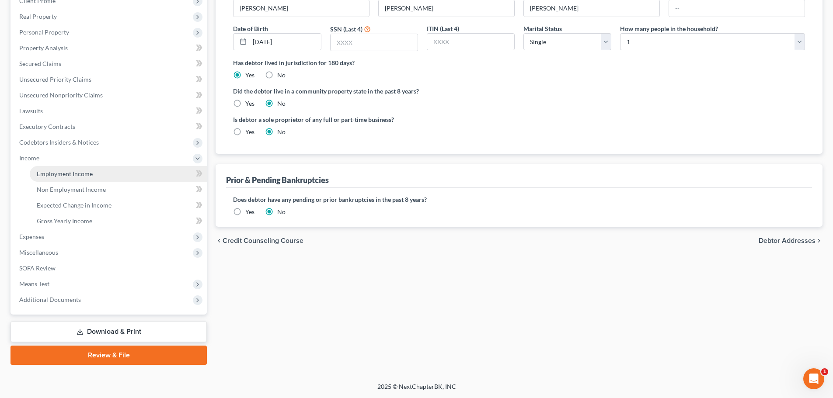
click at [90, 172] on span "Employment Income" at bounding box center [65, 173] width 56 height 7
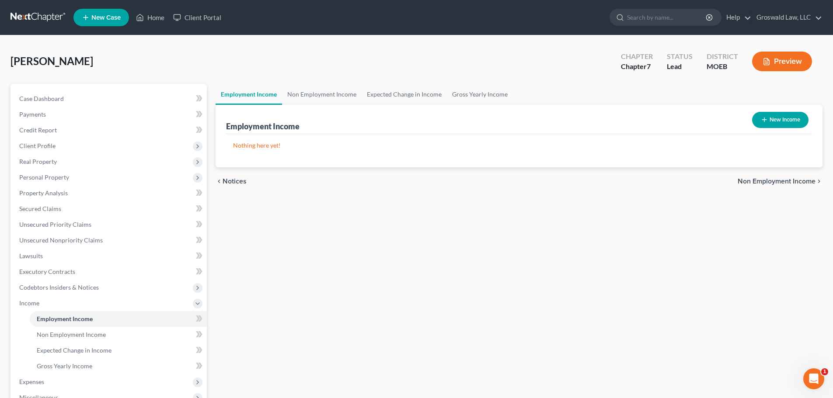
click at [765, 120] on line "button" at bounding box center [764, 120] width 4 height 0
select select "0"
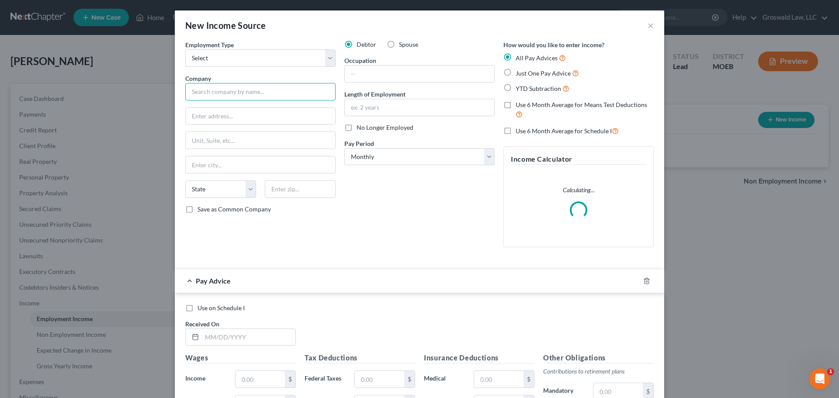
click at [211, 88] on input "text" at bounding box center [260, 91] width 150 height 17
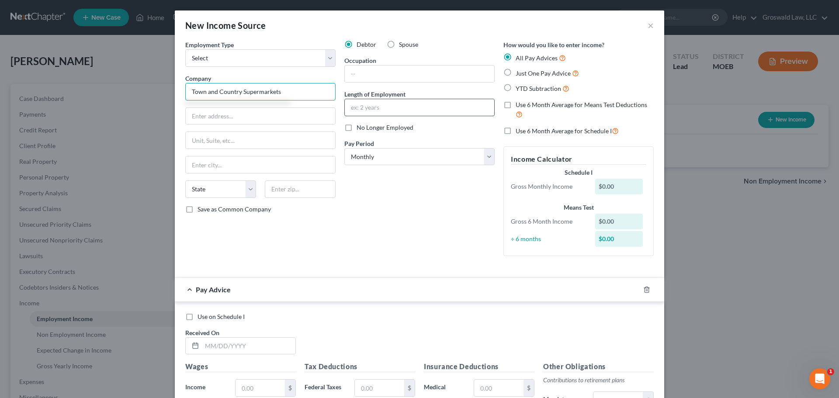
type input "Town and Country Supermarkets"
drag, startPoint x: 455, startPoint y: 105, endPoint x: 264, endPoint y: 4, distance: 216.1
click at [455, 105] on input "text" at bounding box center [420, 107] width 150 height 17
type input "2020 to present"
drag, startPoint x: 374, startPoint y: 73, endPoint x: 360, endPoint y: 73, distance: 14.0
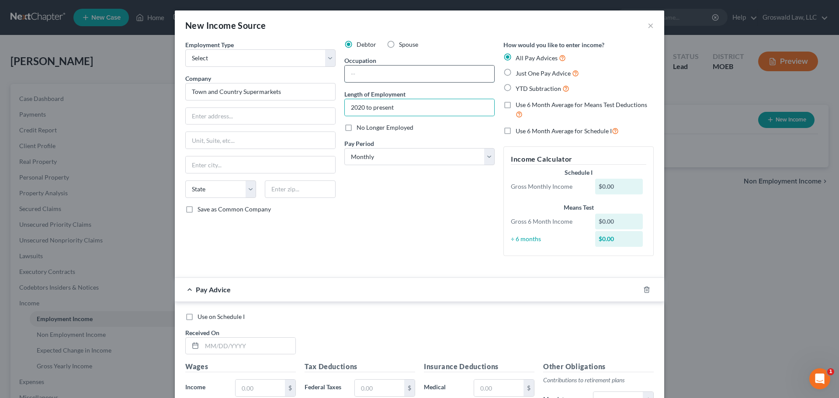
click at [374, 73] on input "text" at bounding box center [420, 74] width 150 height 17
type input "Customer Service"
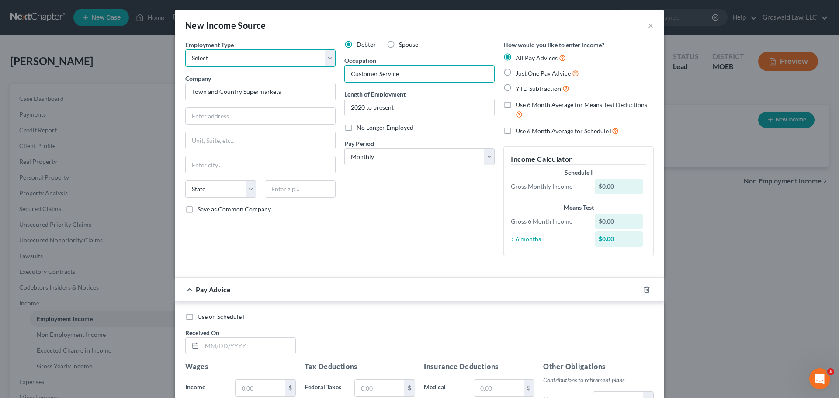
drag, startPoint x: 254, startPoint y: 61, endPoint x: 253, endPoint y: 66, distance: 5.4
click at [254, 61] on select "Select Full or [DEMOGRAPHIC_DATA] Employment Self Employment" at bounding box center [260, 57] width 150 height 17
select select "0"
click at [185, 49] on select "Select Full or [DEMOGRAPHIC_DATA] Employment Self Employment" at bounding box center [260, 57] width 150 height 17
click at [645, 287] on icon "button" at bounding box center [647, 290] width 4 height 6
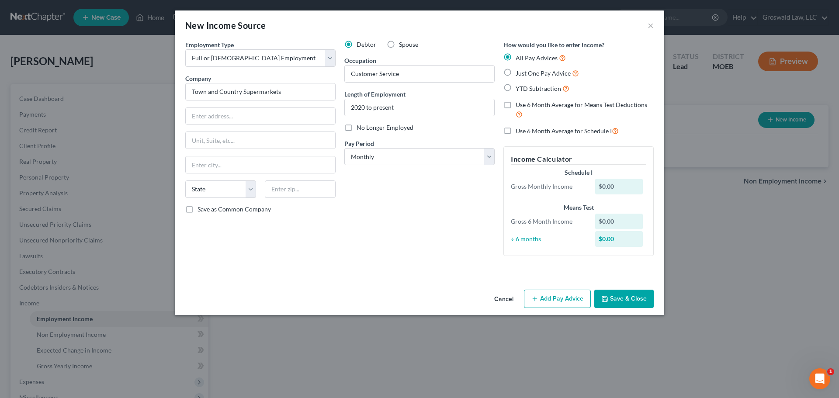
click at [631, 300] on button "Save & Close" at bounding box center [624, 299] width 59 height 18
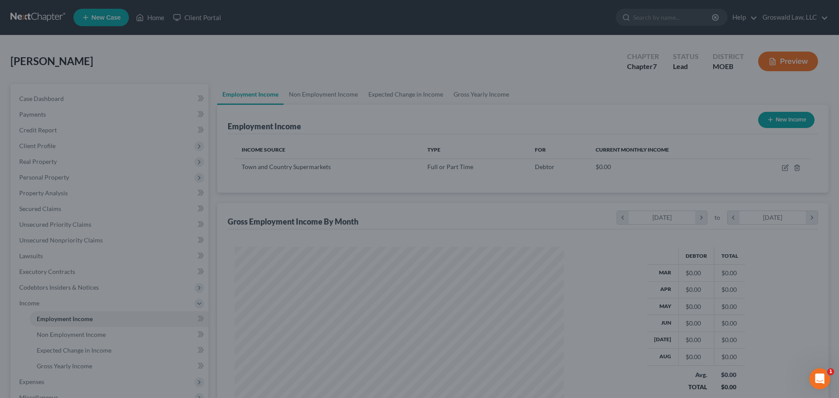
scroll to position [436991, 436811]
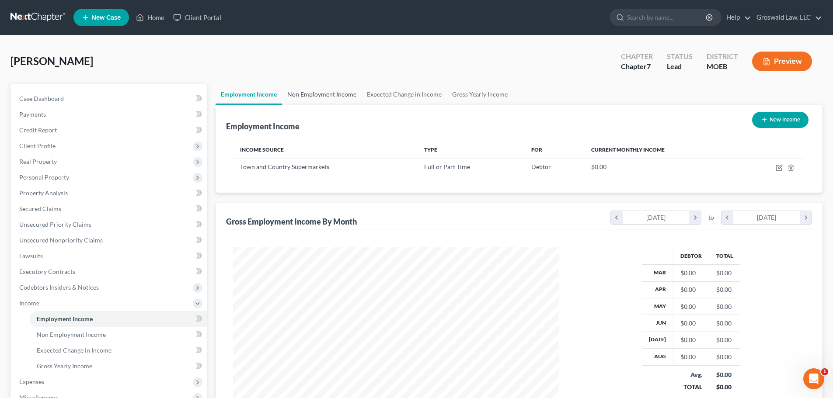
click at [328, 94] on link "Non Employment Income" at bounding box center [322, 94] width 80 height 21
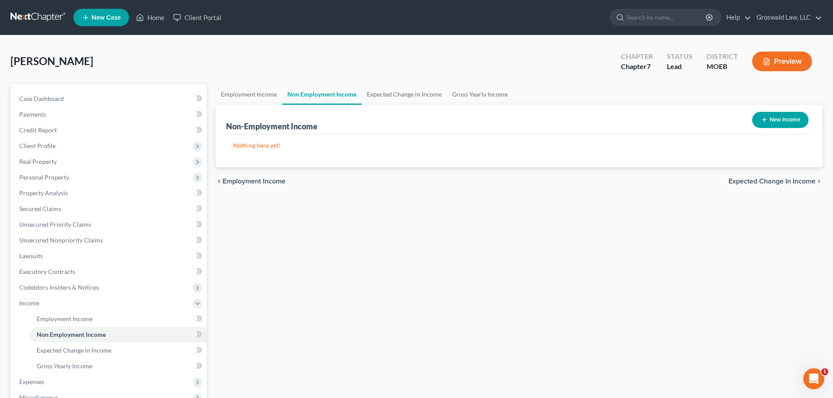
click at [783, 126] on button "New Income" at bounding box center [780, 120] width 56 height 16
select select "0"
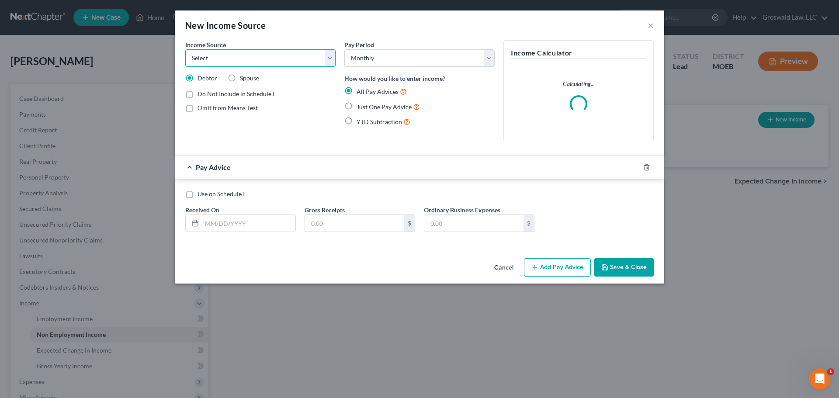
click at [222, 63] on select "Select Unemployment Disability (from employer) Pension Retirement Social Securi…" at bounding box center [260, 57] width 150 height 17
select select "4"
click at [185, 49] on select "Select Unemployment Disability (from employer) Pension Retirement Social Securi…" at bounding box center [260, 57] width 150 height 17
click at [221, 124] on span "Show on Means Test for informational purposes only" at bounding box center [262, 128] width 129 height 17
click at [207, 124] on input "Show on Means Test for informational purposes only" at bounding box center [204, 122] width 6 height 6
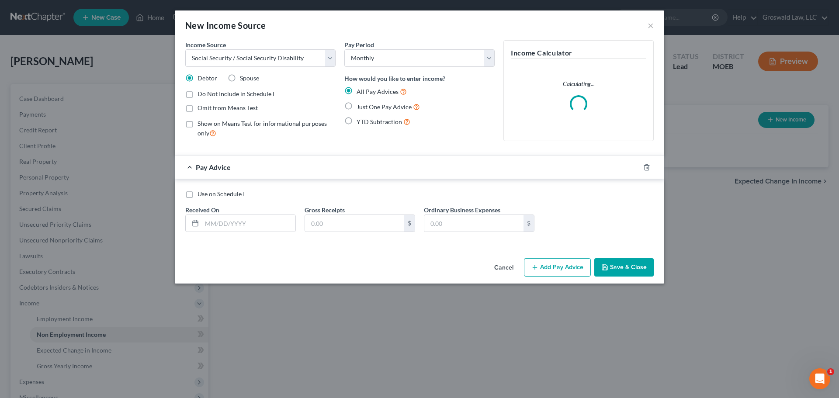
checkbox input "true"
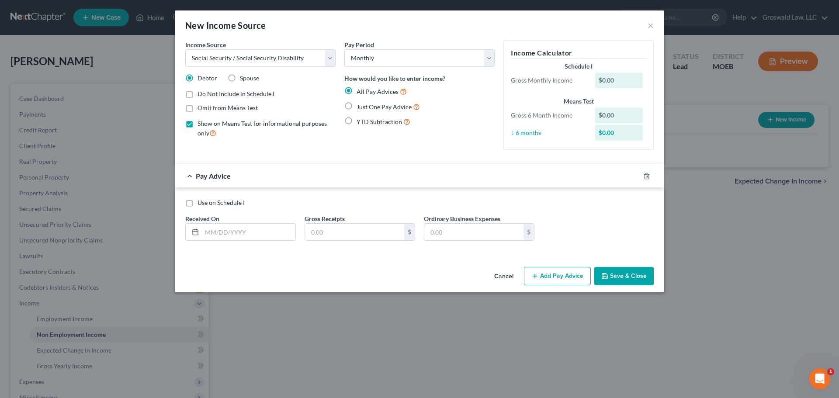
click at [380, 106] on span "Just One Pay Advice" at bounding box center [384, 106] width 55 height 7
click at [366, 106] on input "Just One Pay Advice" at bounding box center [363, 105] width 6 height 6
radio input "true"
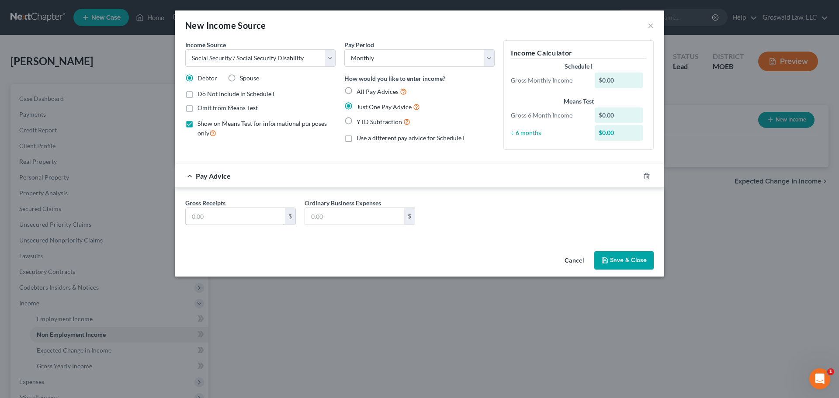
drag, startPoint x: 251, startPoint y: 210, endPoint x: 265, endPoint y: 191, distance: 23.2
click at [251, 210] on input "text" at bounding box center [235, 216] width 99 height 17
type input "1,837"
click at [604, 257] on icon "button" at bounding box center [605, 260] width 7 height 7
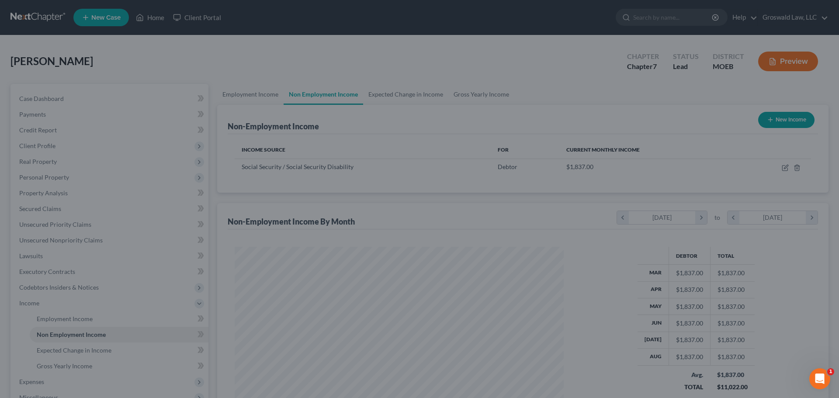
scroll to position [163, 344]
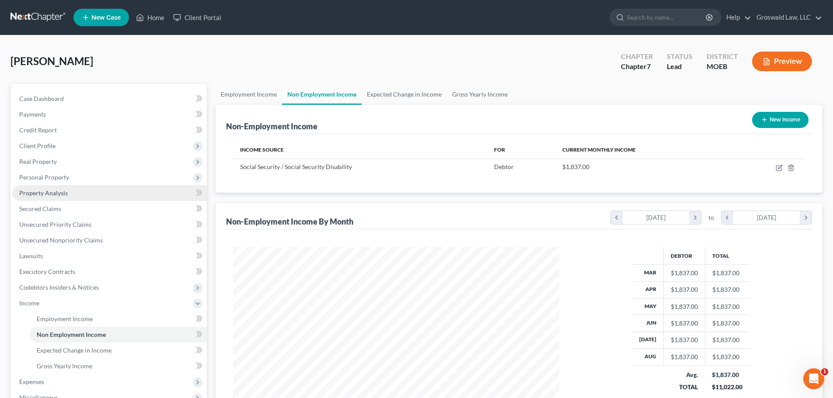
drag, startPoint x: 49, startPoint y: 178, endPoint x: 76, endPoint y: 196, distance: 32.0
click at [49, 178] on span "Personal Property" at bounding box center [44, 177] width 50 height 7
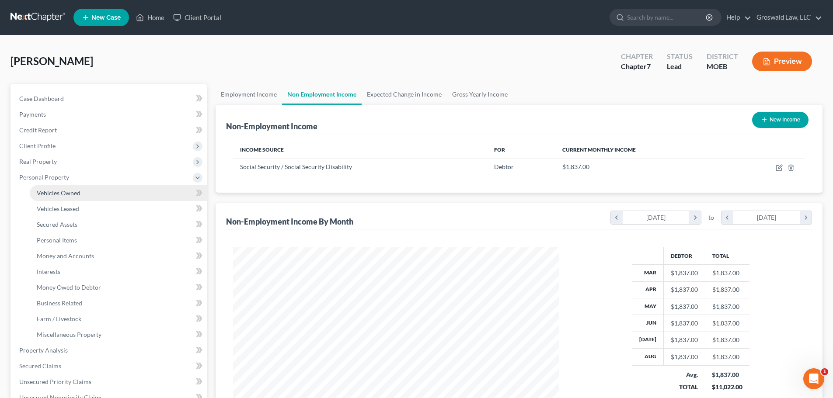
click at [82, 195] on link "Vehicles Owned" at bounding box center [118, 193] width 177 height 16
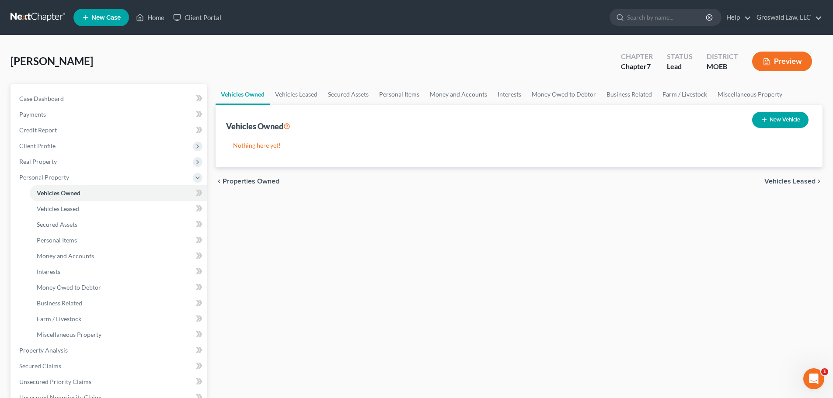
click at [782, 119] on button "New Vehicle" at bounding box center [780, 120] width 56 height 16
select select "0"
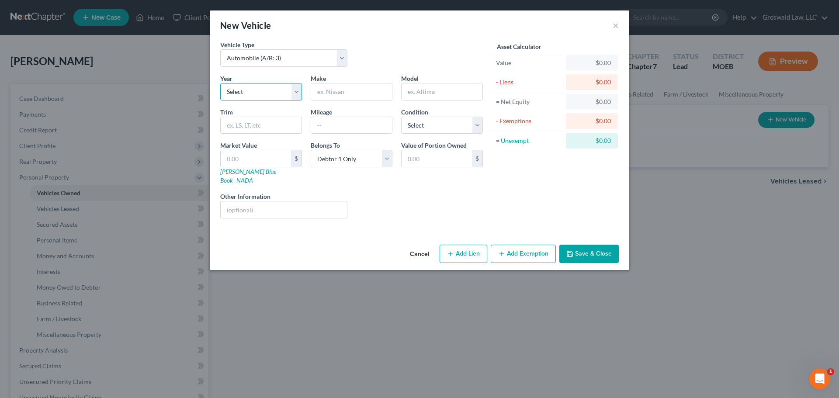
drag, startPoint x: 272, startPoint y: 88, endPoint x: 264, endPoint y: 98, distance: 13.3
click at [272, 88] on select "Select 2026 2025 2024 2023 2022 2021 2020 2019 2018 2017 2016 2015 2014 2013 20…" at bounding box center [261, 91] width 82 height 17
select select "12"
click at [220, 83] on select "Select 2026 2025 2024 2023 2022 2021 2020 2019 2018 2017 2016 2015 2014 2013 20…" at bounding box center [261, 91] width 82 height 17
click at [348, 91] on input "text" at bounding box center [351, 91] width 81 height 17
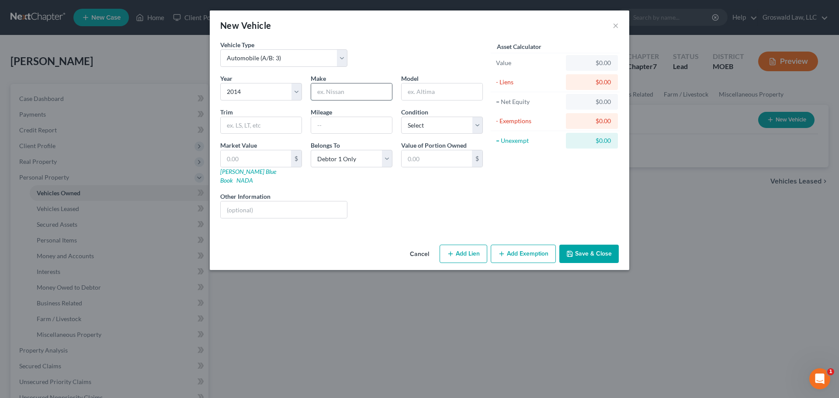
type input "Chevrolet"
click at [412, 94] on input "text" at bounding box center [442, 91] width 81 height 17
type input "Cruze"
click at [464, 248] on button "Add Lien" at bounding box center [464, 254] width 48 height 18
select select "0"
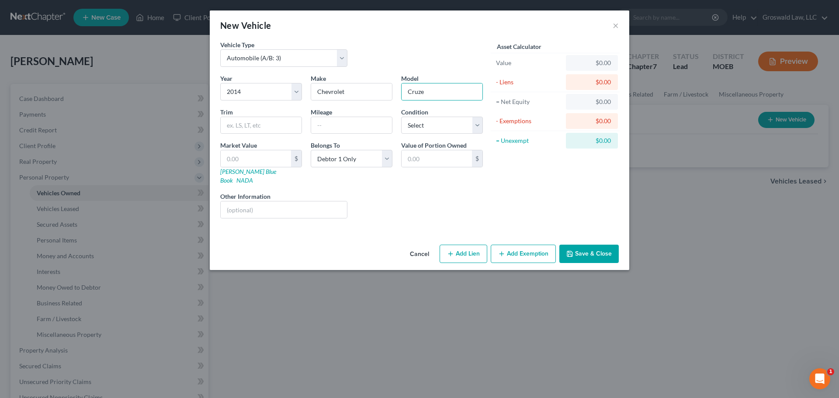
select select "0"
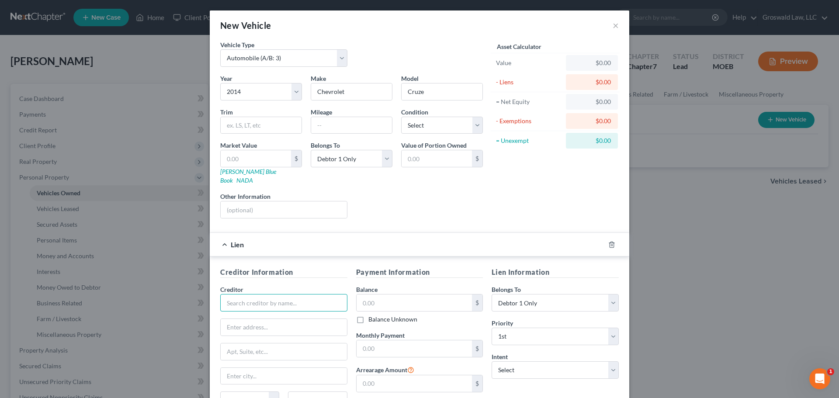
click at [310, 294] on input "text" at bounding box center [283, 302] width 127 height 17
drag, startPoint x: 275, startPoint y: 299, endPoint x: 201, endPoint y: 290, distance: 75.3
click at [201, 292] on div "New Vehicle × Vehicle Type Select Automobile (A/B: 3) Truck (A/B: 3) Trailer (A…" at bounding box center [419, 199] width 839 height 398
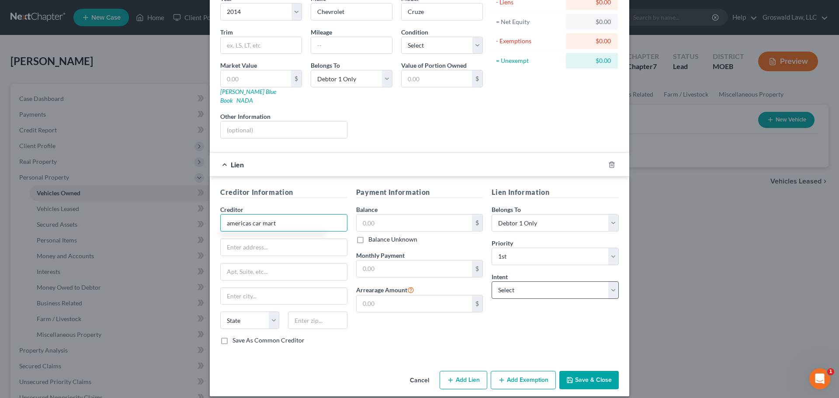
type input "americas car mart"
drag, startPoint x: 516, startPoint y: 282, endPoint x: 514, endPoint y: 289, distance: 7.3
click at [516, 282] on select "Select Surrender Redeem Reaffirm Avoid Other" at bounding box center [555, 290] width 127 height 17
select select "0"
click at [492, 282] on select "Select Surrender Redeem Reaffirm Avoid Other" at bounding box center [555, 290] width 127 height 17
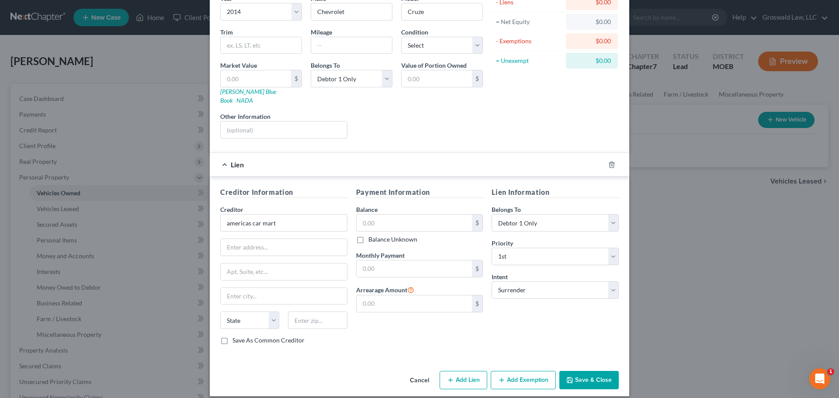
click at [582, 373] on button "Save & Close" at bounding box center [589, 380] width 59 height 18
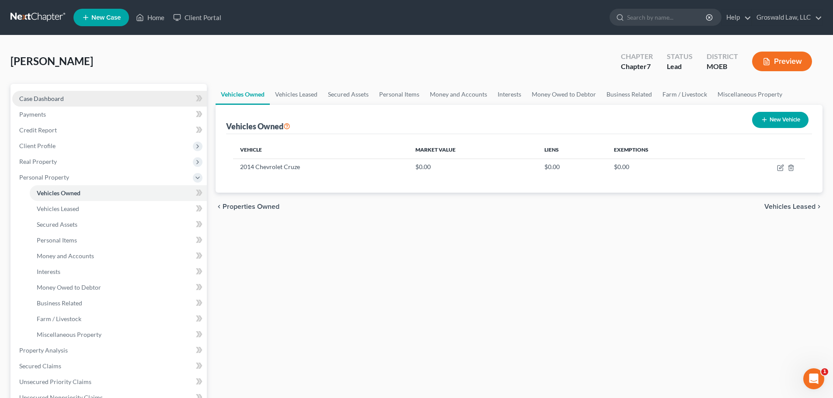
click at [118, 95] on link "Case Dashboard" at bounding box center [109, 99] width 195 height 16
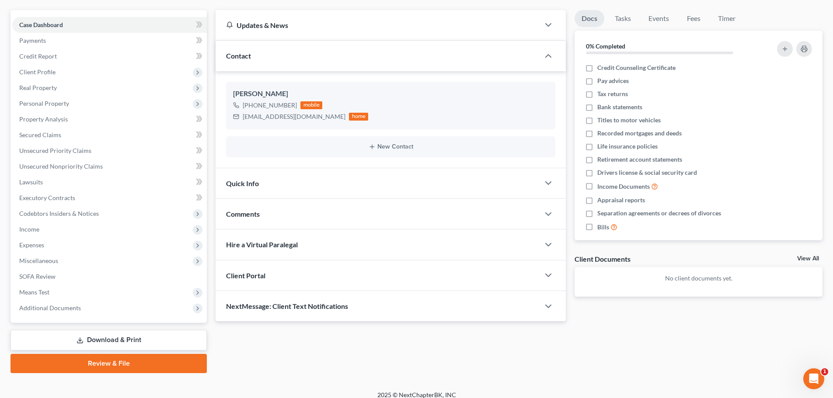
scroll to position [82, 0]
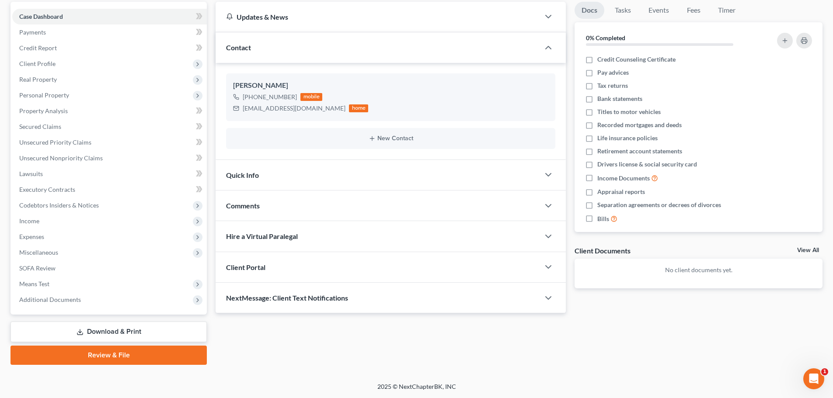
click at [302, 193] on div "Comments" at bounding box center [378, 206] width 324 height 30
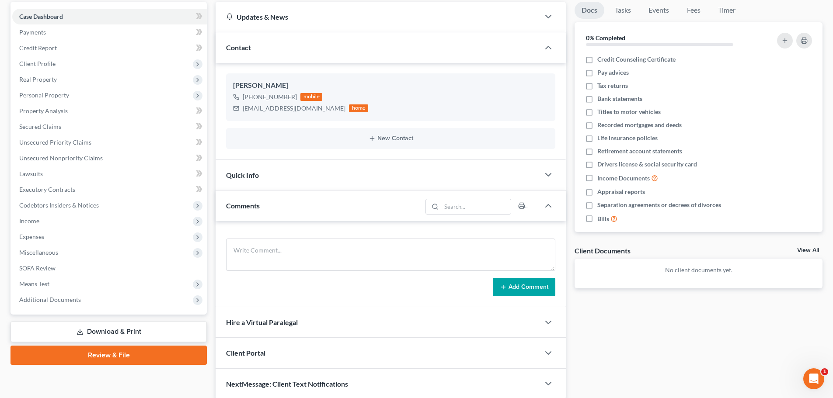
click at [289, 233] on div "Add Comment" at bounding box center [391, 264] width 350 height 86
click at [289, 244] on textarea at bounding box center [390, 255] width 329 height 32
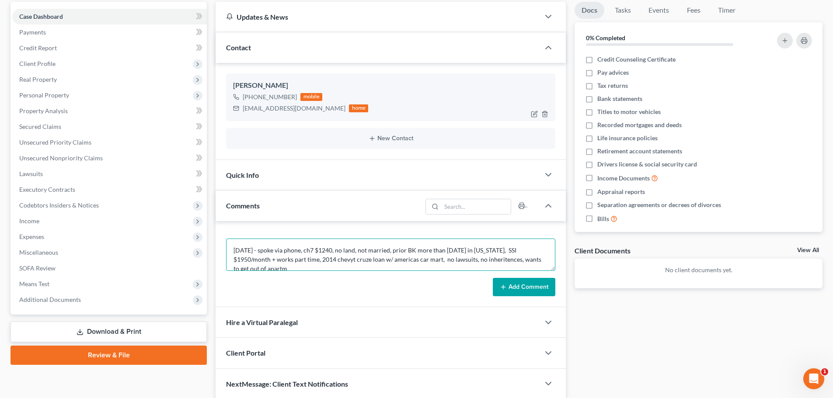
scroll to position [2, 0]
type textarea "[DATE] - spoke via phone, ch7 $1240, no land, not married, prior BK more than […"
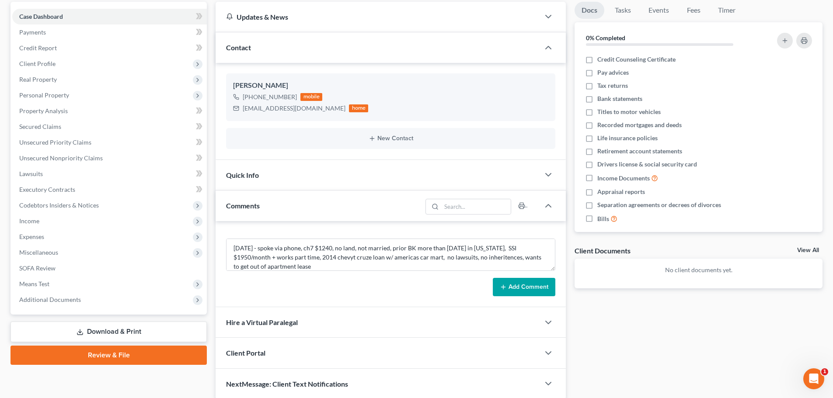
click at [522, 289] on button "Add Comment" at bounding box center [524, 287] width 63 height 18
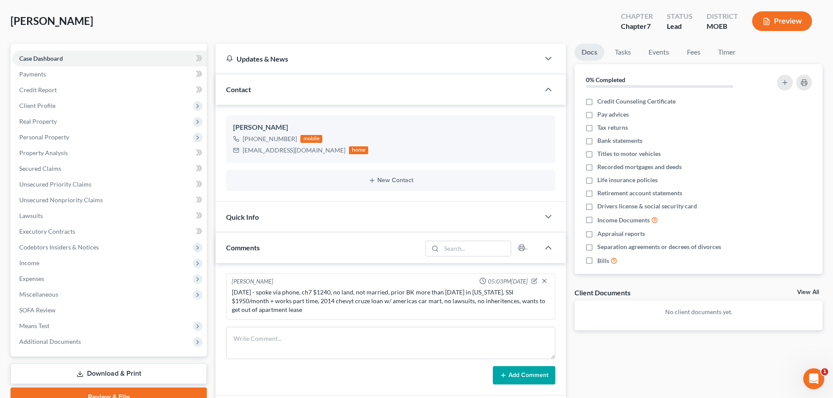
scroll to position [0, 0]
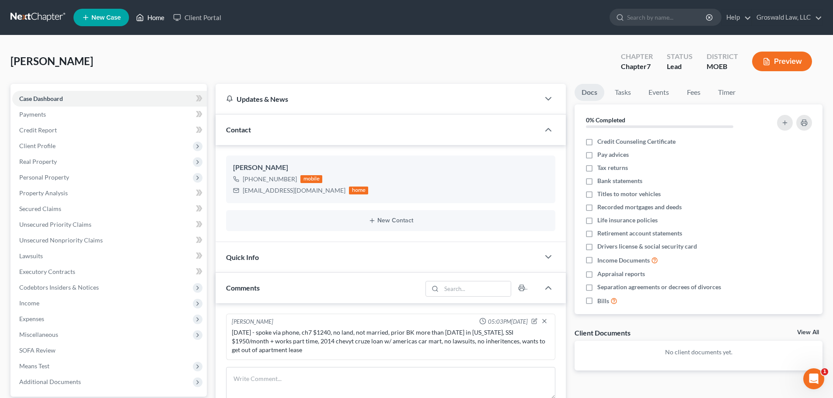
click at [157, 13] on link "Home" at bounding box center [150, 18] width 37 height 16
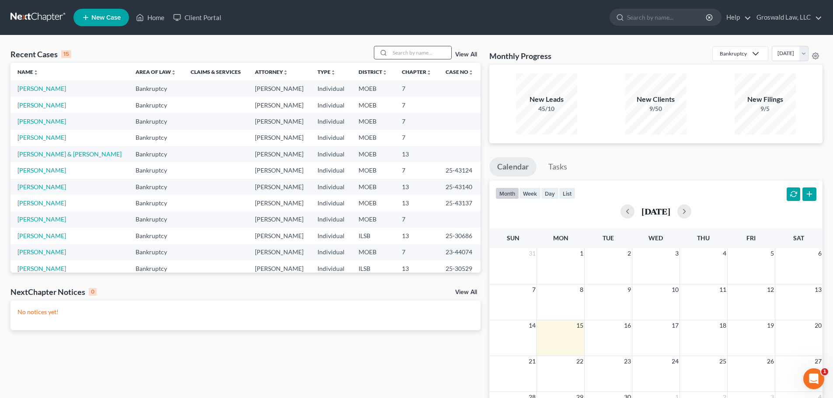
click at [406, 56] on input "search" at bounding box center [420, 52] width 61 height 13
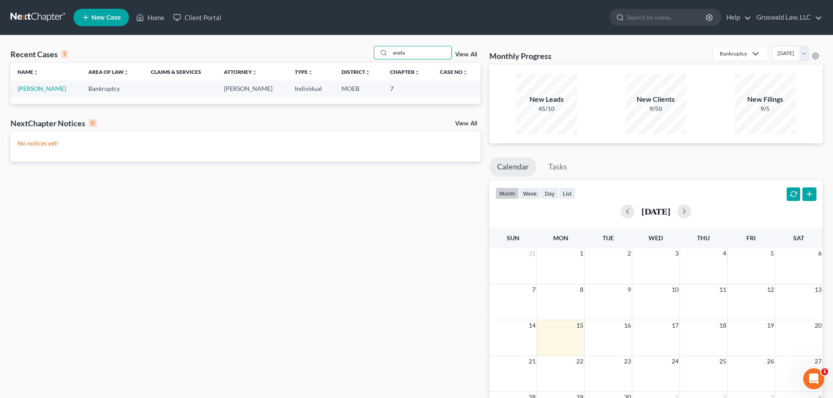
type input "anela"
click at [47, 84] on td "[PERSON_NAME]" at bounding box center [45, 88] width 71 height 16
click at [46, 87] on link "[PERSON_NAME]" at bounding box center [41, 88] width 49 height 7
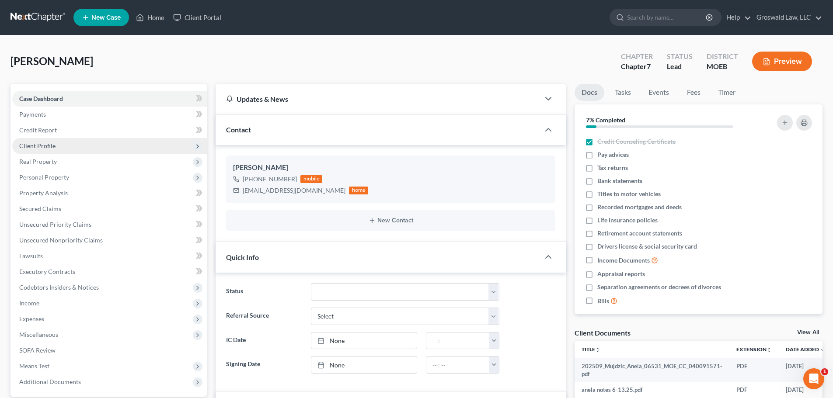
click at [52, 143] on span "Client Profile" at bounding box center [37, 145] width 36 height 7
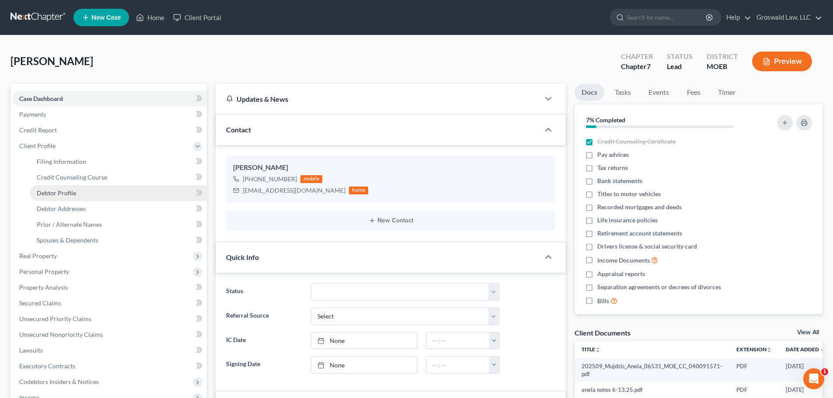
click at [75, 196] on link "Debtor Profile" at bounding box center [118, 193] width 177 height 16
select select "0"
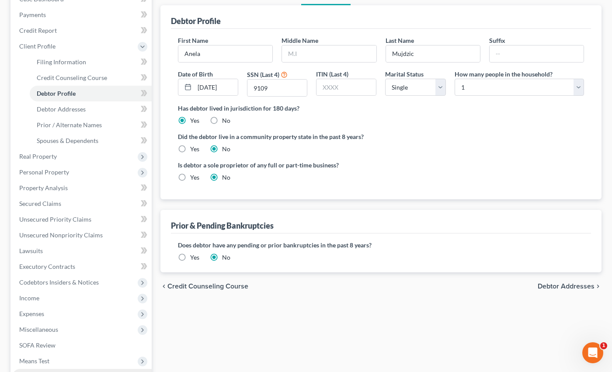
scroll to position [203, 0]
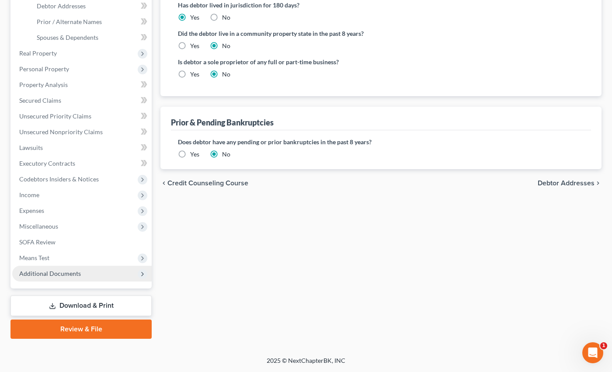
click at [45, 276] on span "Additional Documents" at bounding box center [50, 273] width 62 height 7
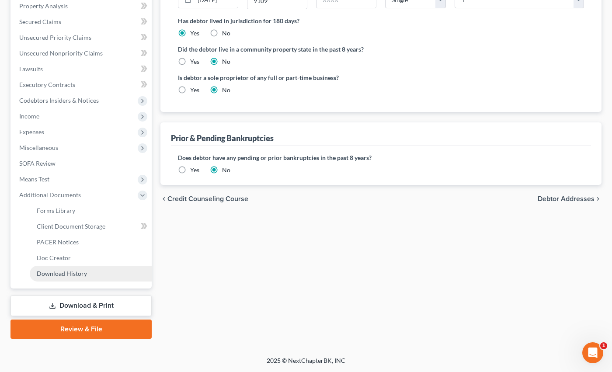
scroll to position [187, 0]
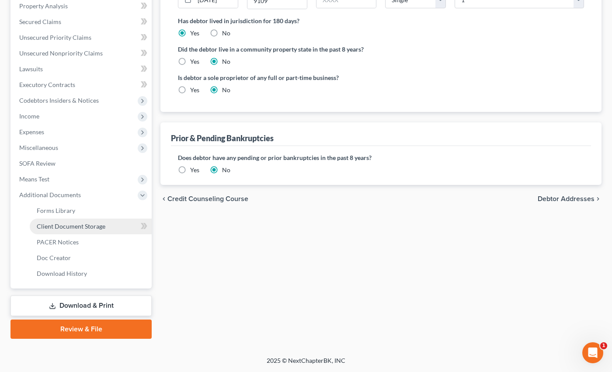
click at [79, 224] on span "Client Document Storage" at bounding box center [71, 226] width 69 height 7
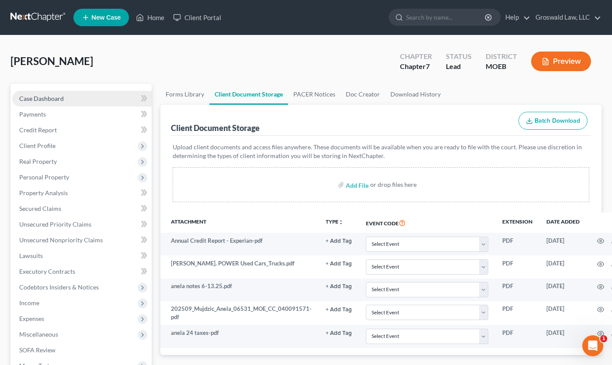
click at [57, 94] on link "Case Dashboard" at bounding box center [81, 99] width 139 height 16
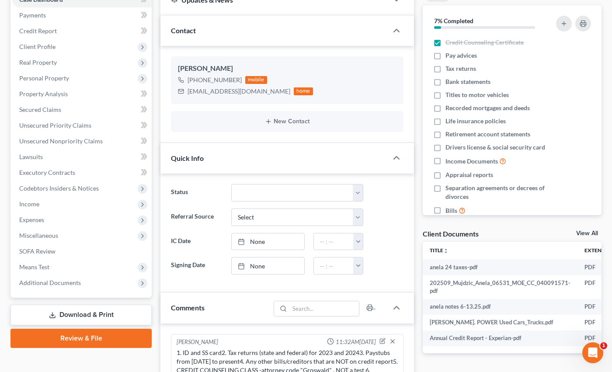
scroll to position [44, 0]
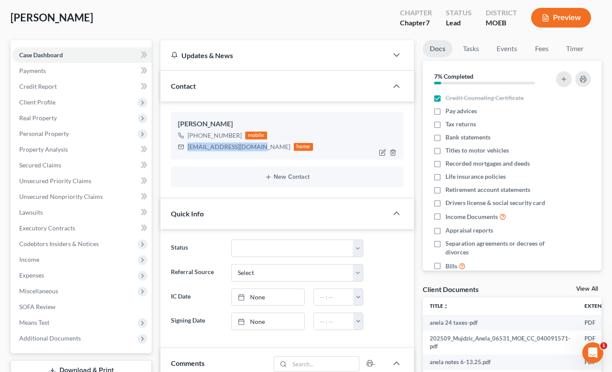
drag, startPoint x: 256, startPoint y: 148, endPoint x: 188, endPoint y: 147, distance: 68.6
click at [188, 147] on div "[EMAIL_ADDRESS][DOMAIN_NAME] home" at bounding box center [245, 146] width 135 height 11
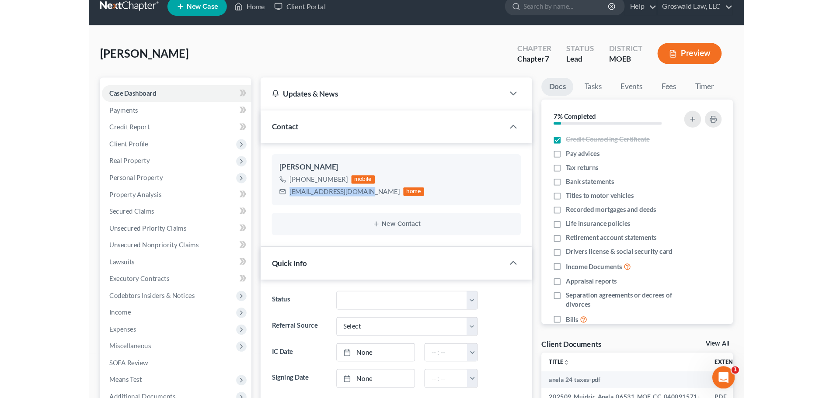
scroll to position [0, 0]
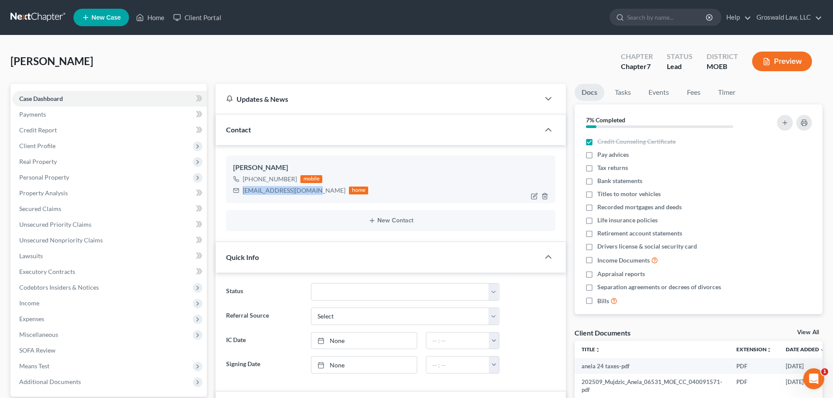
drag, startPoint x: 292, startPoint y: 177, endPoint x: 291, endPoint y: 183, distance: 6.6
click at [268, 184] on div "[PHONE_NUMBER] mobile" at bounding box center [300, 179] width 135 height 11
click at [295, 180] on div "[PHONE_NUMBER] mobile" at bounding box center [300, 179] width 135 height 11
drag, startPoint x: 266, startPoint y: 181, endPoint x: 296, endPoint y: 182, distance: 30.6
click at [296, 182] on div "[PHONE_NUMBER] mobile" at bounding box center [300, 179] width 135 height 11
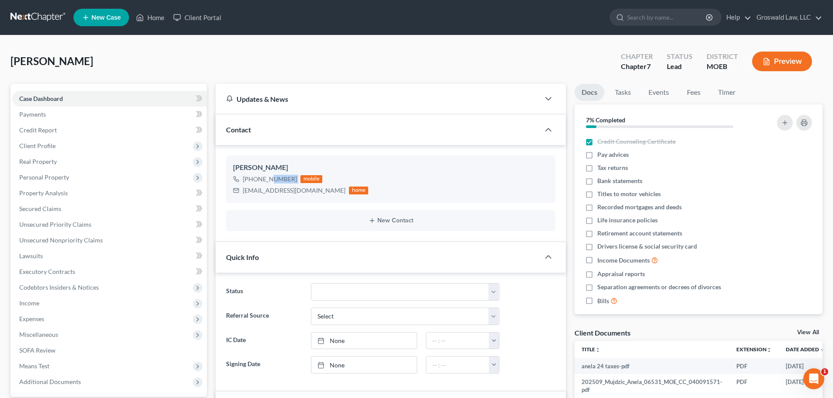
copy div "479-9304"
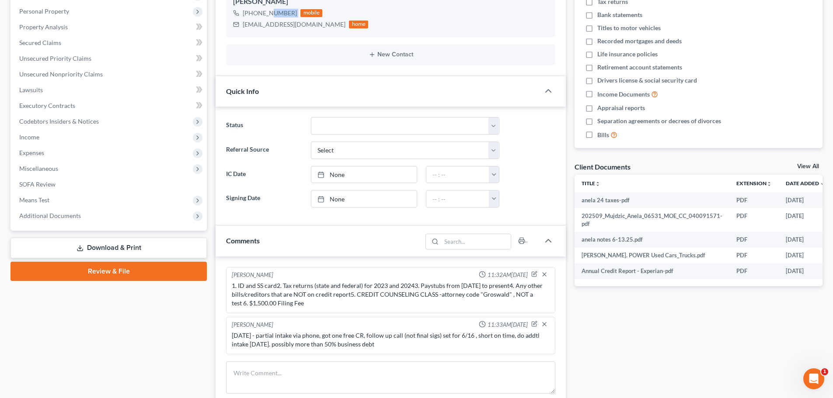
scroll to position [175, 0]
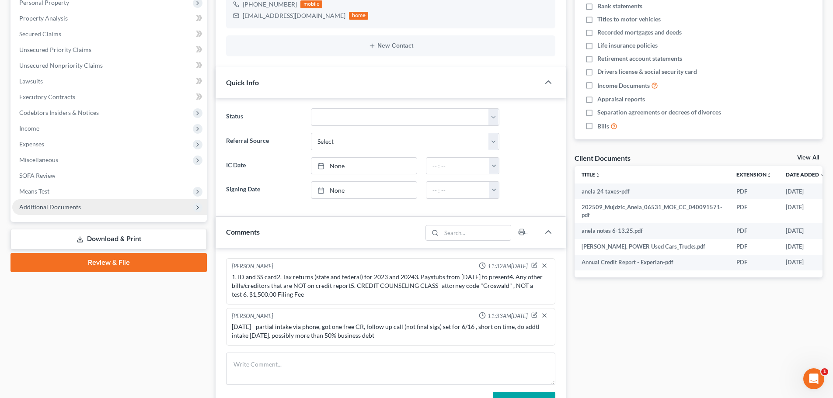
click at [115, 205] on span "Additional Documents" at bounding box center [109, 207] width 195 height 16
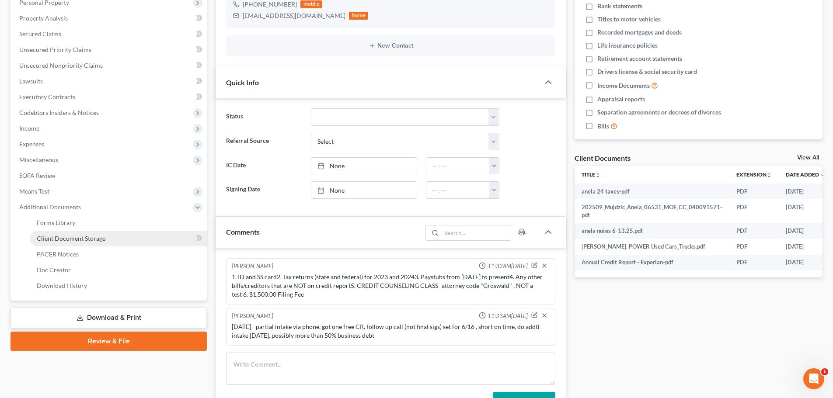
click at [85, 238] on span "Client Document Storage" at bounding box center [71, 238] width 69 height 7
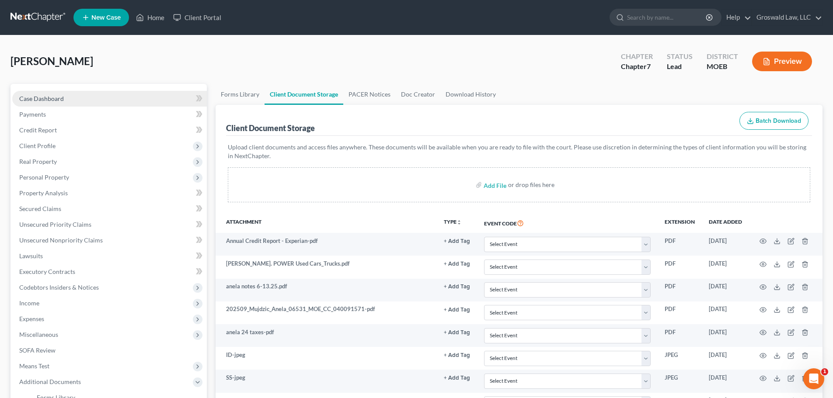
click at [89, 94] on link "Case Dashboard" at bounding box center [109, 99] width 195 height 16
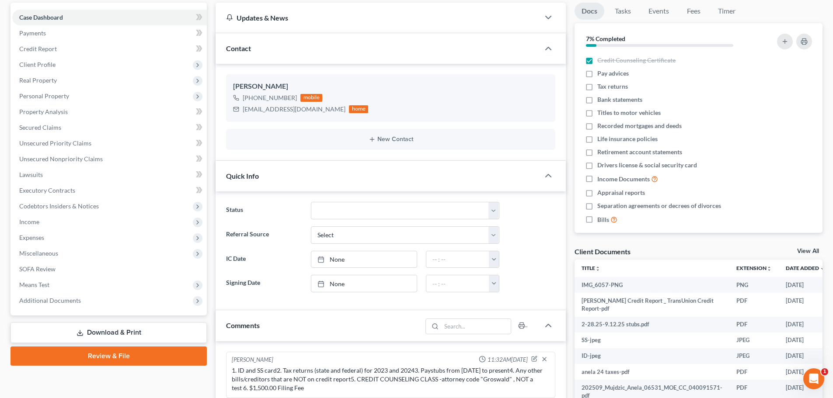
scroll to position [306, 0]
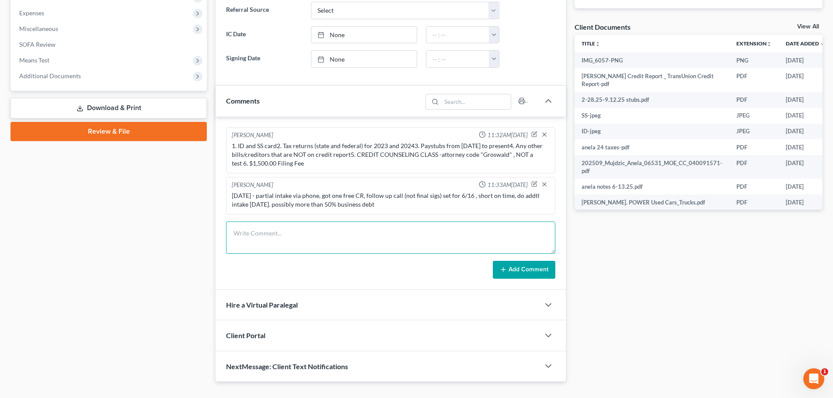
click at [369, 231] on textarea at bounding box center [390, 238] width 329 height 32
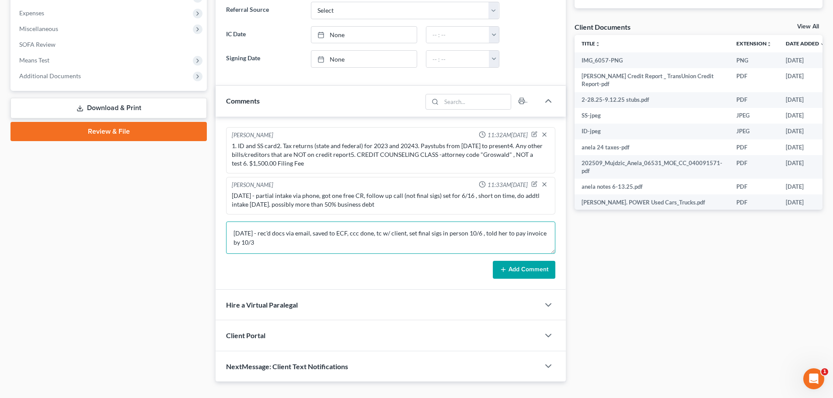
type textarea "[DATE] - rec'd docs via email, saved to ECF, ccc done, tc w/ client, set final …"
click at [530, 274] on button "Add Comment" at bounding box center [524, 270] width 63 height 18
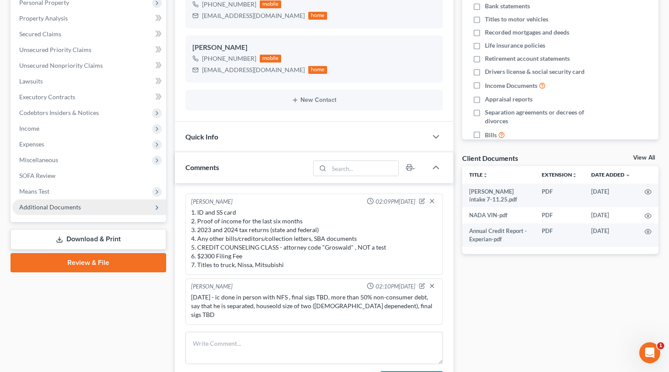
click at [60, 212] on span "Additional Documents" at bounding box center [89, 207] width 154 height 16
